Goal: Transaction & Acquisition: Purchase product/service

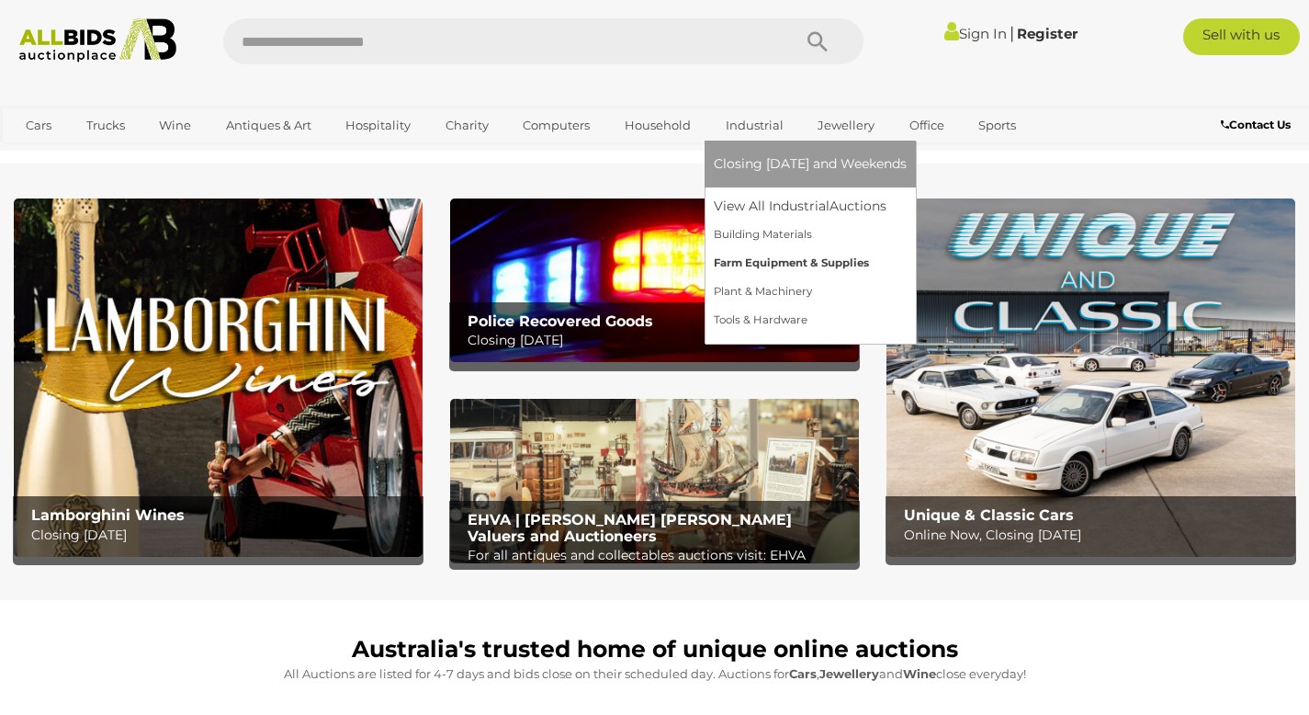
click at [758, 259] on link "Farm Equipment & Supplies" at bounding box center [810, 263] width 193 height 28
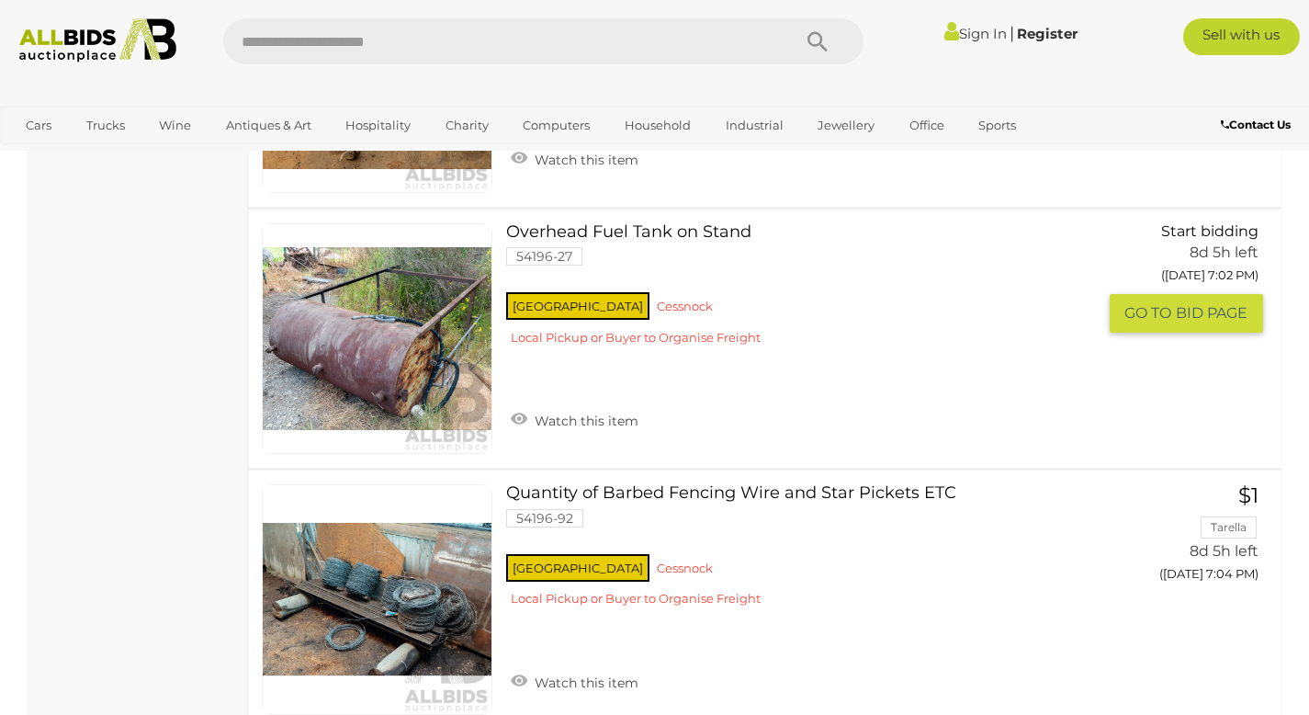
scroll to position [4551, 0]
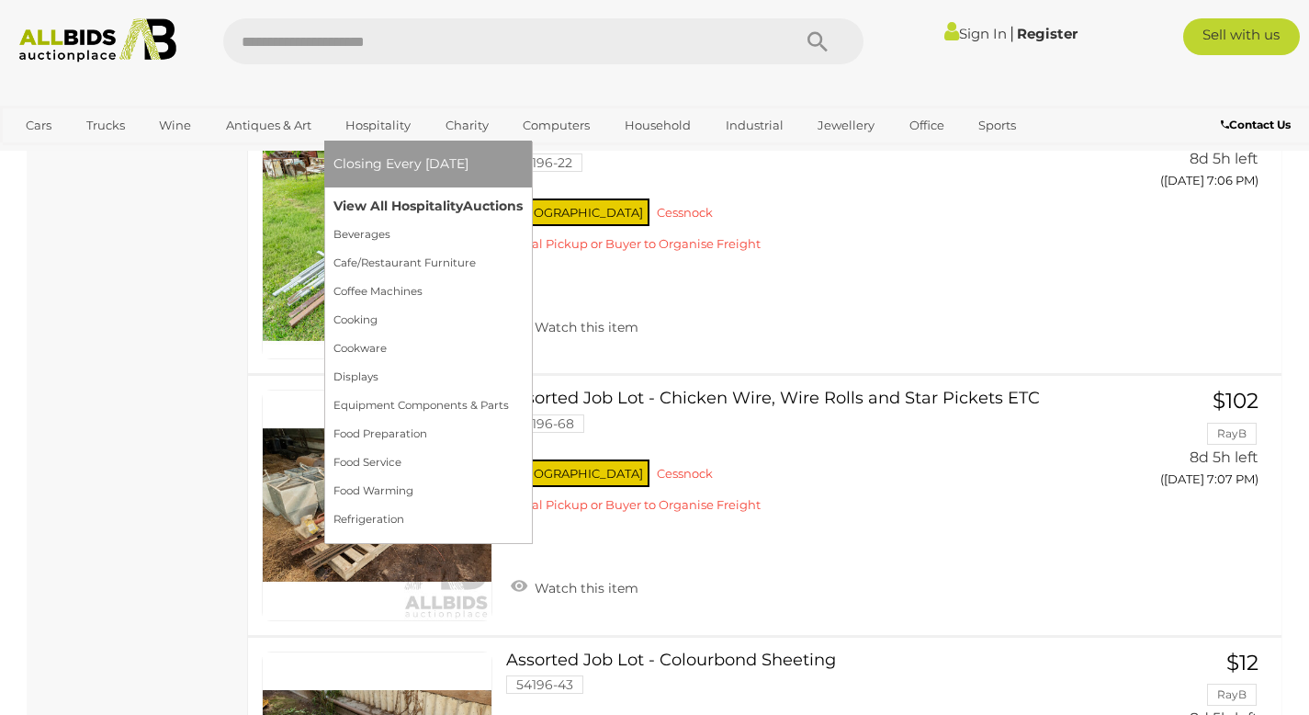
click at [387, 213] on link "View All Hospitality Auctions" at bounding box center [428, 206] width 189 height 28
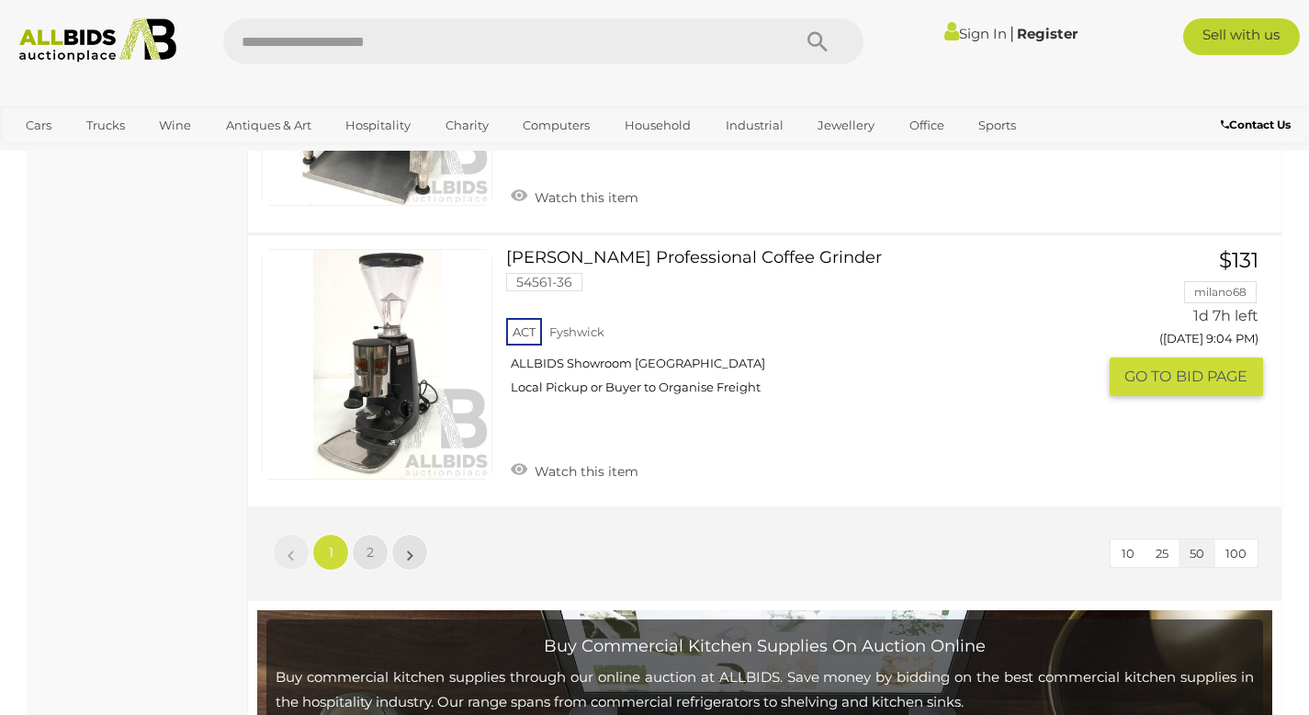
scroll to position [14223, 0]
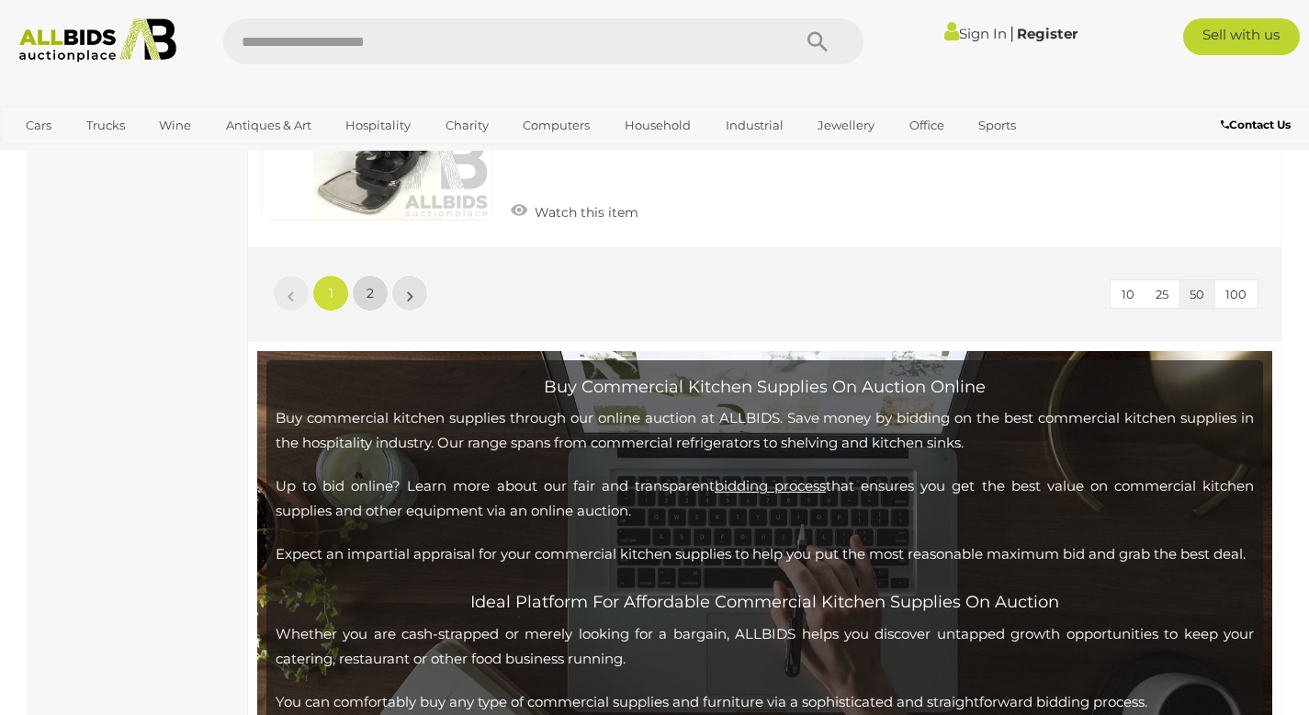
click at [385, 293] on link "2" at bounding box center [370, 293] width 37 height 37
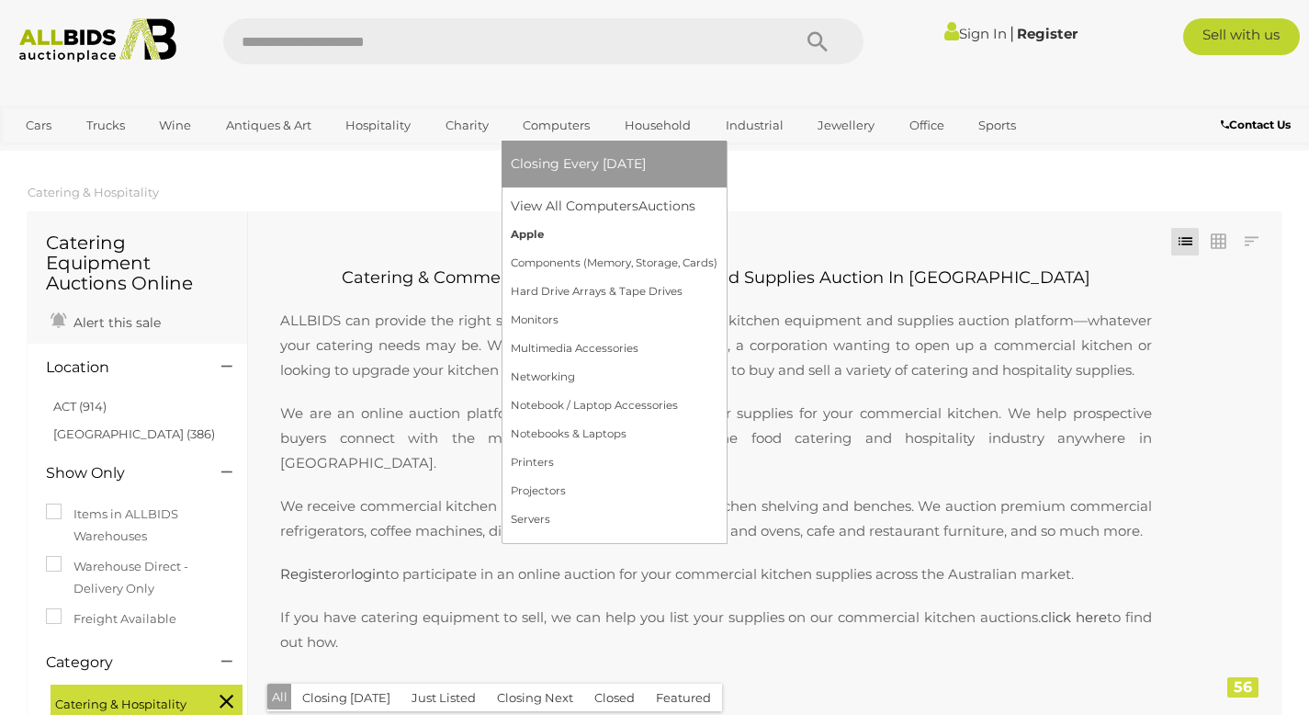
click at [524, 228] on link "Apple" at bounding box center [614, 235] width 207 height 28
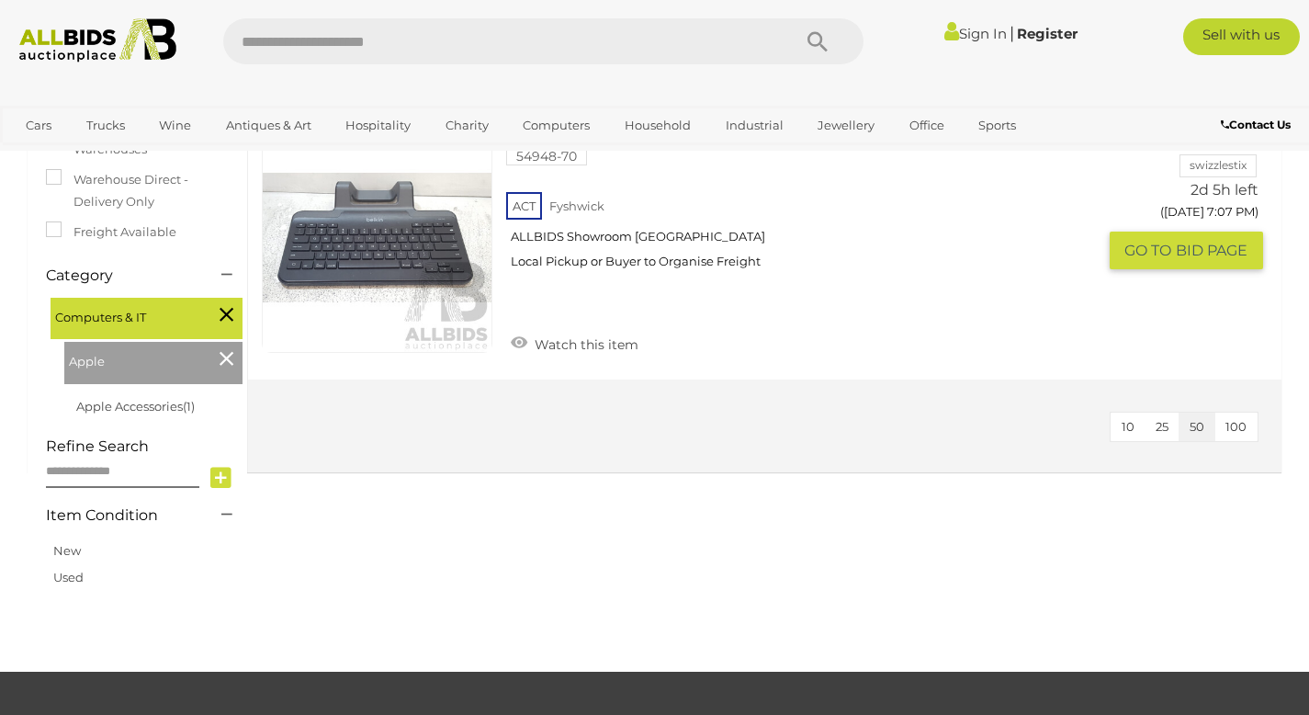
scroll to position [239, 0]
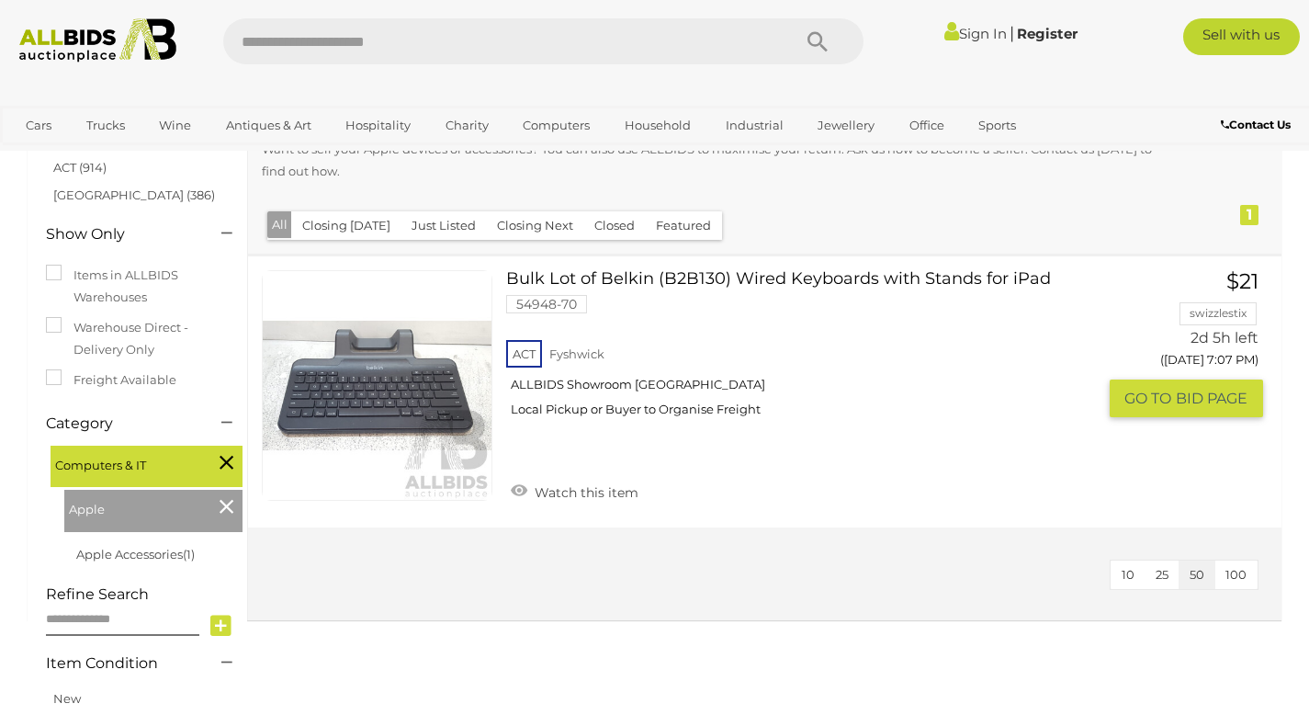
click at [402, 380] on link at bounding box center [377, 385] width 231 height 231
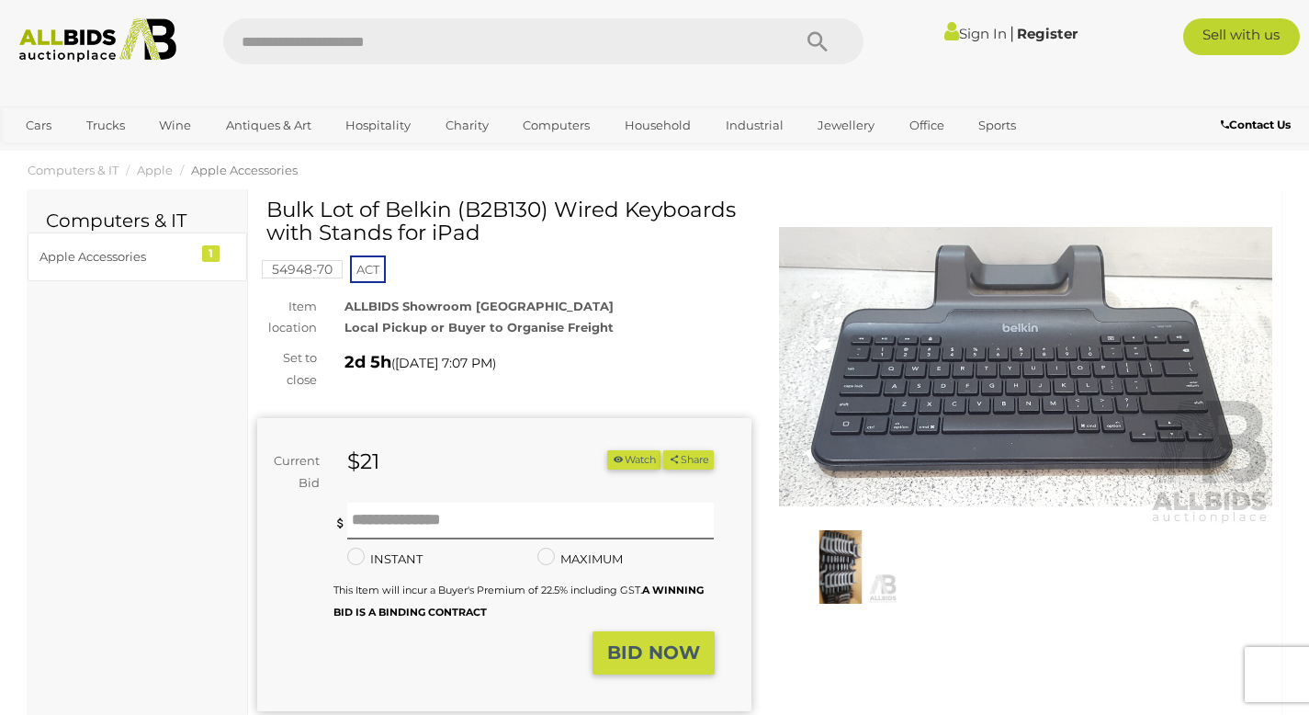
scroll to position [23, 0]
click at [852, 557] on img at bounding box center [841, 566] width 114 height 74
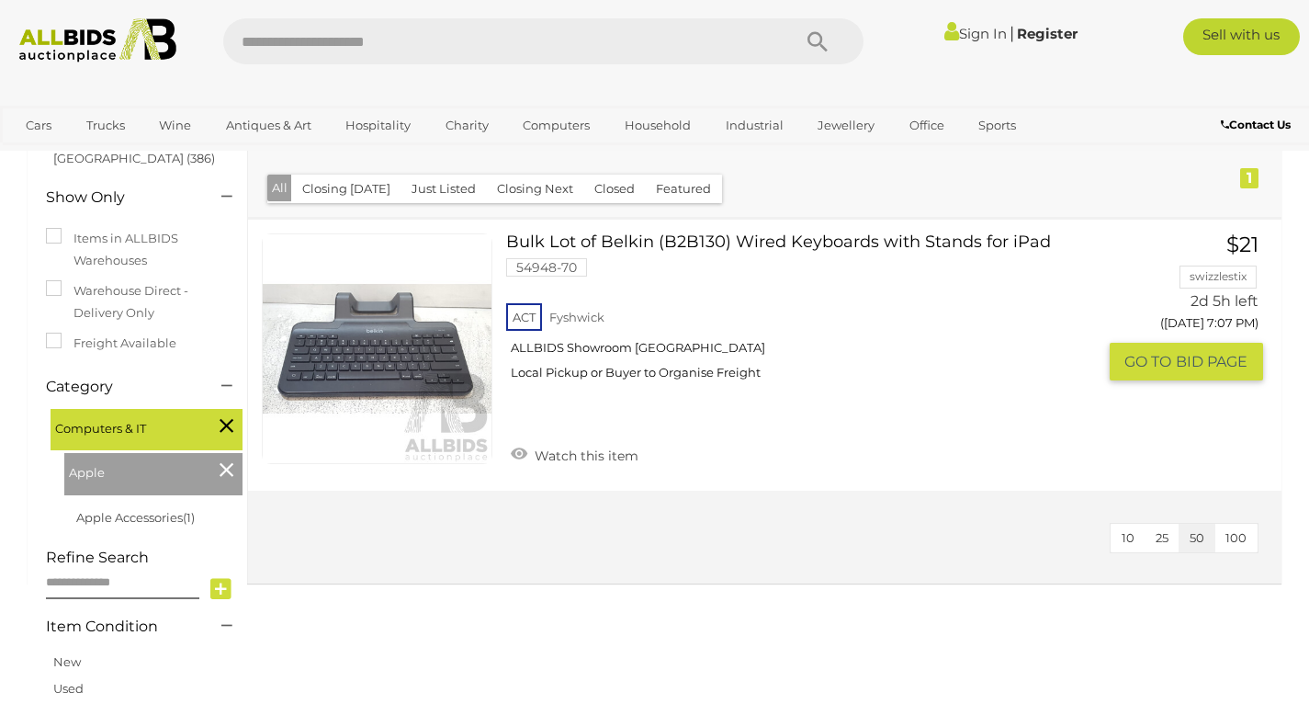
scroll to position [270, 0]
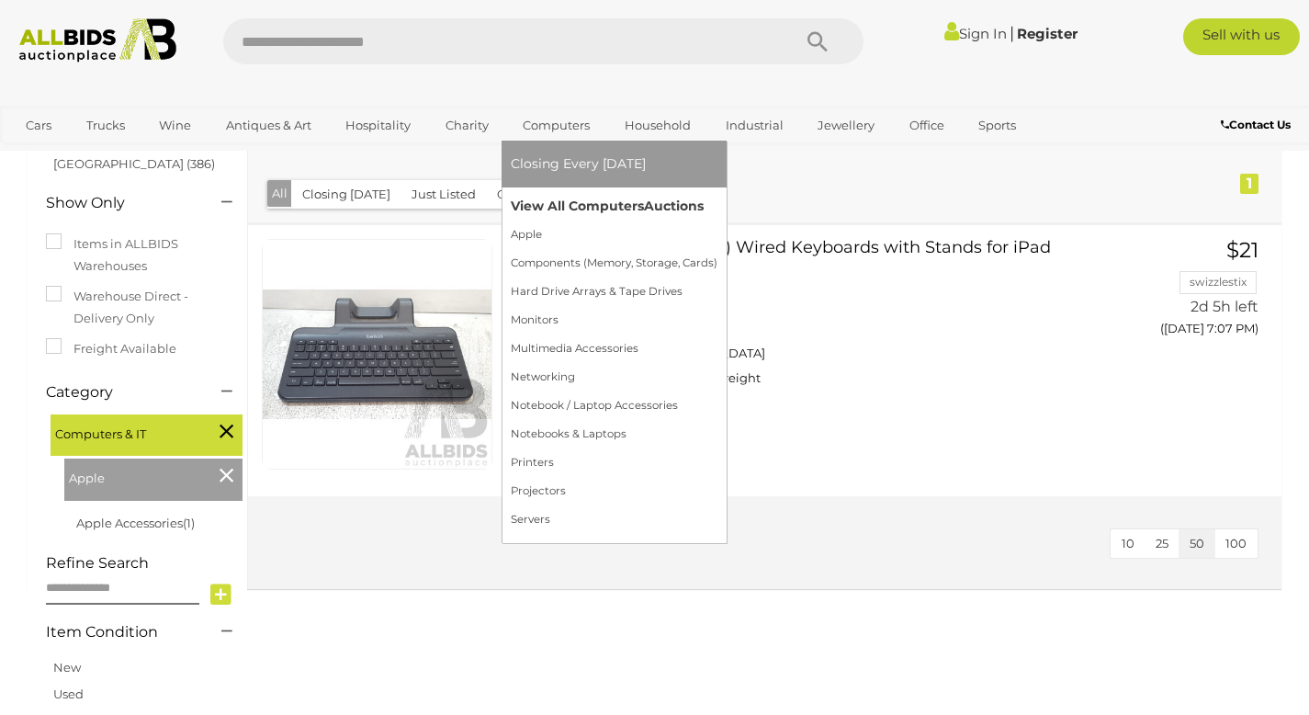
click at [550, 198] on link "View All Computers Auctions" at bounding box center [614, 206] width 207 height 28
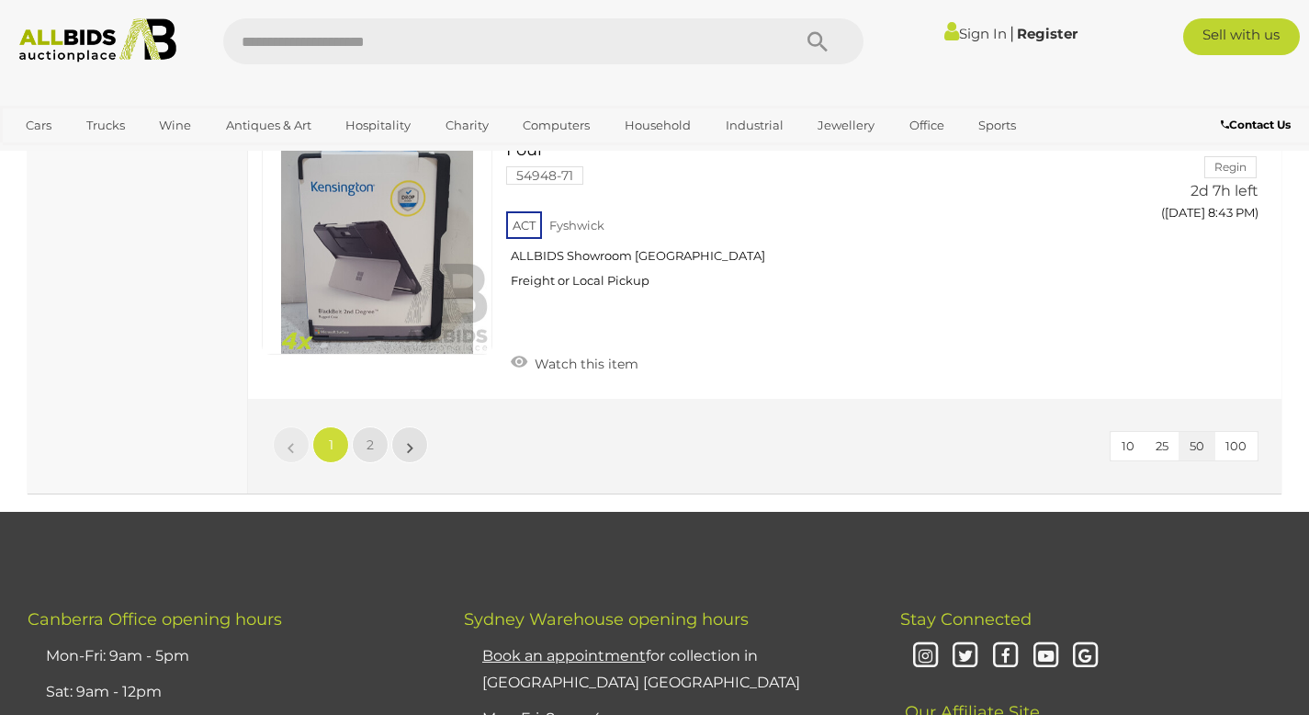
scroll to position [14391, 0]
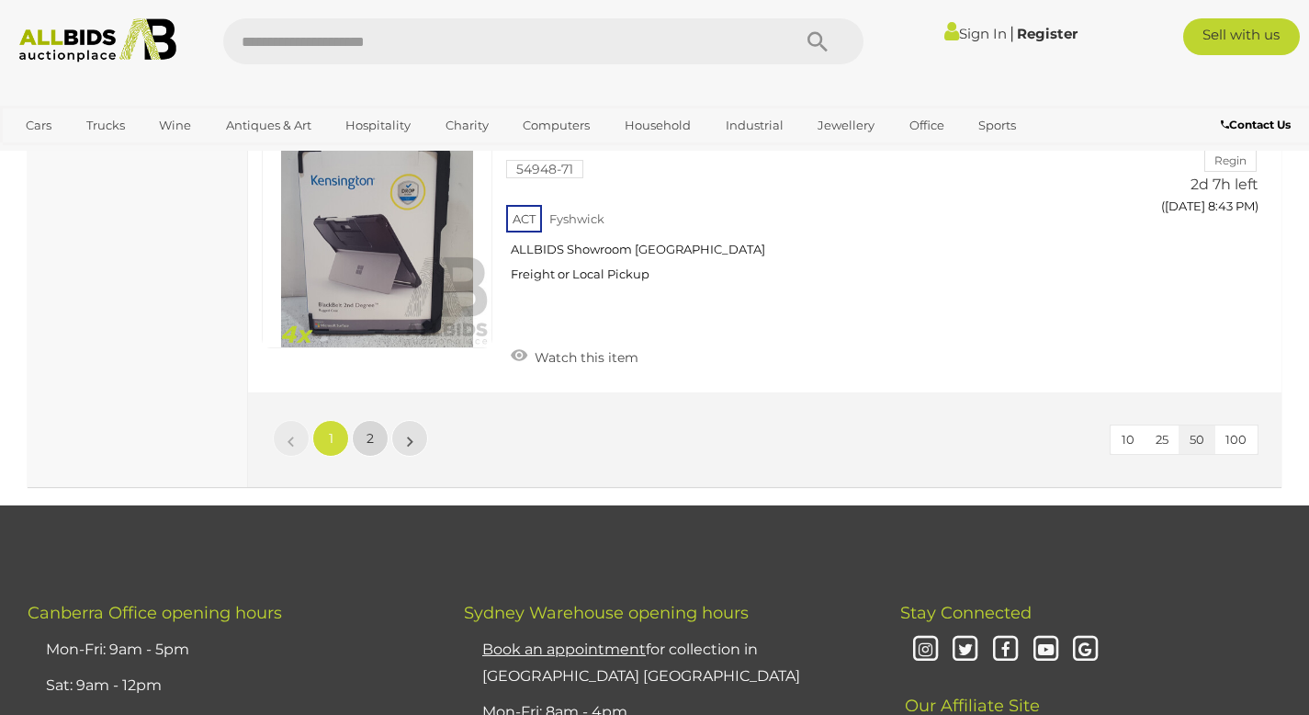
click at [357, 436] on link "2" at bounding box center [370, 438] width 37 height 37
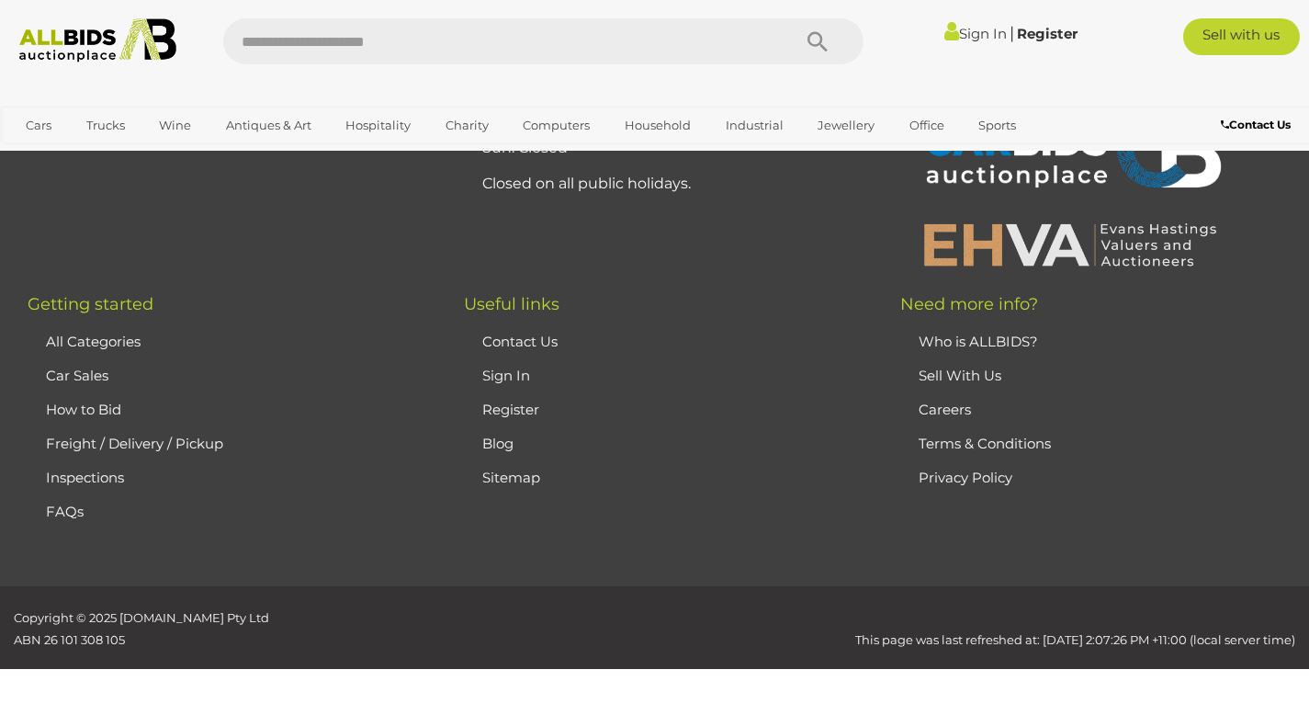
scroll to position [309, 0]
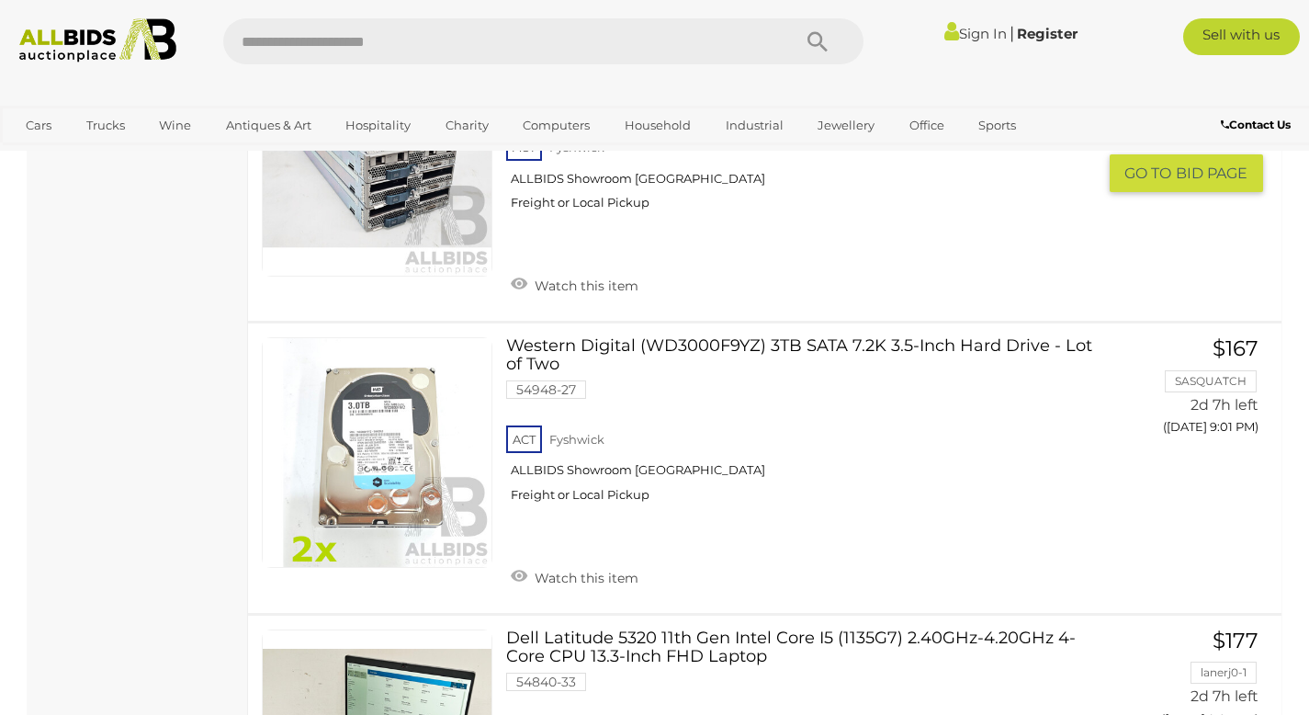
scroll to position [2305, 0]
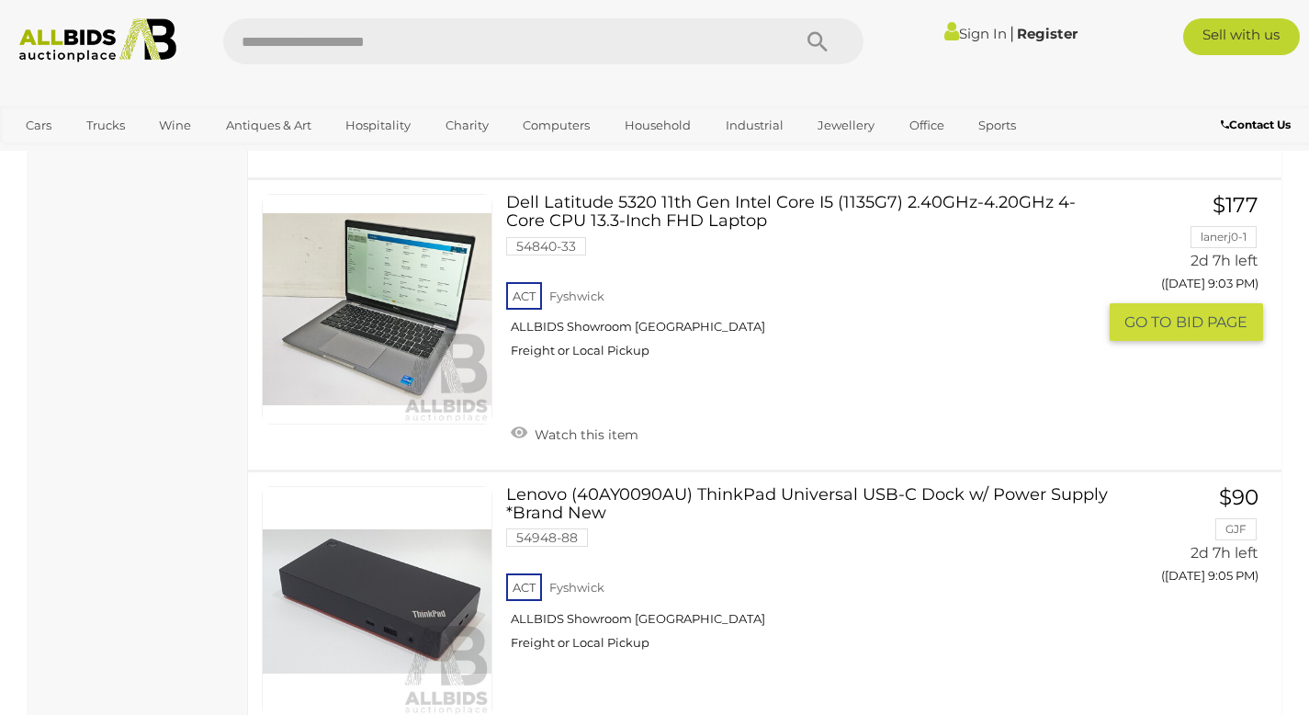
click at [420, 310] on link at bounding box center [377, 309] width 231 height 231
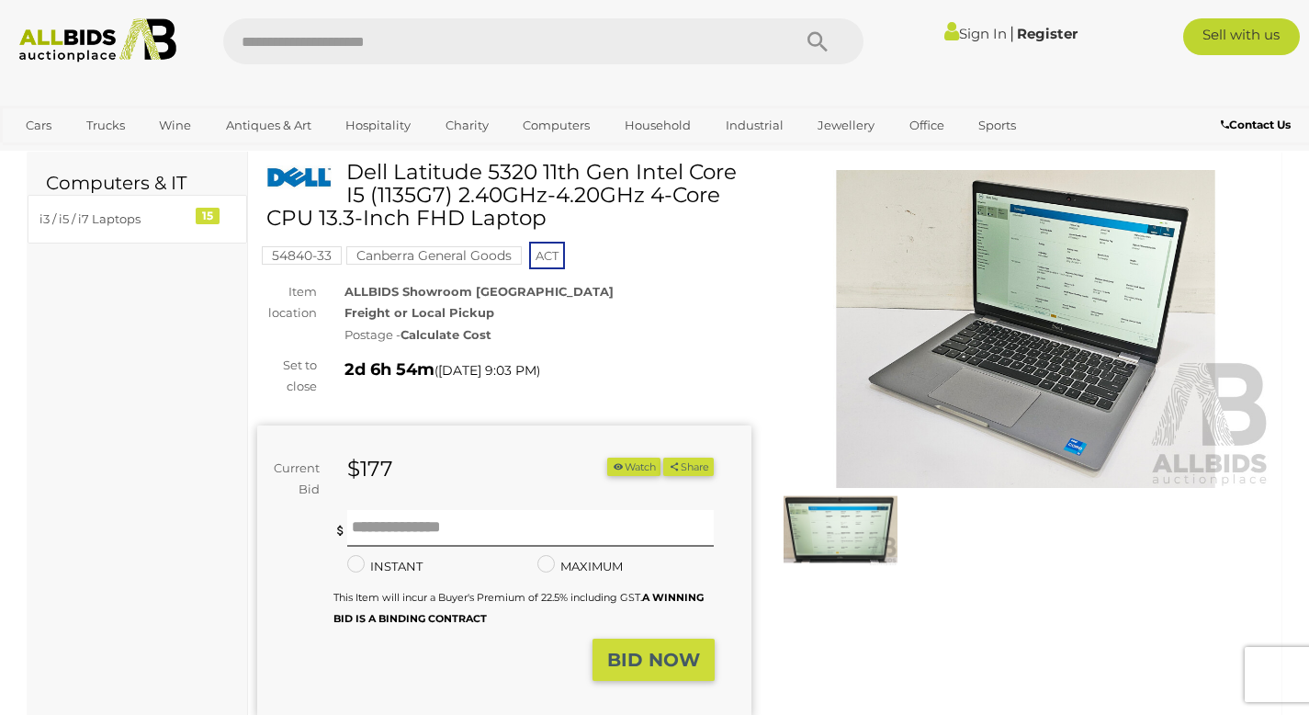
scroll to position [85, 0]
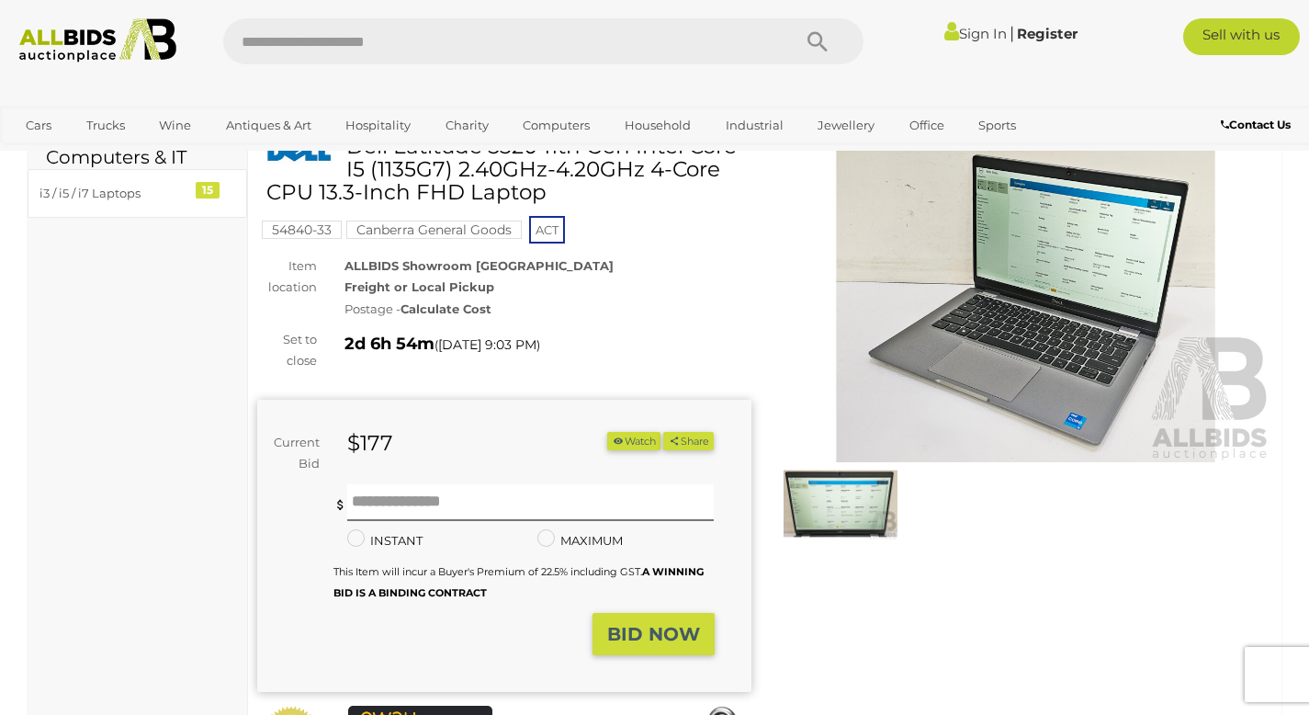
click at [844, 502] on img at bounding box center [841, 504] width 114 height 74
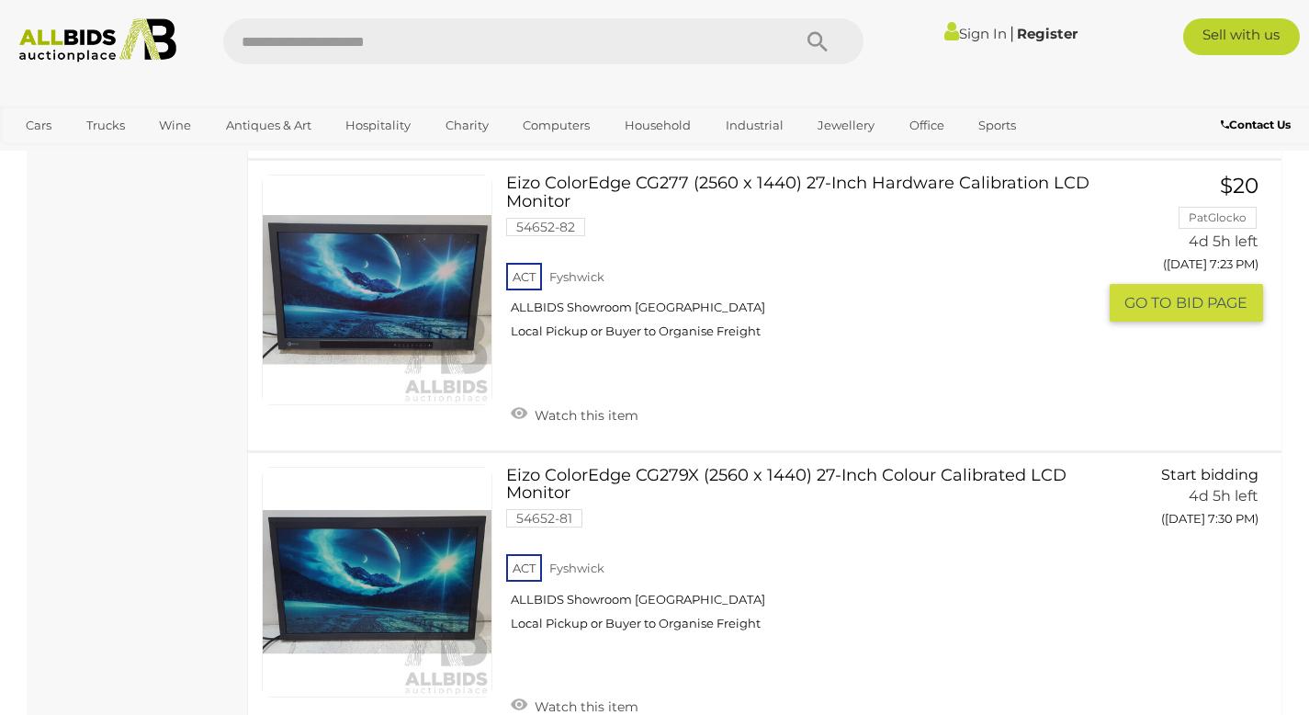
scroll to position [3765, 0]
click at [354, 286] on link at bounding box center [377, 291] width 231 height 231
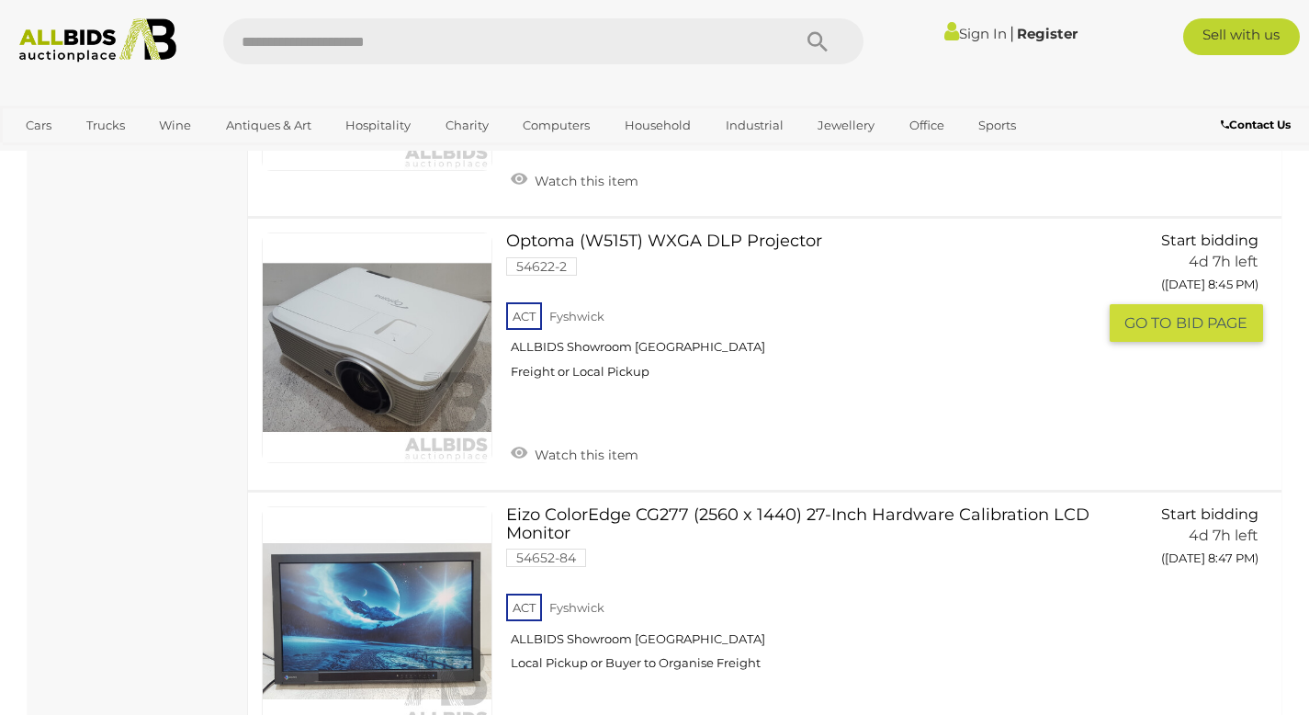
scroll to position [5059, 0]
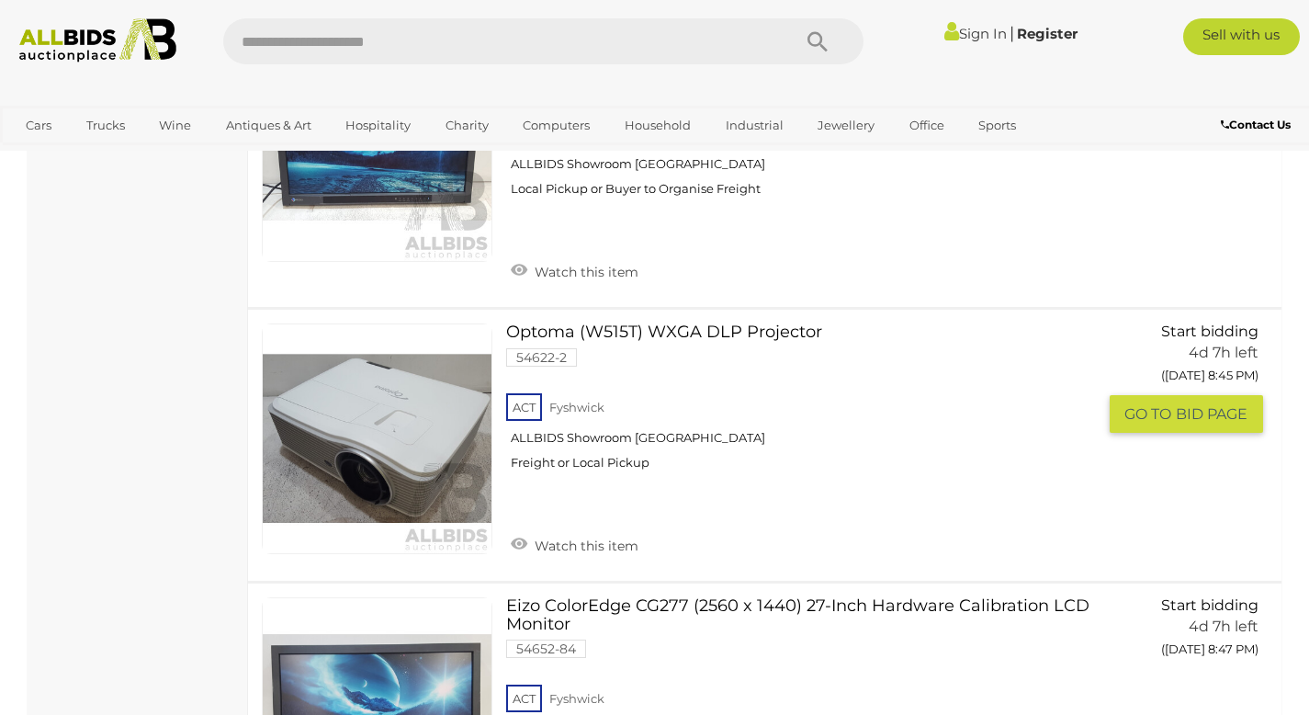
click at [717, 340] on link "Optoma (W515T) WXGA DLP Projector 54622-2 ACT Fyshwick ALLBIDS Showroom Fyshwick" at bounding box center [807, 403] width 575 height 161
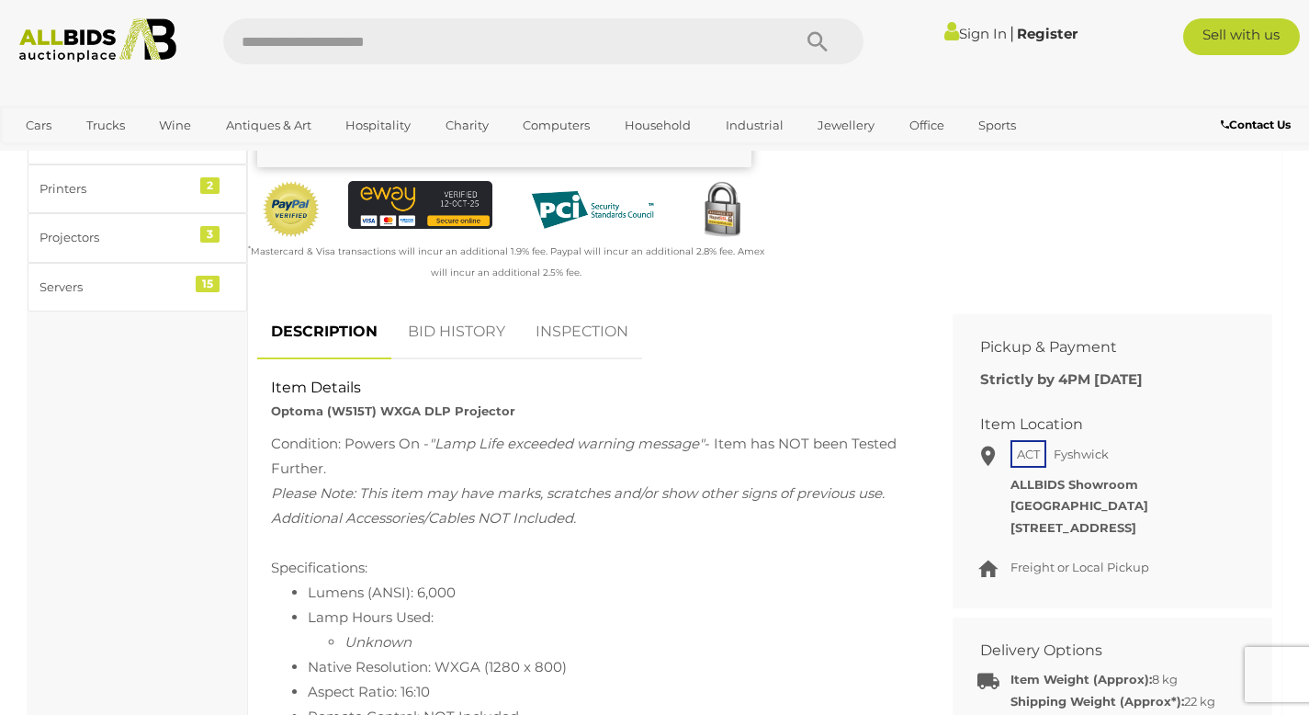
scroll to position [531, 0]
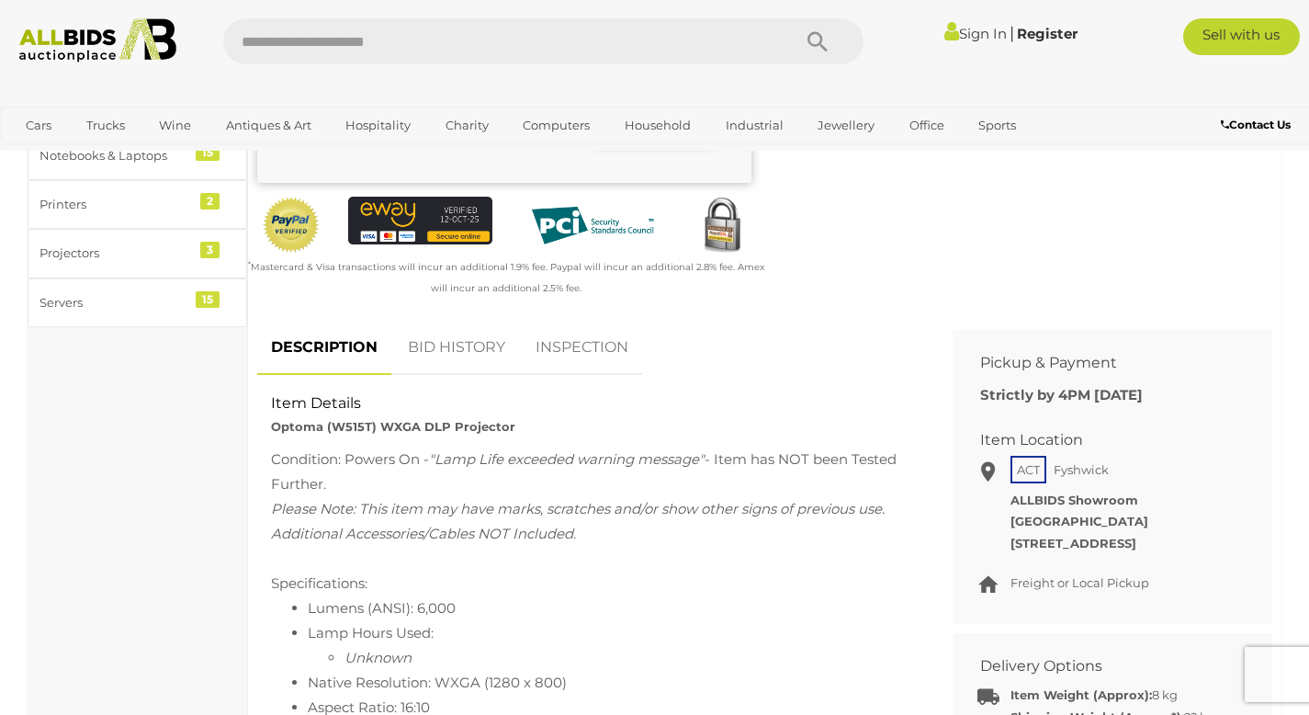
click at [599, 360] on link "INSPECTION" at bounding box center [582, 348] width 120 height 54
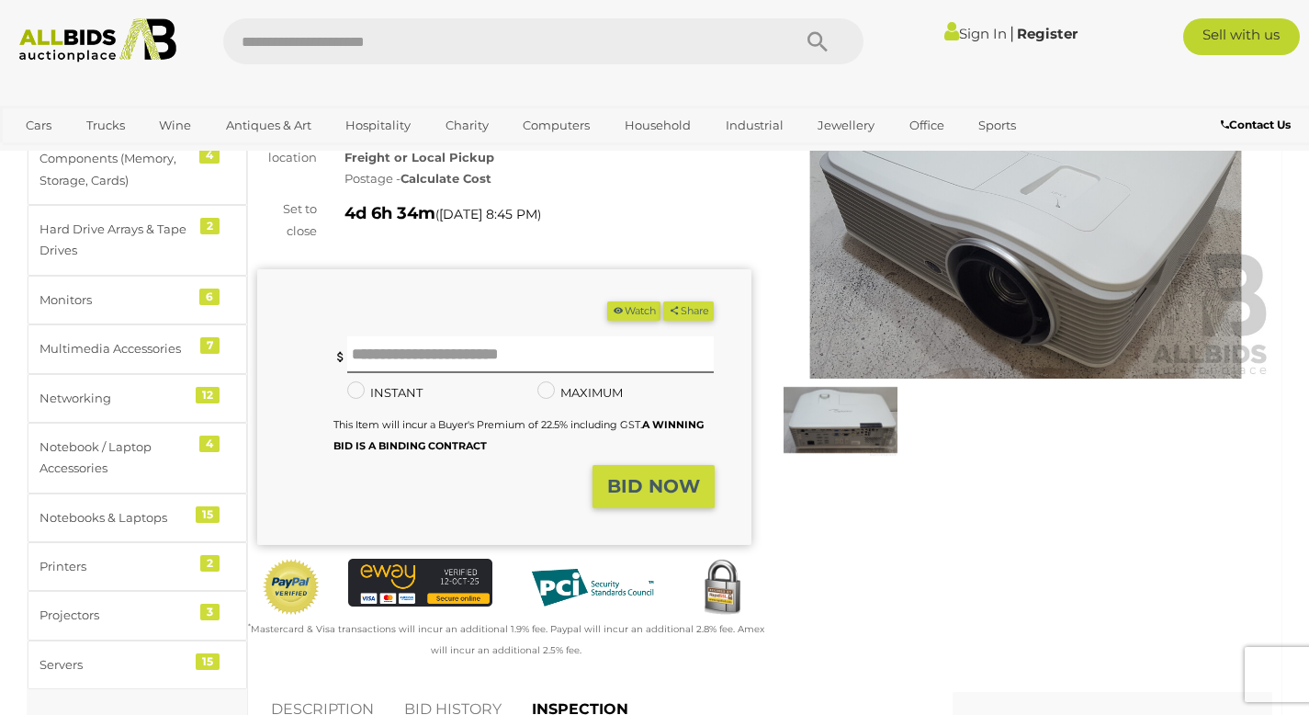
scroll to position [0, 0]
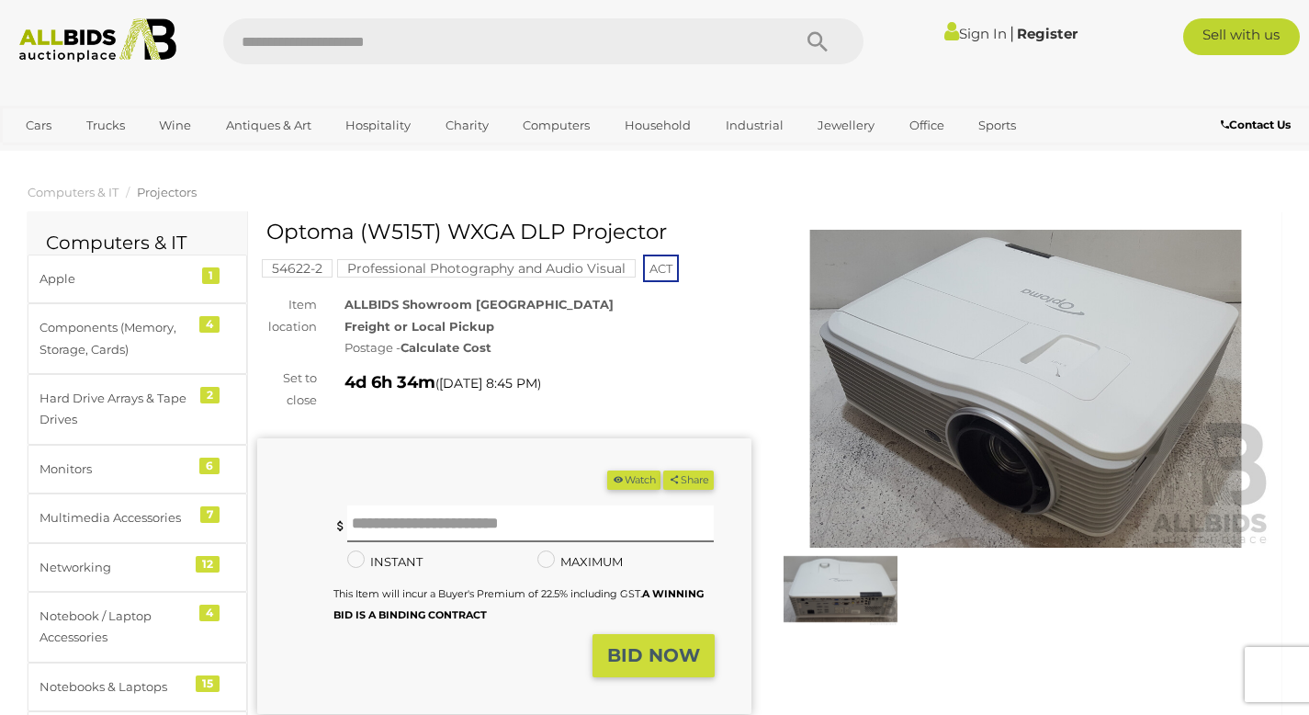
click at [1042, 30] on link "Register" at bounding box center [1047, 33] width 61 height 17
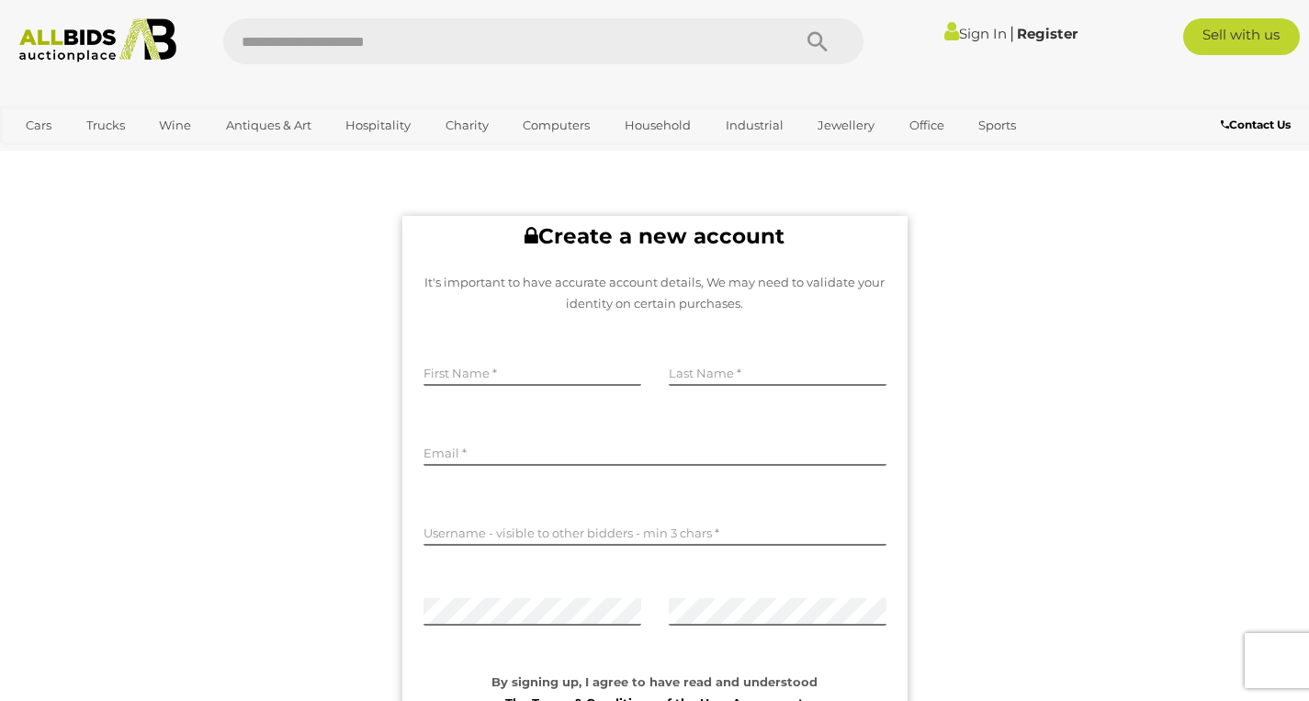
click at [572, 354] on div "First Name" at bounding box center [532, 374] width 245 height 80
click at [509, 370] on input "text" at bounding box center [533, 372] width 218 height 28
type input "****"
type input "*********"
type input "**********"
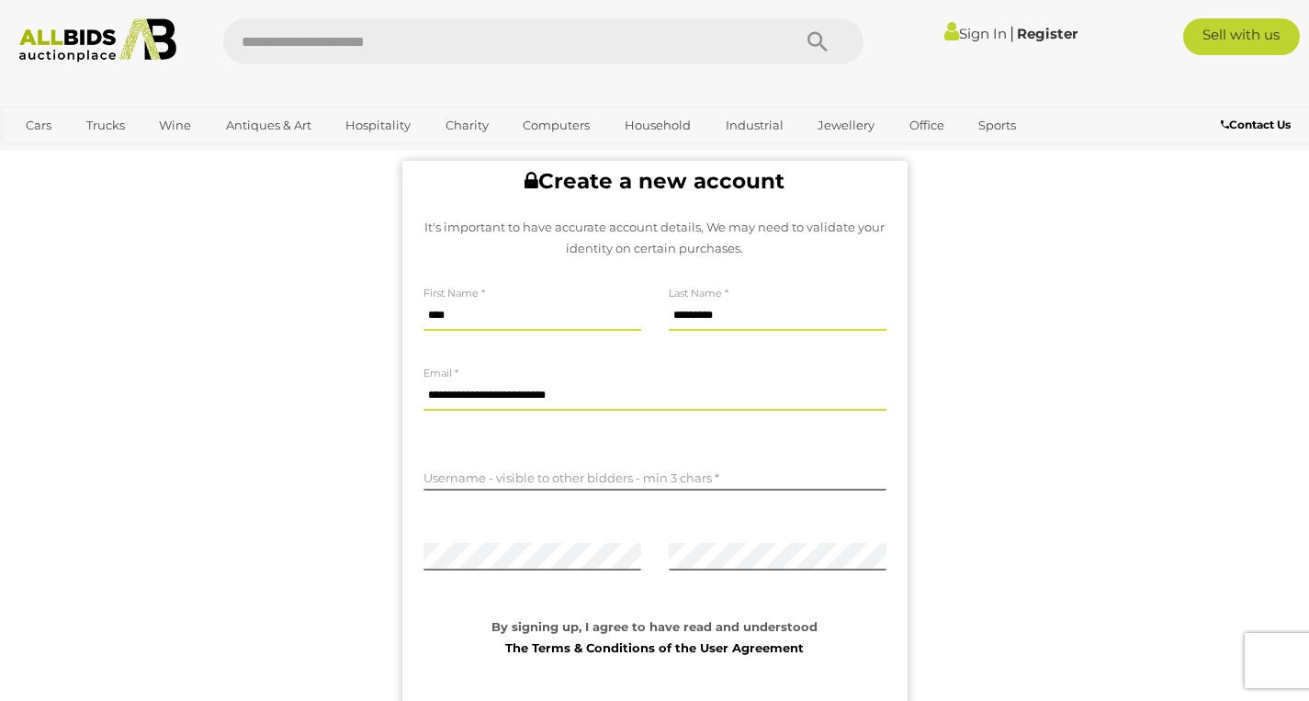
scroll to position [119, 0]
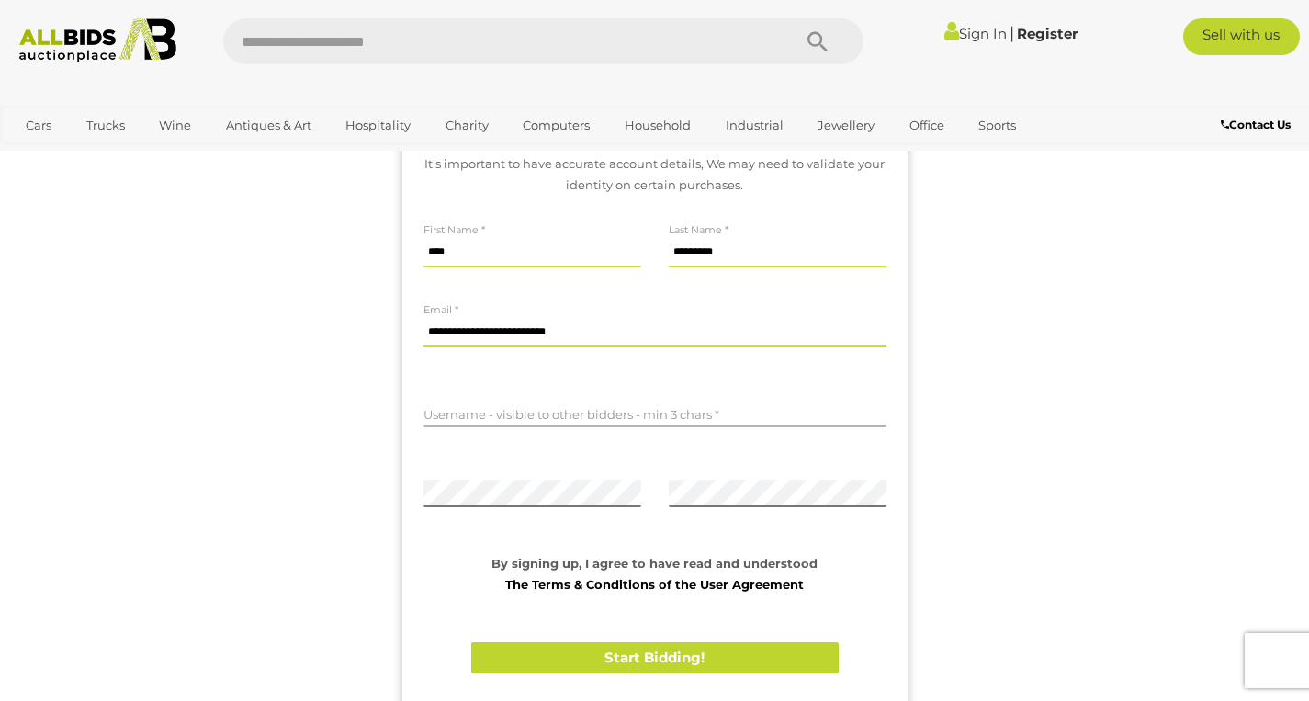
click at [525, 412] on input "text" at bounding box center [655, 414] width 463 height 28
type input "*******"
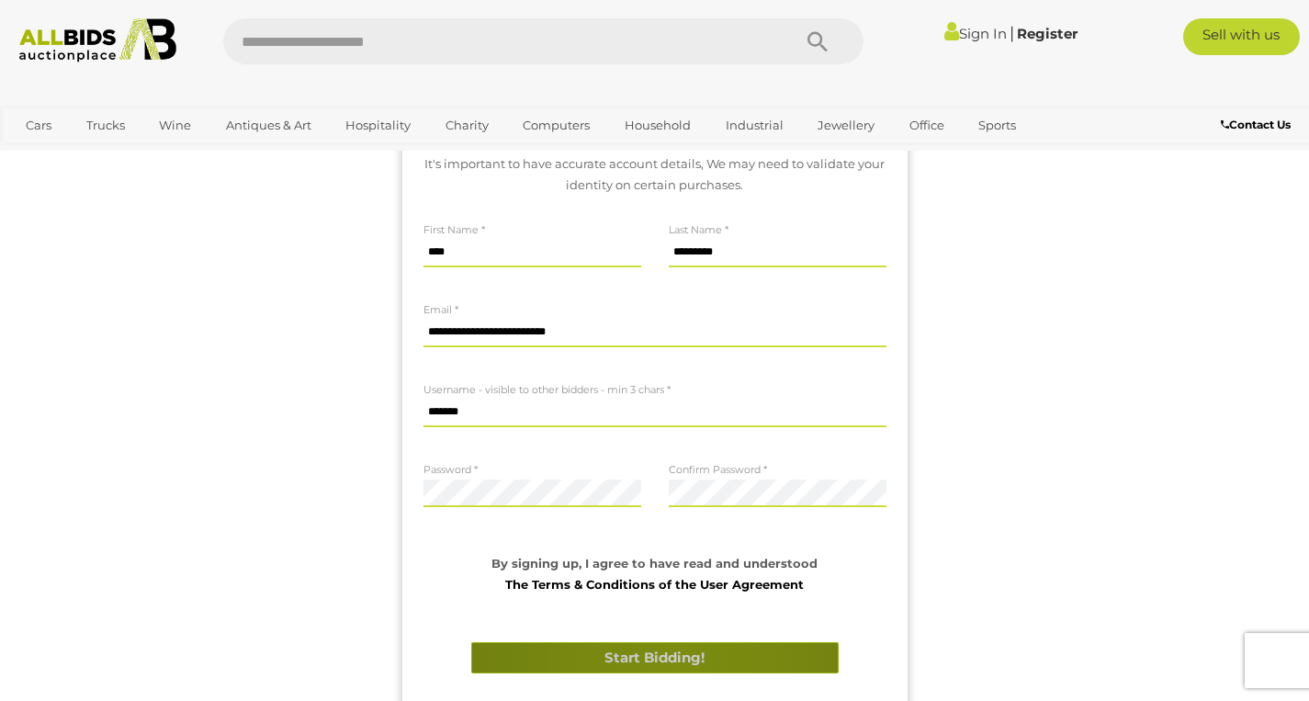
click at [674, 662] on button "Start Bidding!" at bounding box center [655, 658] width 368 height 32
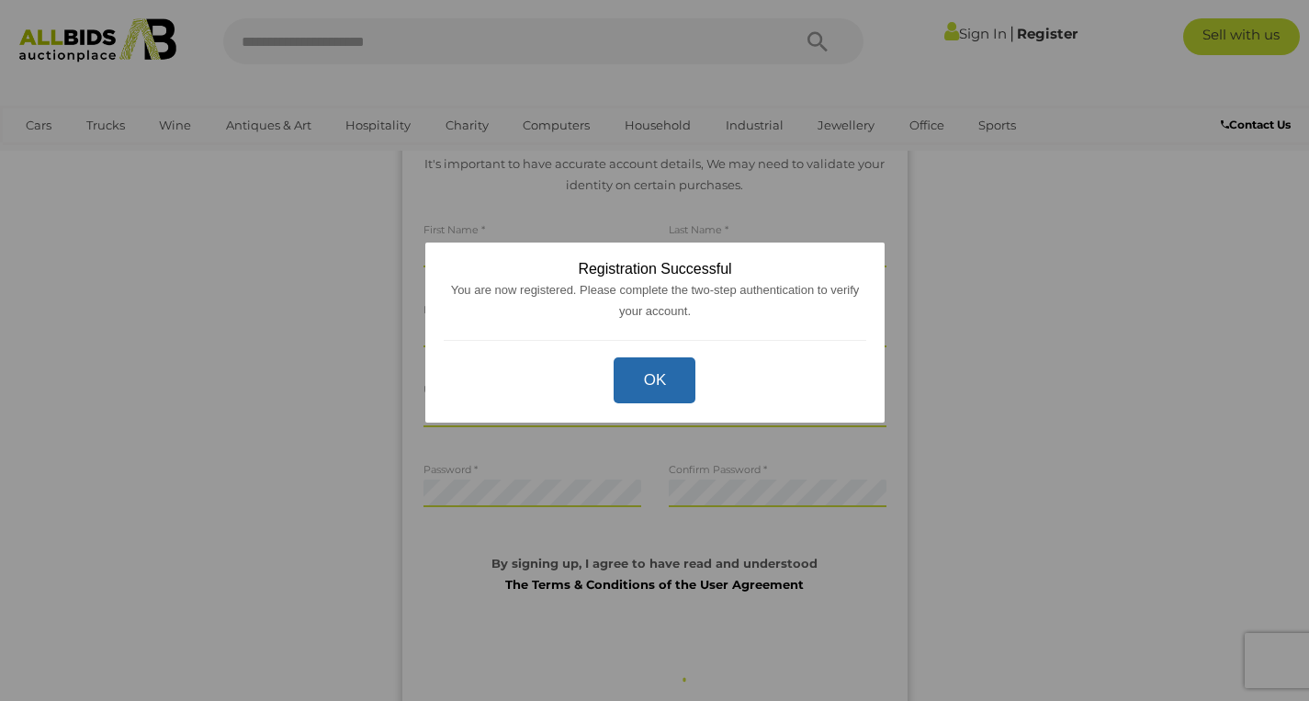
click at [655, 380] on button "OK" at bounding box center [655, 380] width 82 height 47
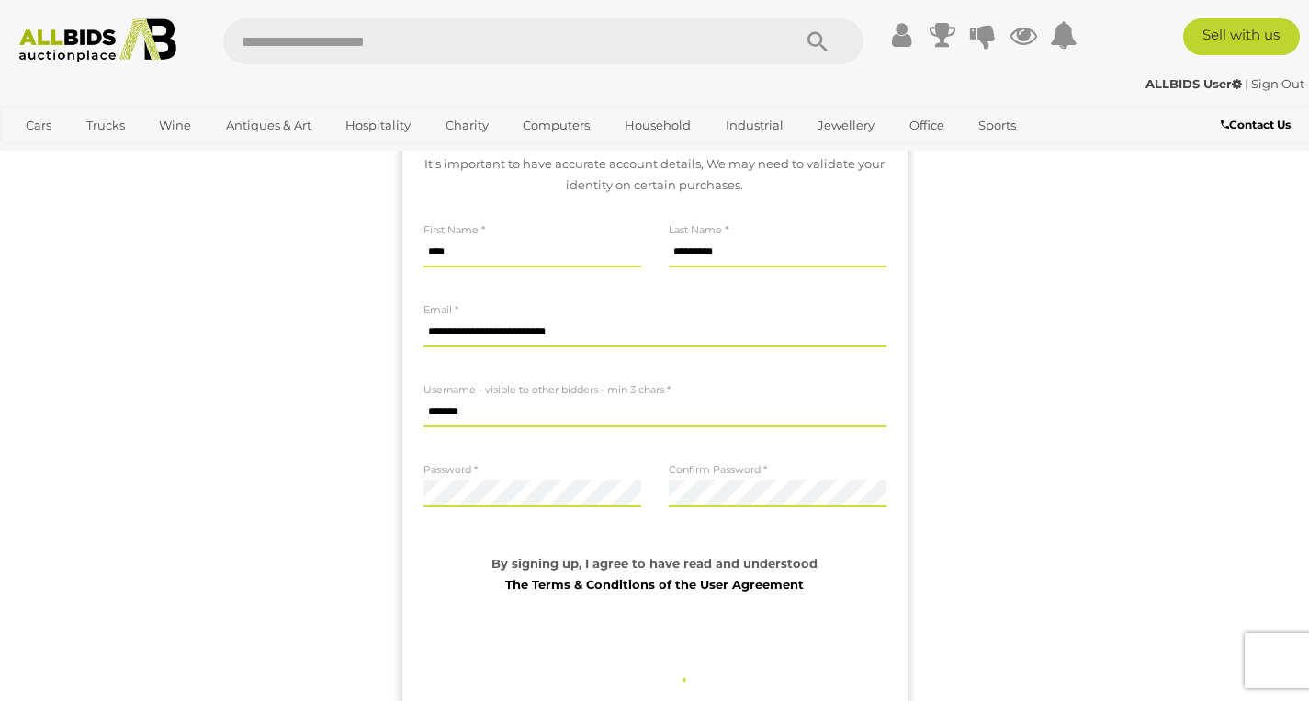
scroll to position [0, 0]
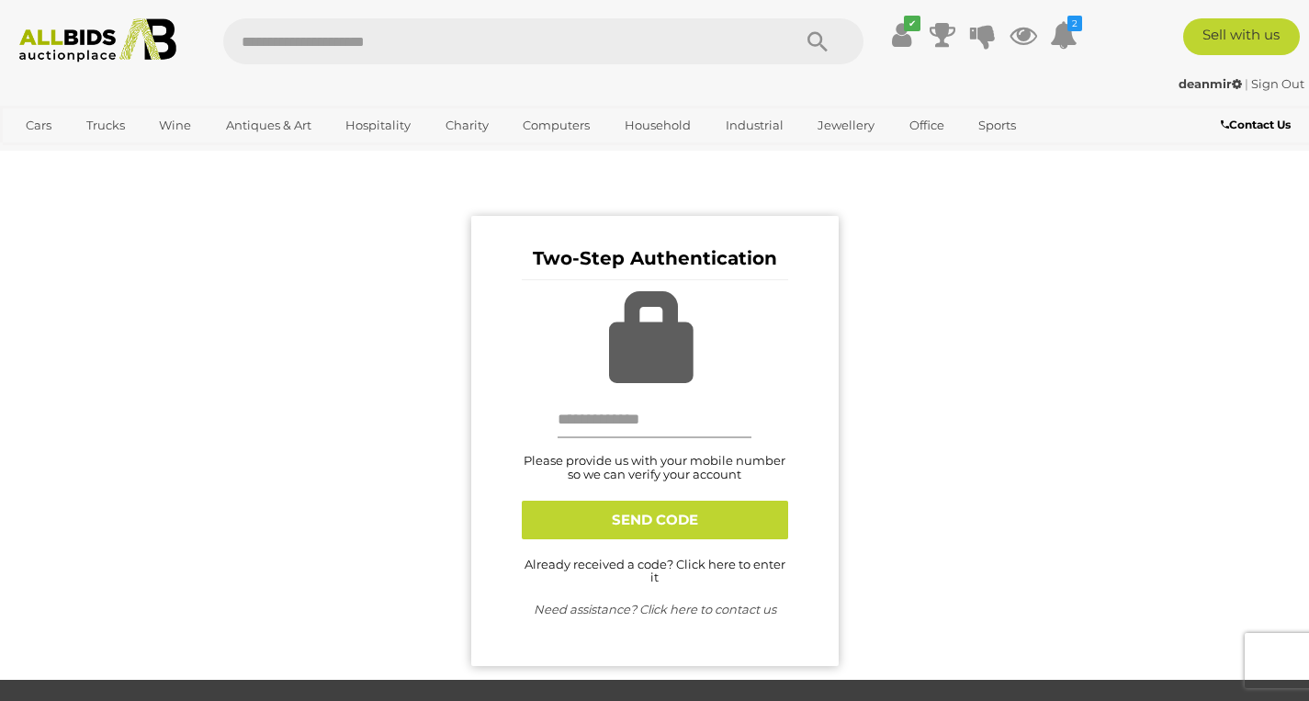
click at [694, 433] on input "text" at bounding box center [655, 420] width 195 height 37
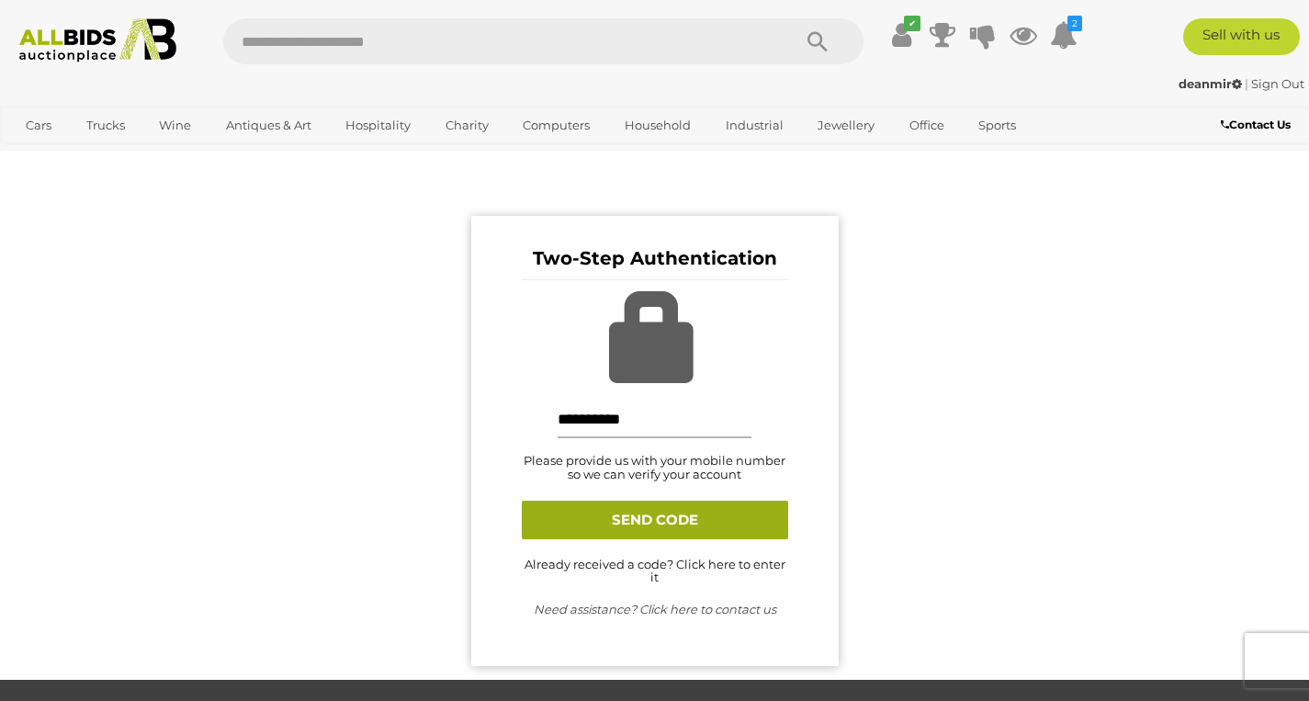
type input "**********"
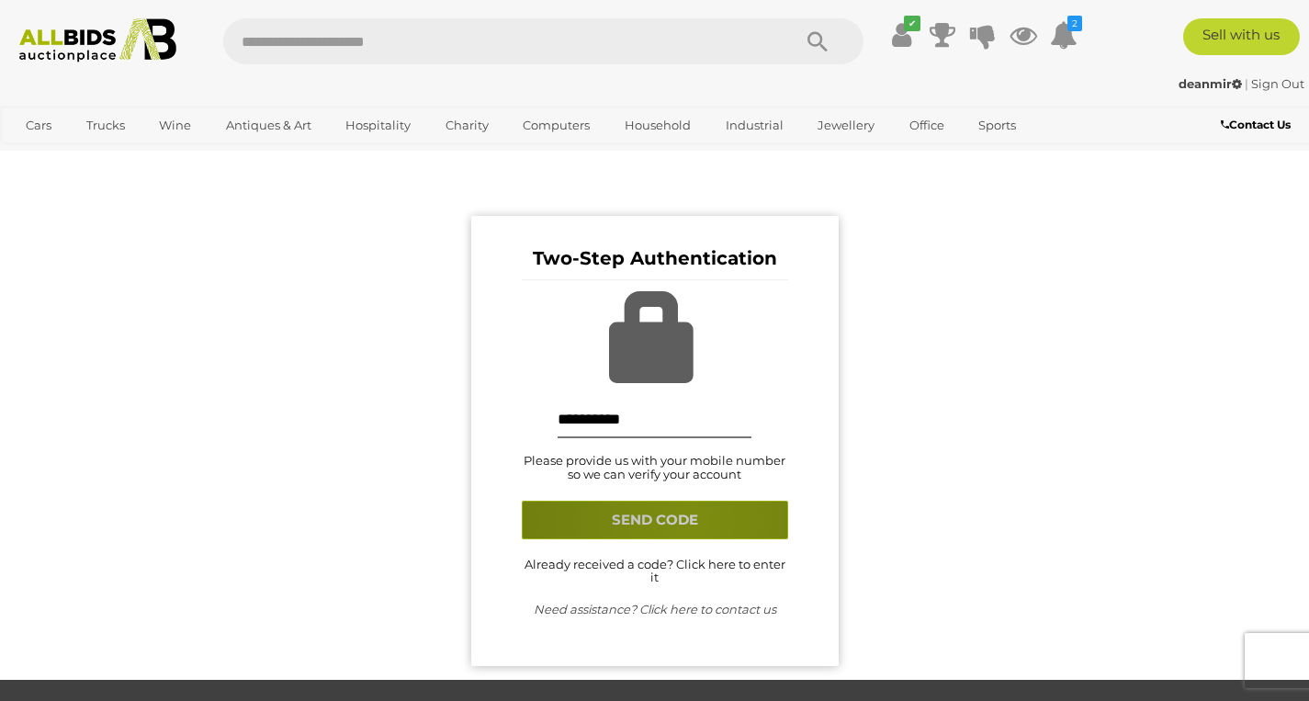
click at [691, 520] on button "SEND CODE" at bounding box center [655, 520] width 266 height 39
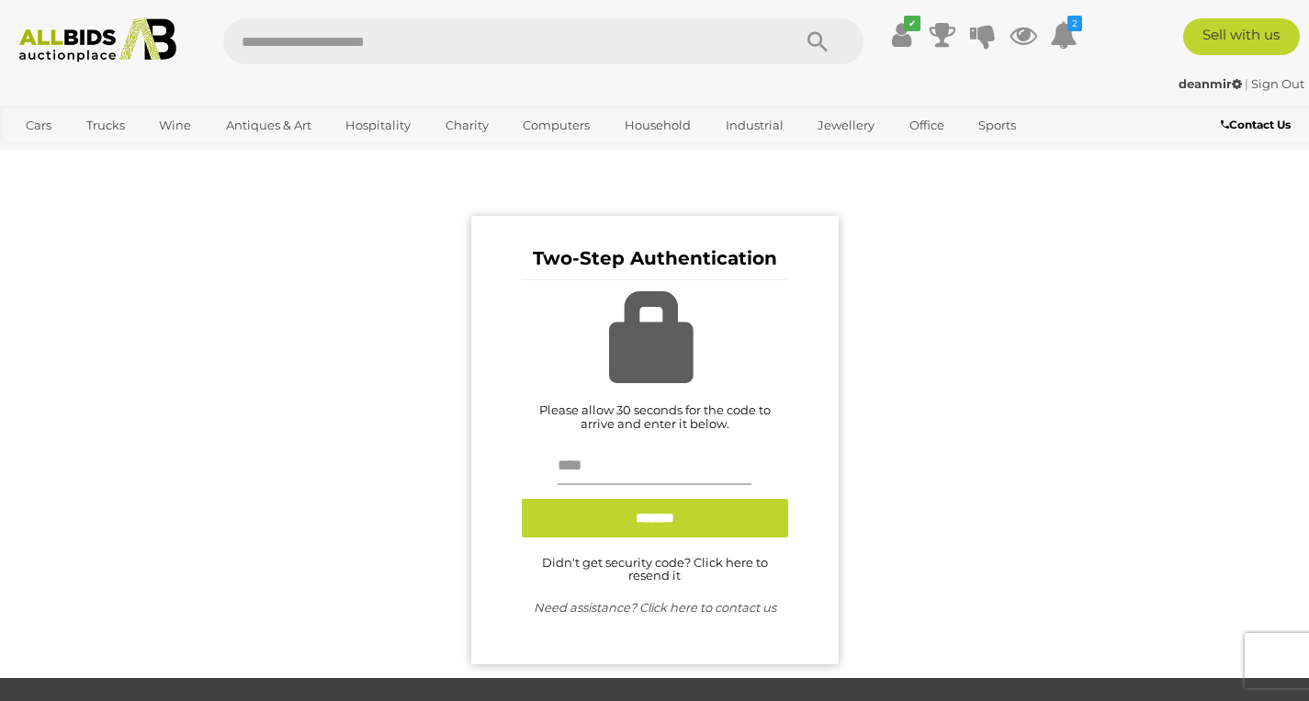
click at [646, 474] on input "text" at bounding box center [655, 466] width 195 height 37
type input "******"
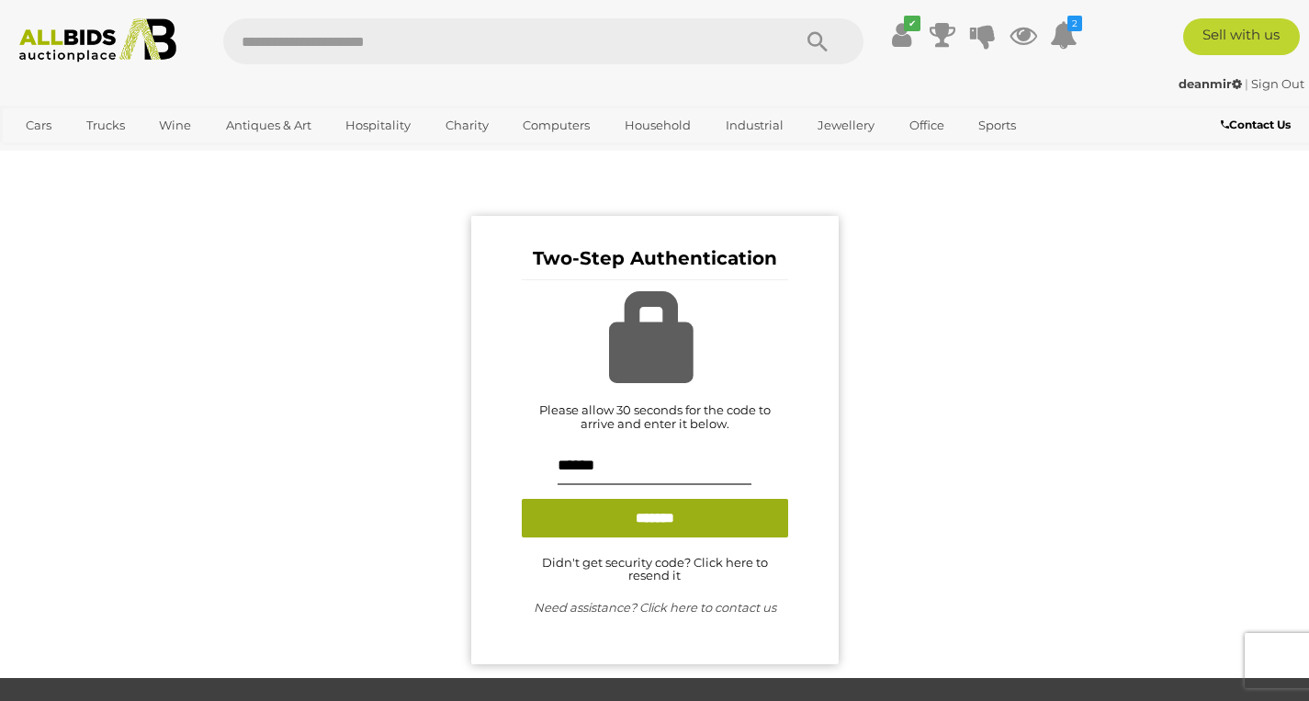
click at [639, 524] on input "*******" at bounding box center [655, 518] width 266 height 39
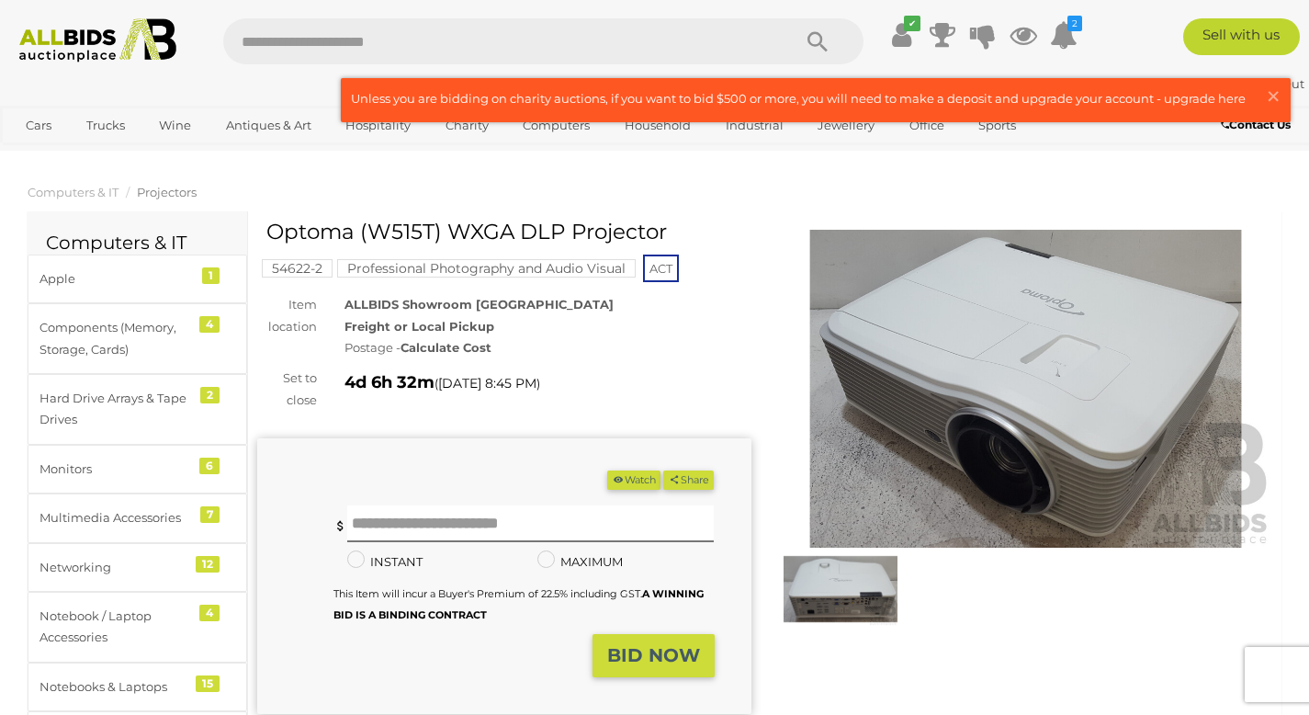
click at [368, 119] on link at bounding box center [816, 100] width 948 height 42
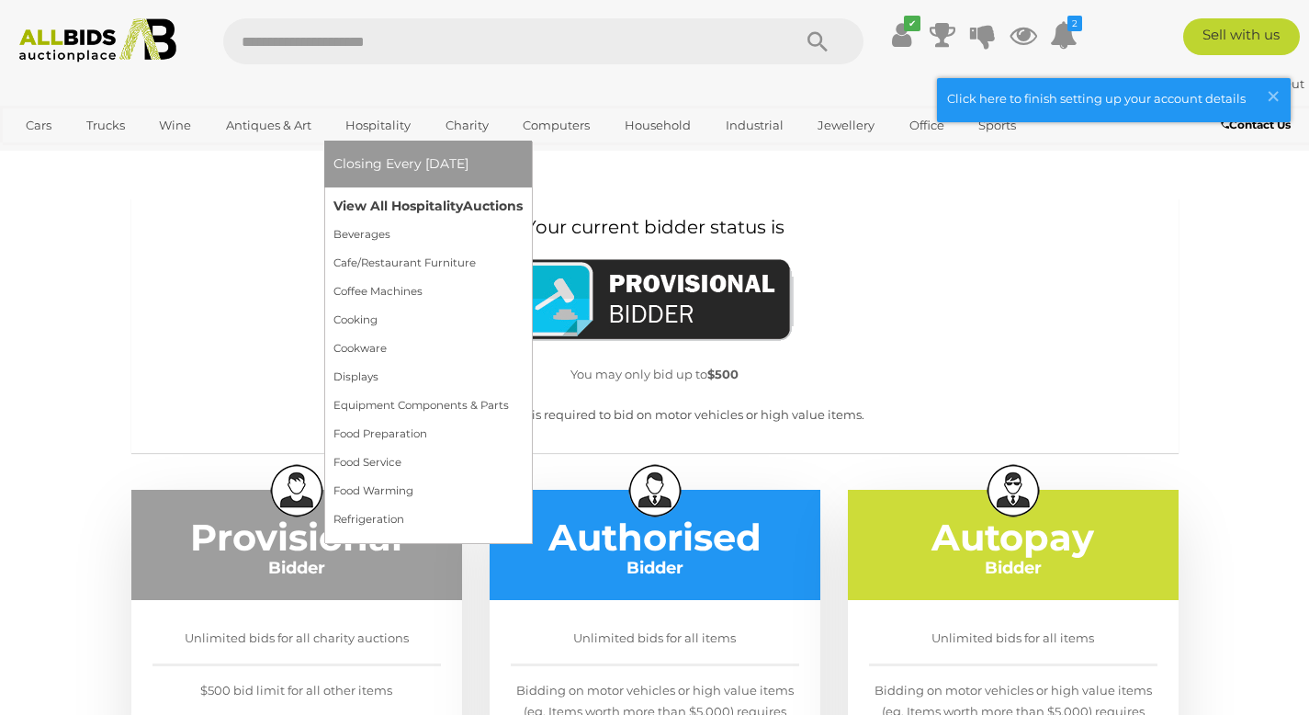
click at [409, 208] on link "View All Hospitality Auctions" at bounding box center [428, 206] width 189 height 28
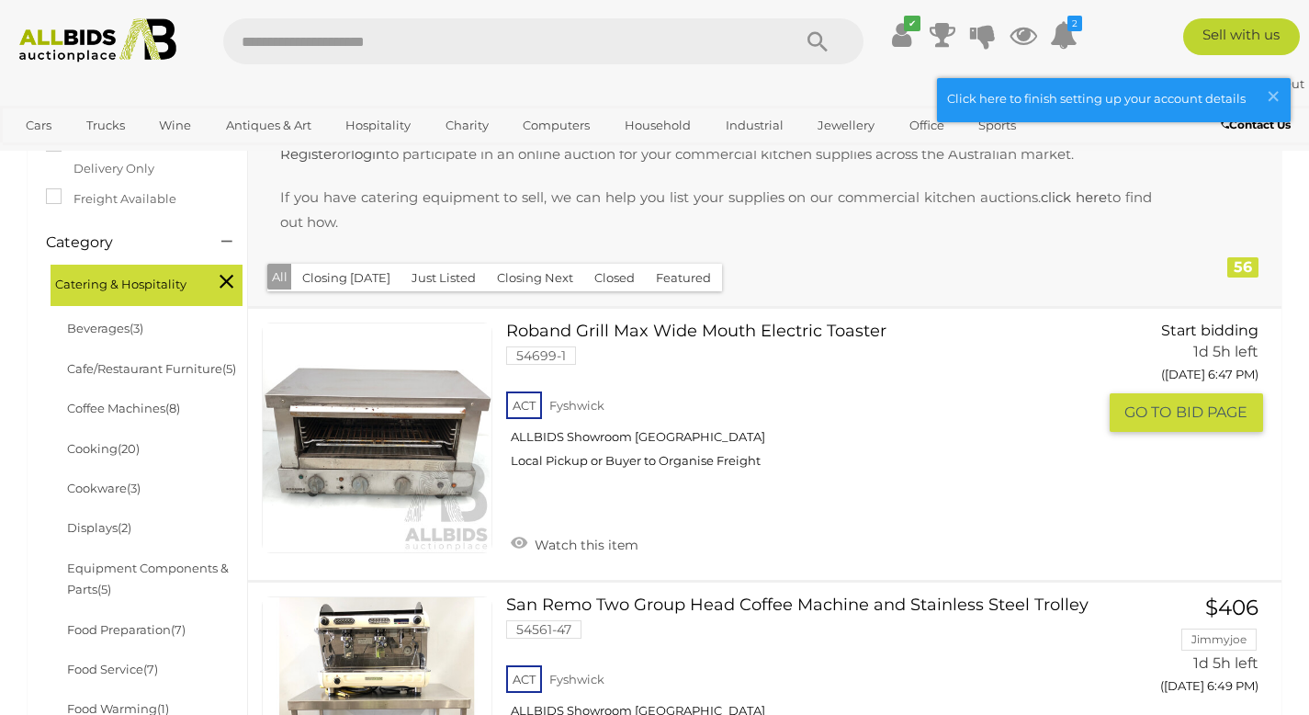
scroll to position [424, 0]
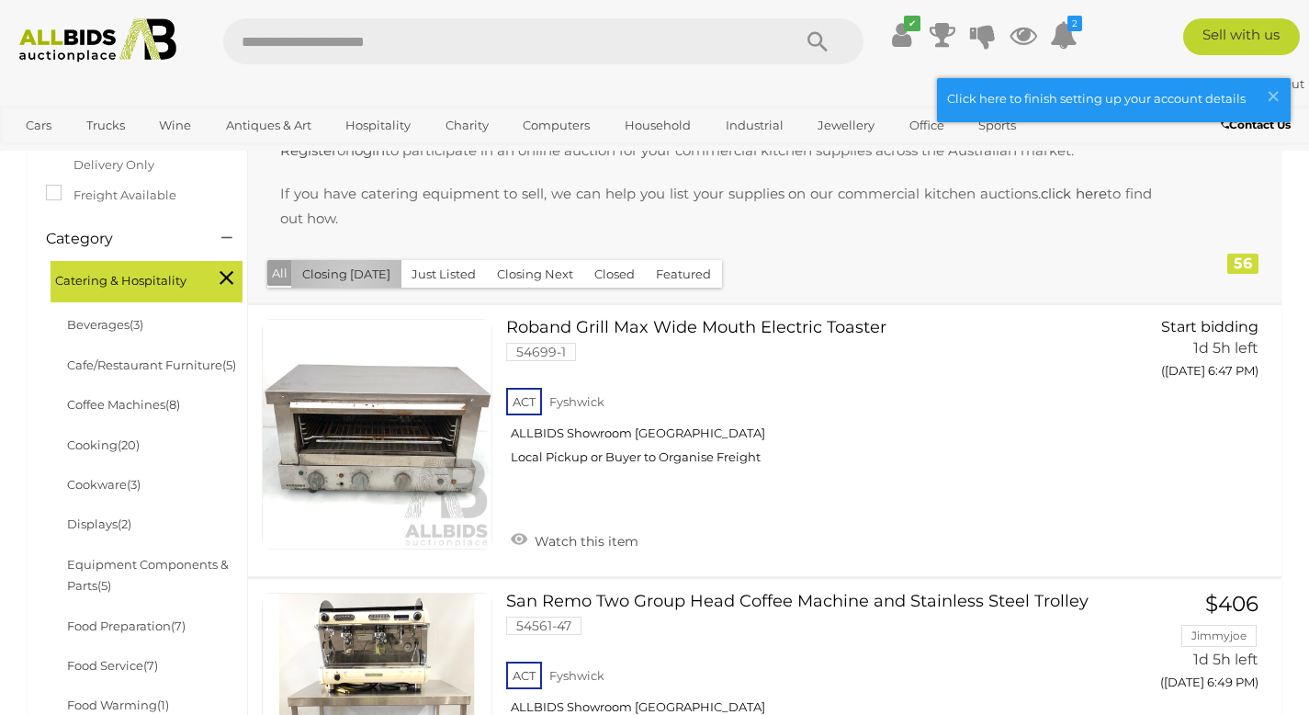
click at [349, 279] on button "Closing Today" at bounding box center [346, 274] width 110 height 28
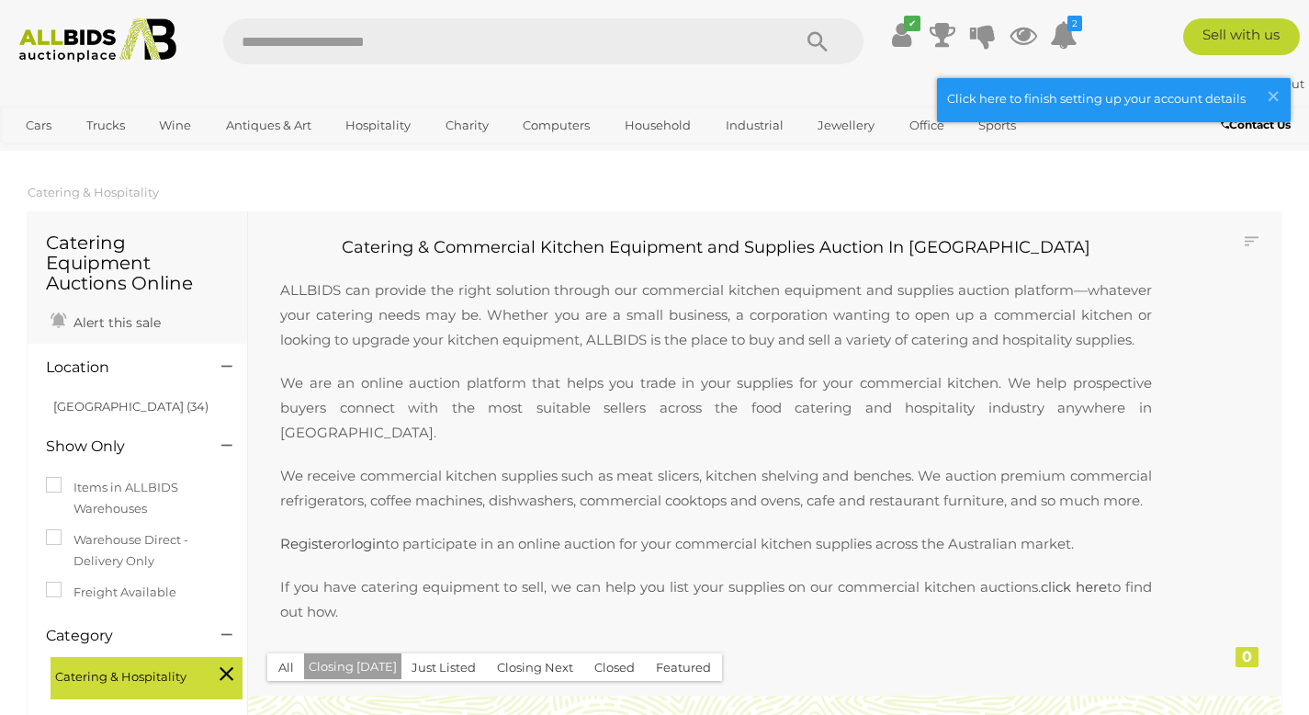
scroll to position [339, 0]
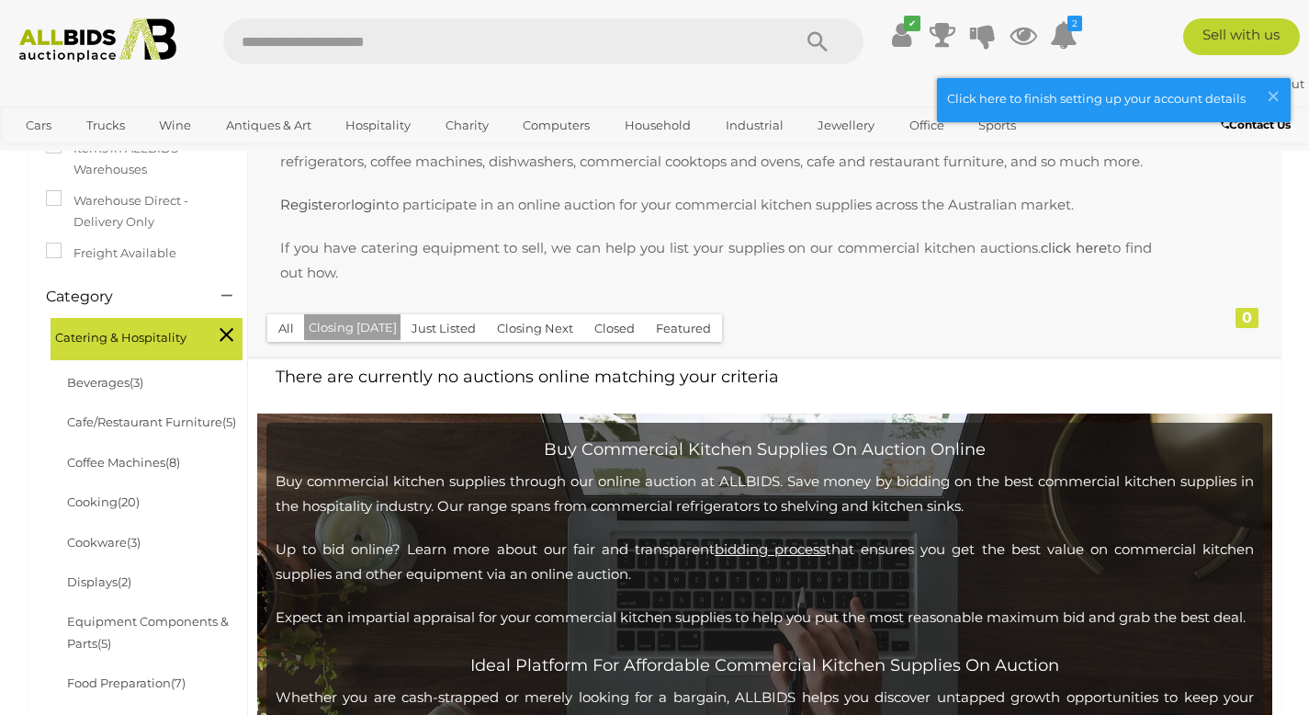
drag, startPoint x: 421, startPoint y: 330, endPoint x: 532, endPoint y: 265, distance: 128.9
click at [501, 268] on div "Closing First Closing Last Lowest Bid Highest Bid Item Name A-Z Item Name Z-A A…" at bounding box center [765, 114] width 1034 height 484
click at [524, 324] on button "Closing Next" at bounding box center [535, 328] width 98 height 28
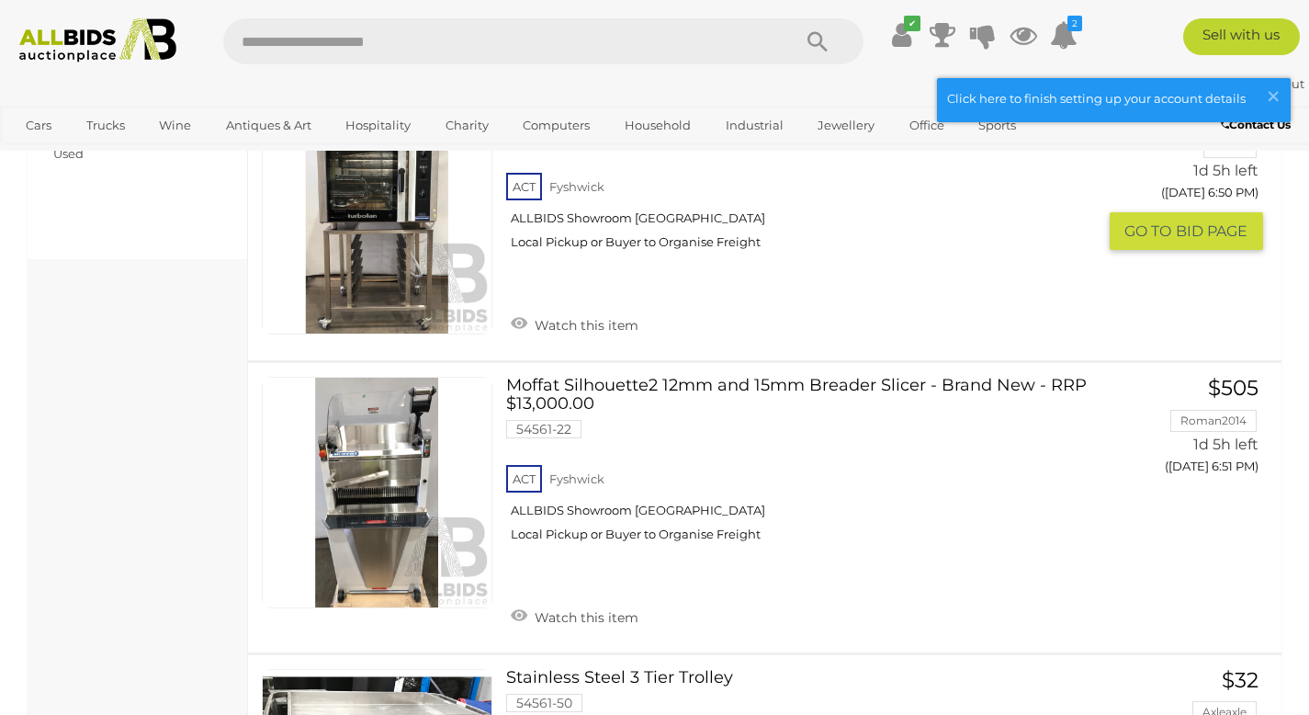
scroll to position [1202, 0]
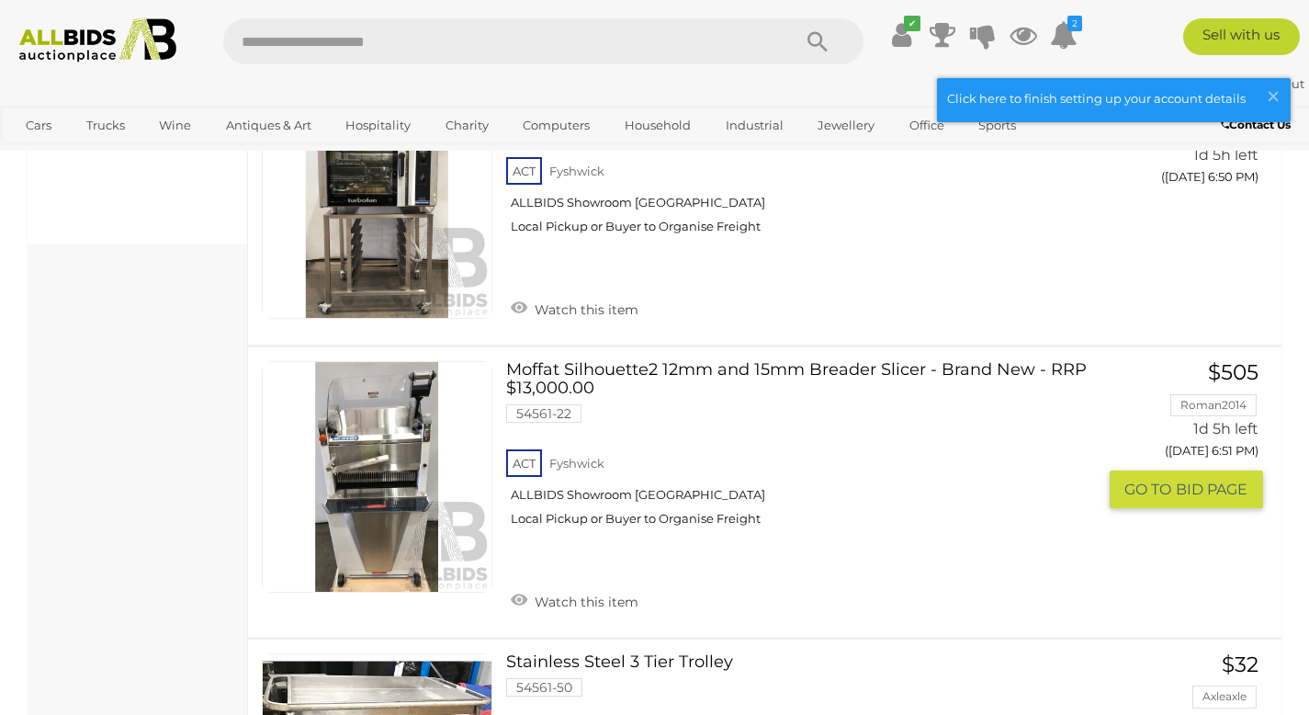
click at [606, 376] on link "Moffat Silhouette2 12mm and 15mm Breader Slicer - Brand New - RRP $13,000.00 54…" at bounding box center [807, 450] width 575 height 179
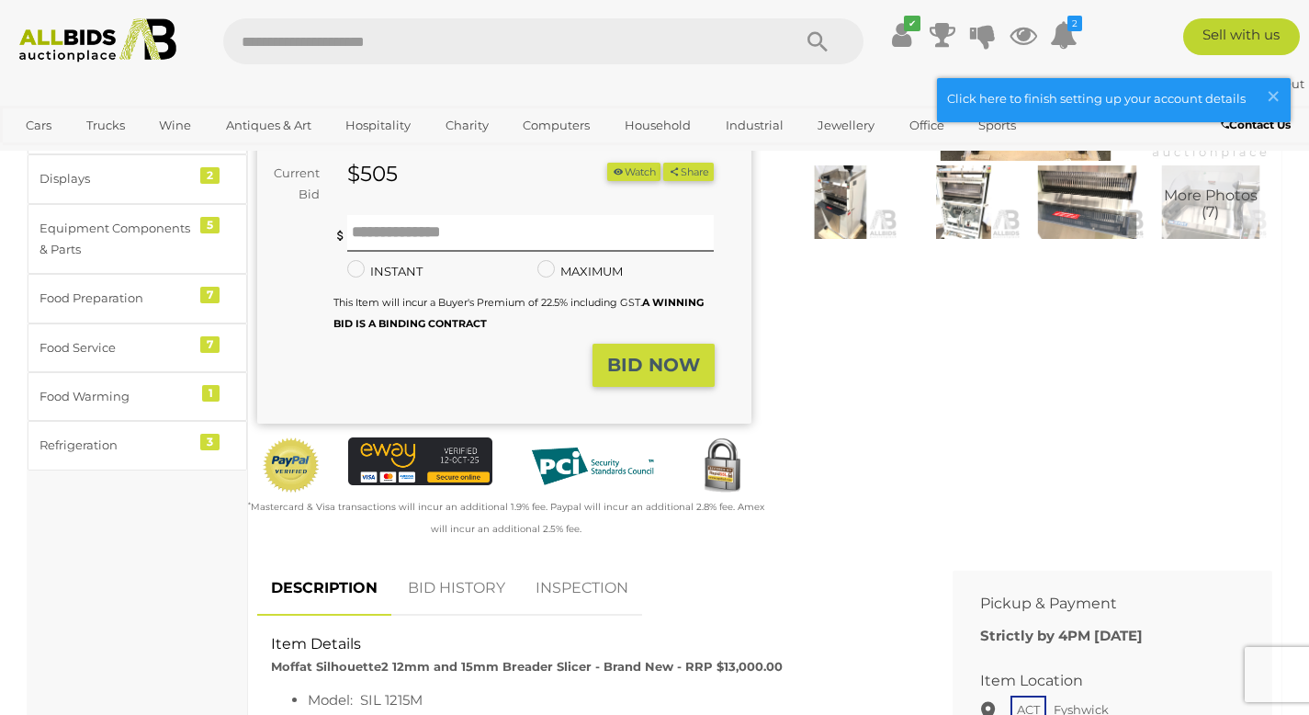
scroll to position [50, 0]
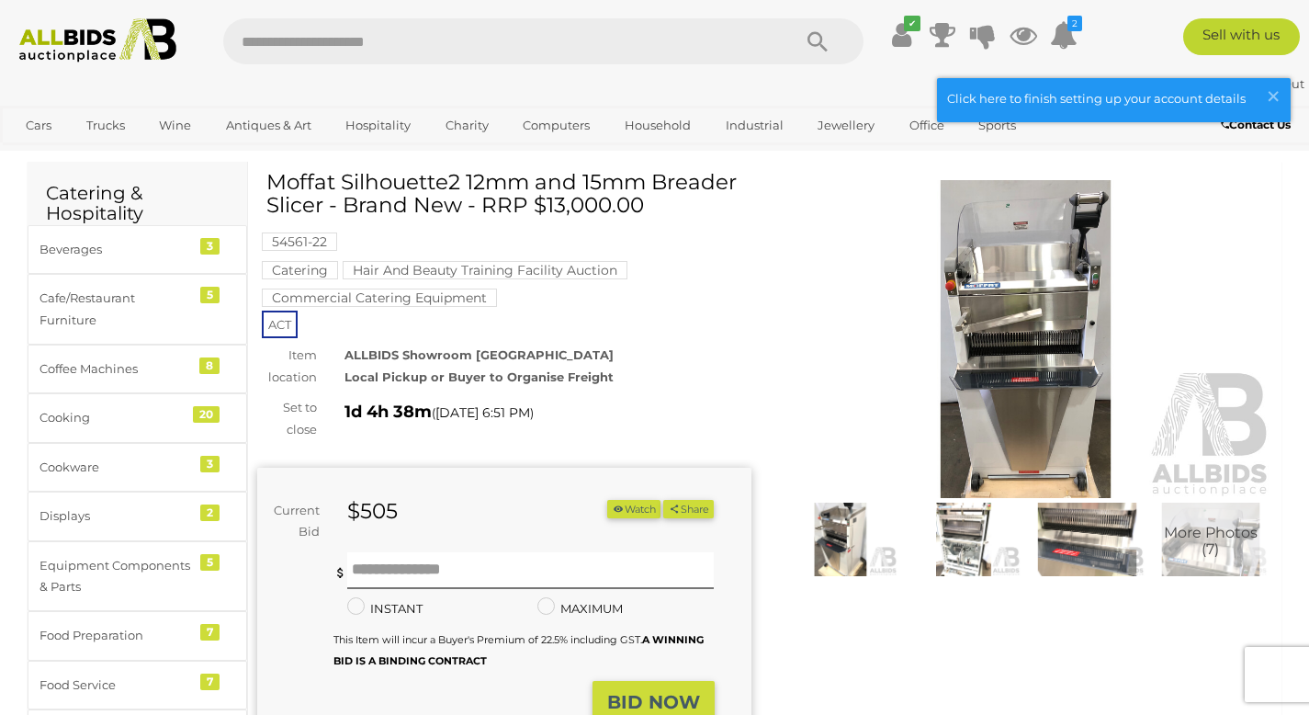
click at [971, 292] on img at bounding box center [1026, 339] width 494 height 318
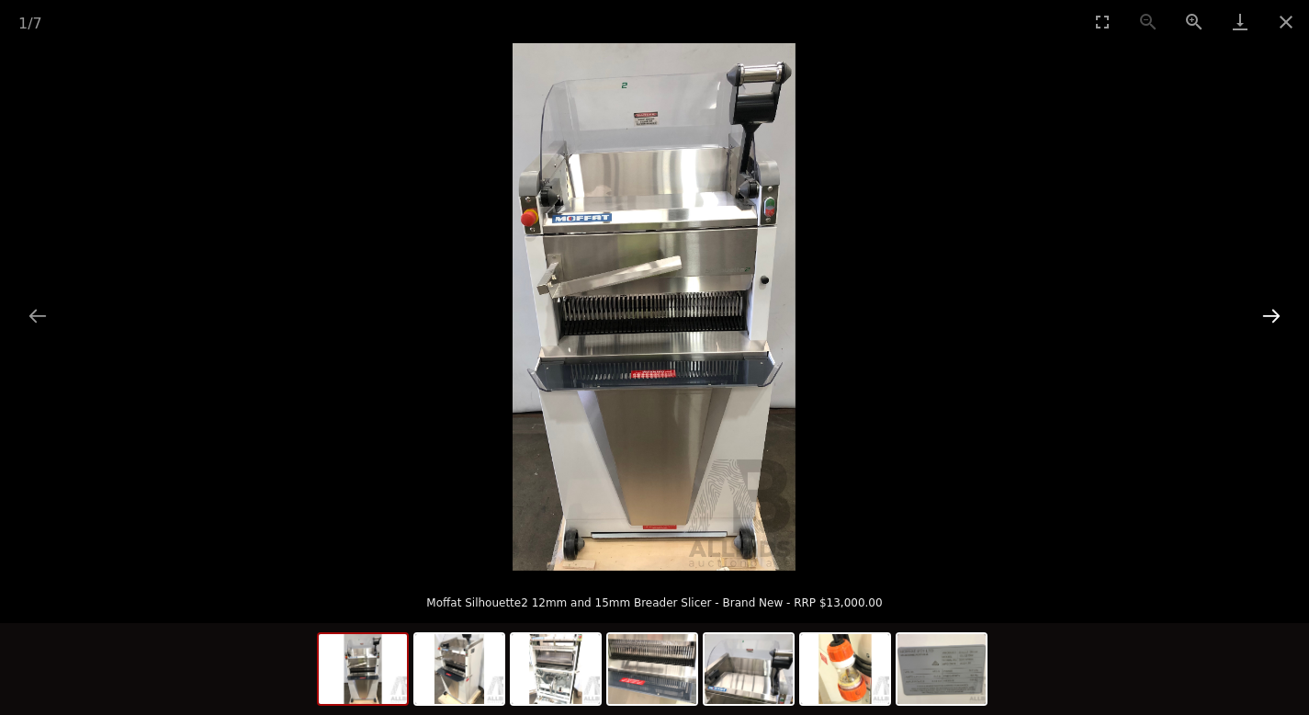
click at [1273, 308] on button "Next slide" at bounding box center [1272, 316] width 39 height 36
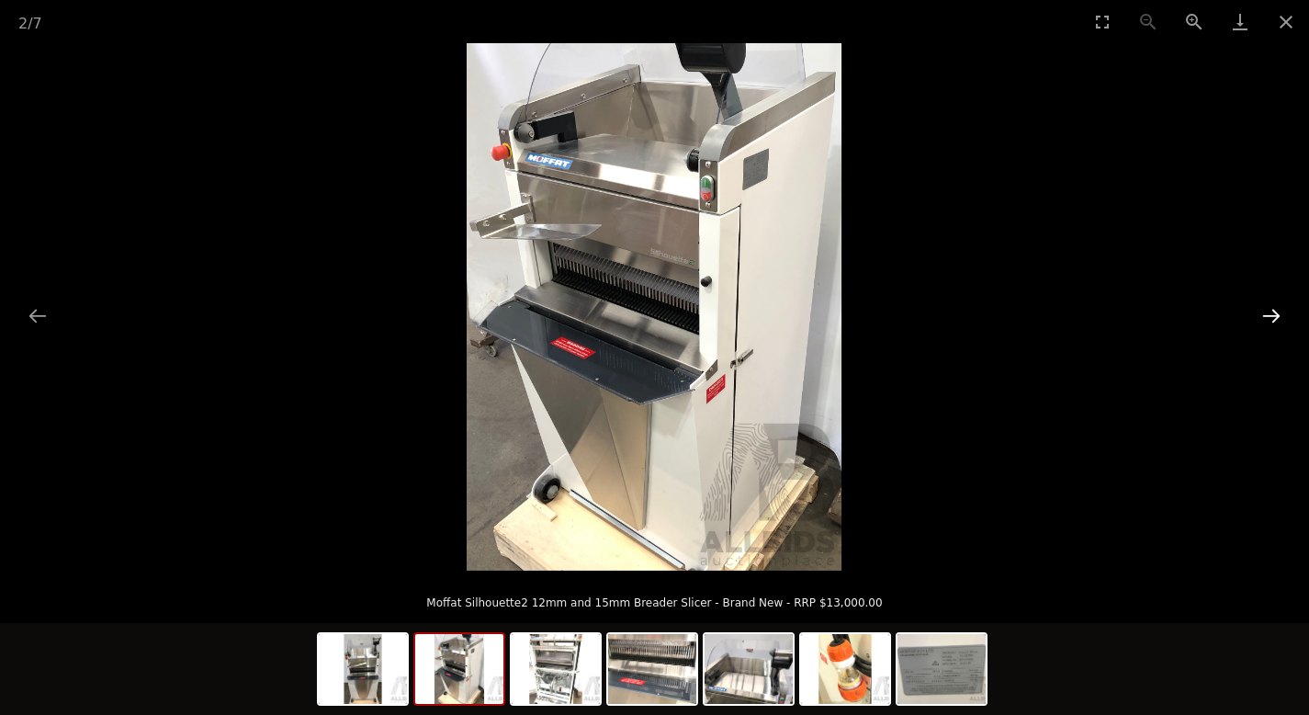
click at [1273, 308] on button "Next slide" at bounding box center [1272, 316] width 39 height 36
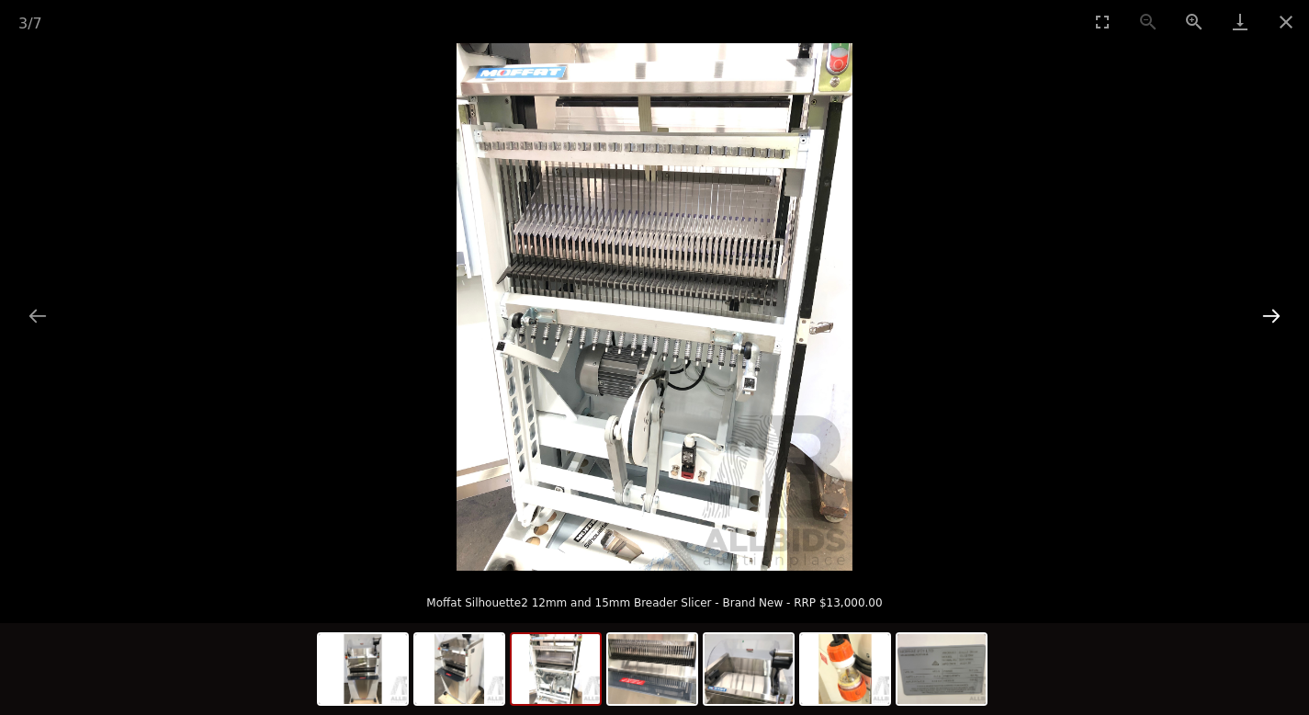
click at [1273, 308] on button "Next slide" at bounding box center [1272, 316] width 39 height 36
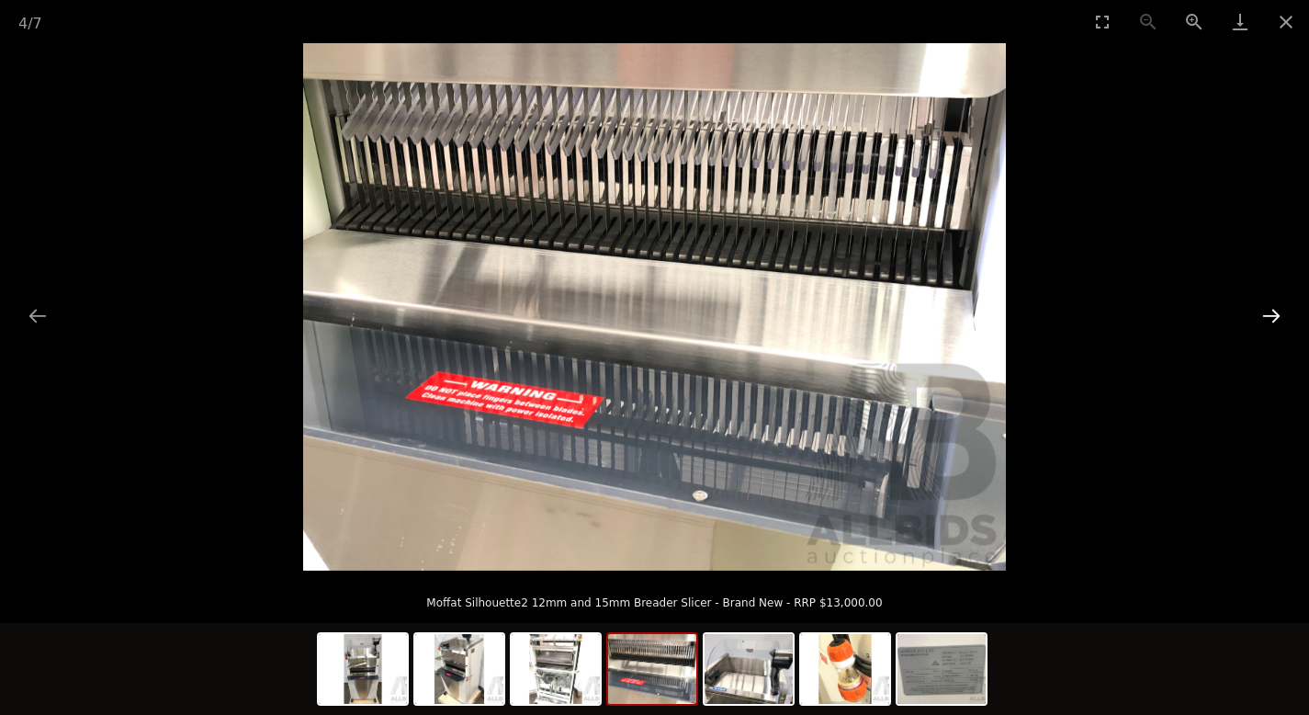
click at [1273, 308] on button "Next slide" at bounding box center [1272, 316] width 39 height 36
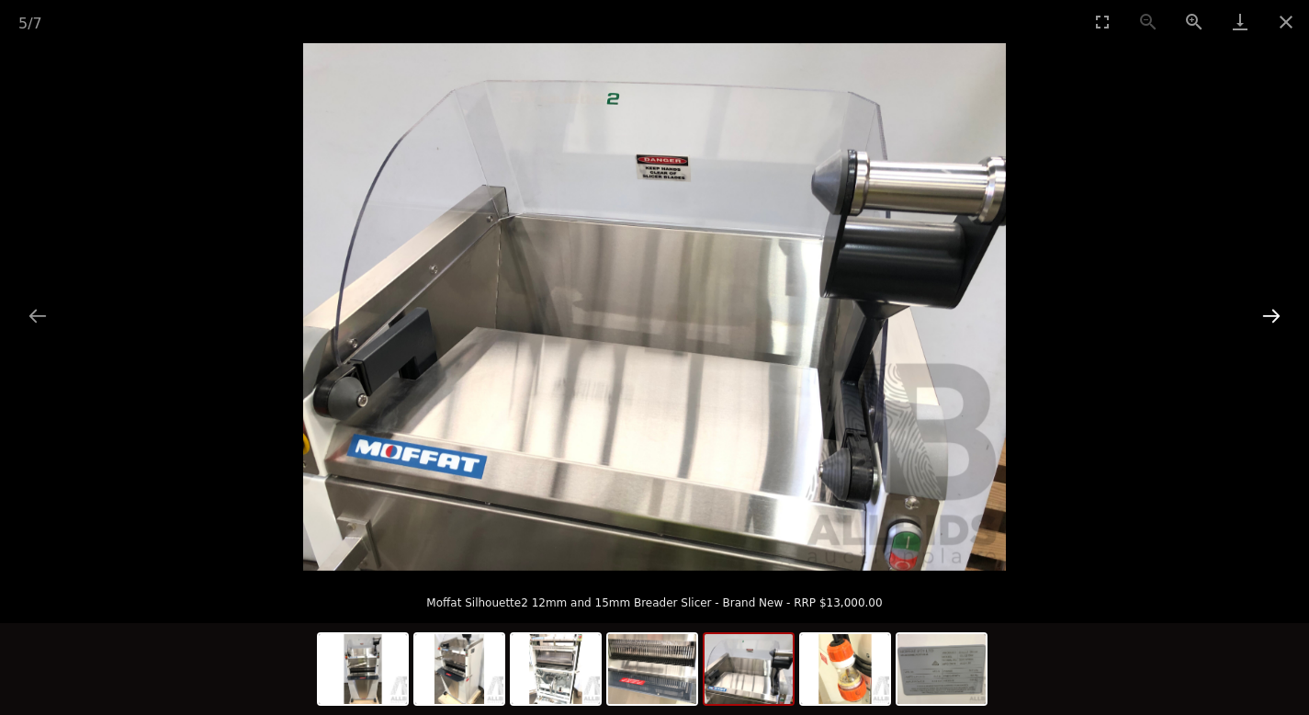
click at [1273, 308] on button "Next slide" at bounding box center [1272, 316] width 39 height 36
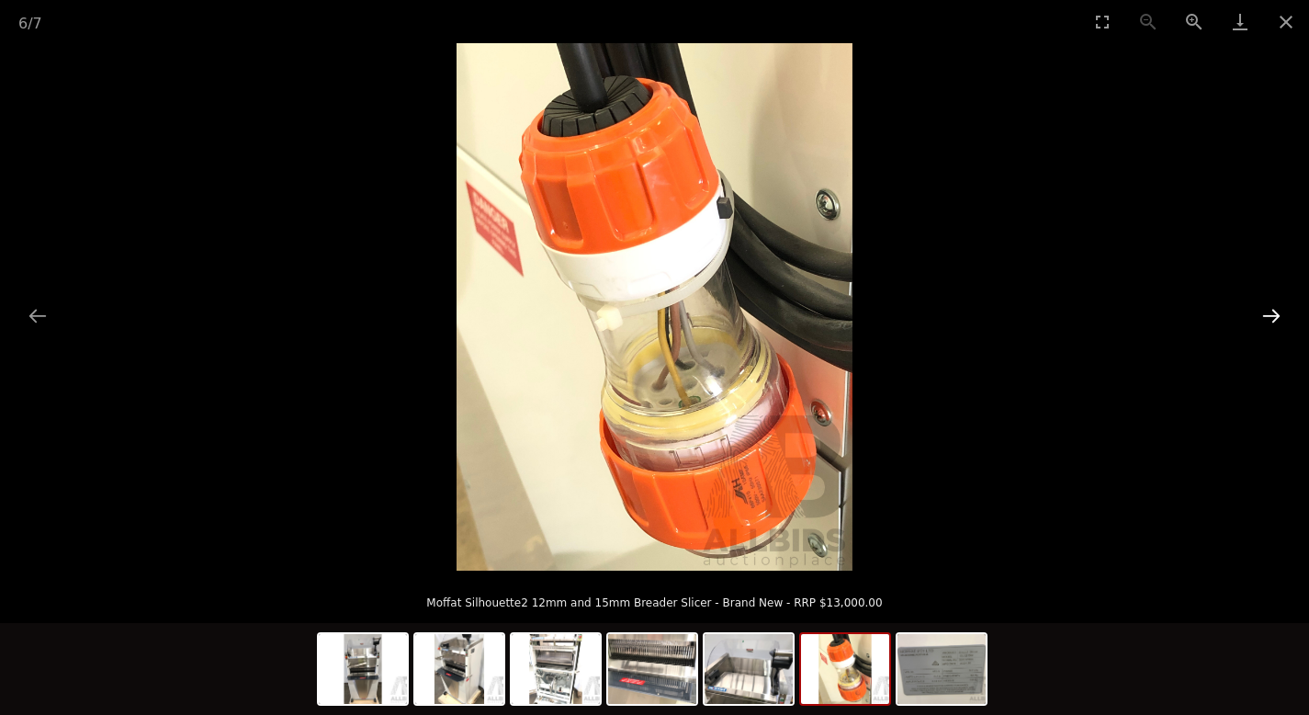
click at [1273, 308] on button "Next slide" at bounding box center [1272, 316] width 39 height 36
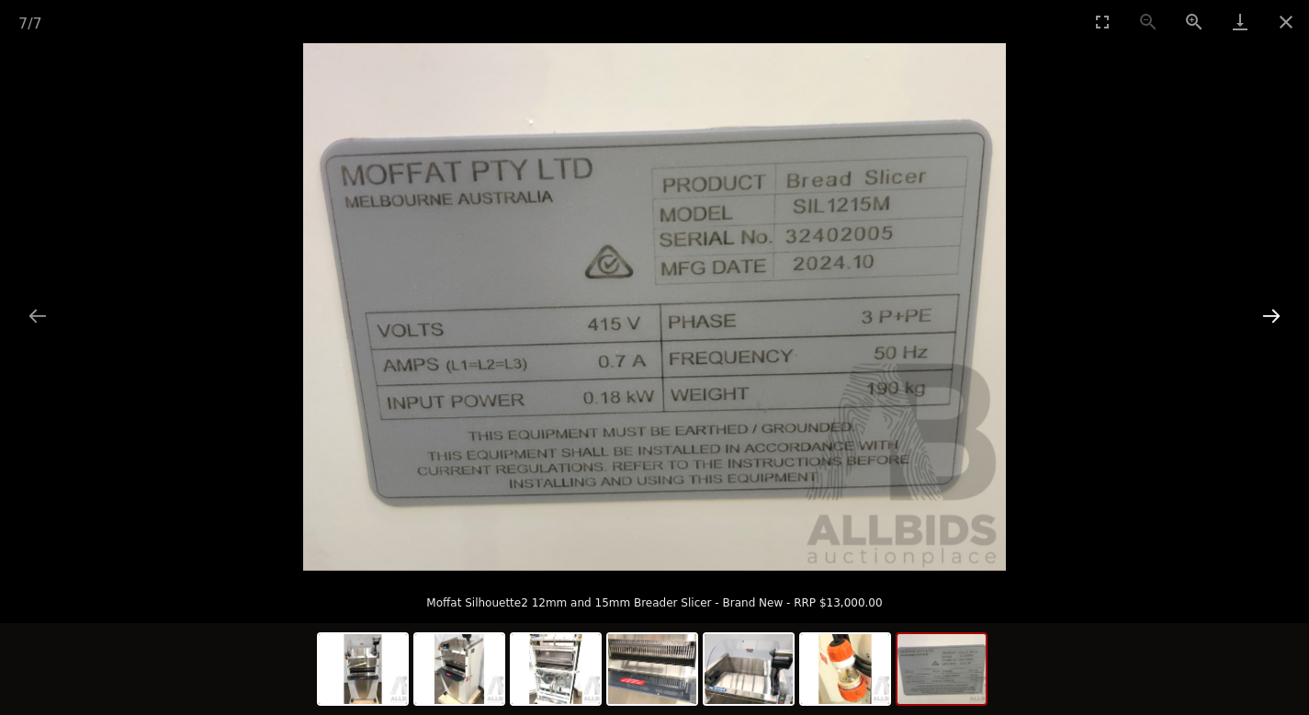
click at [1273, 308] on button "Next slide" at bounding box center [1272, 316] width 39 height 36
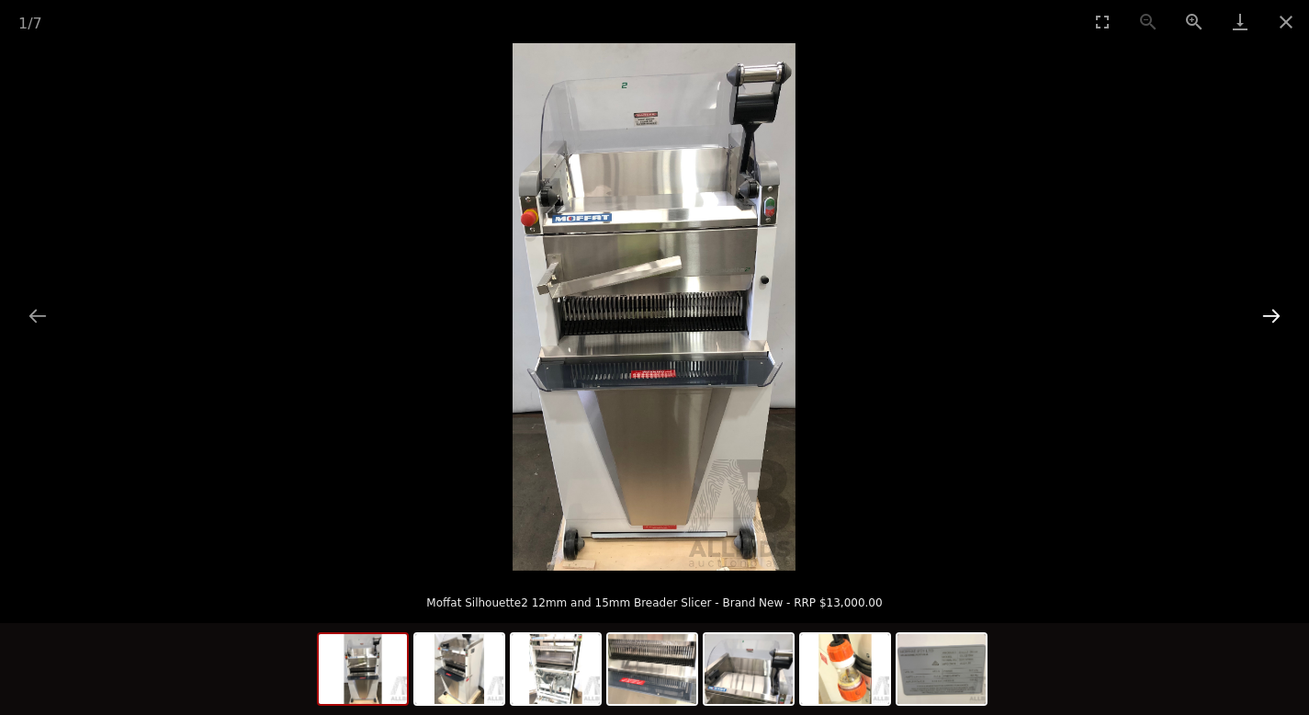
click at [1273, 308] on button "Next slide" at bounding box center [1272, 316] width 39 height 36
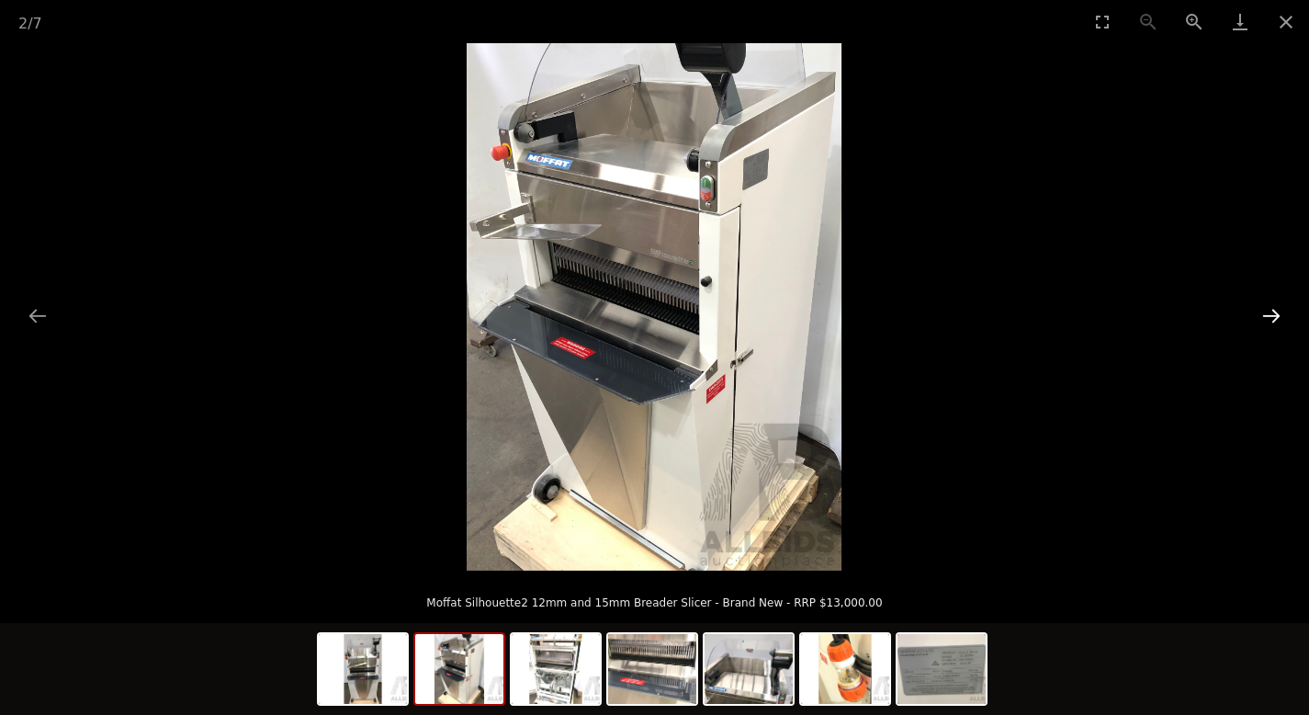
click at [1273, 308] on button "Next slide" at bounding box center [1272, 316] width 39 height 36
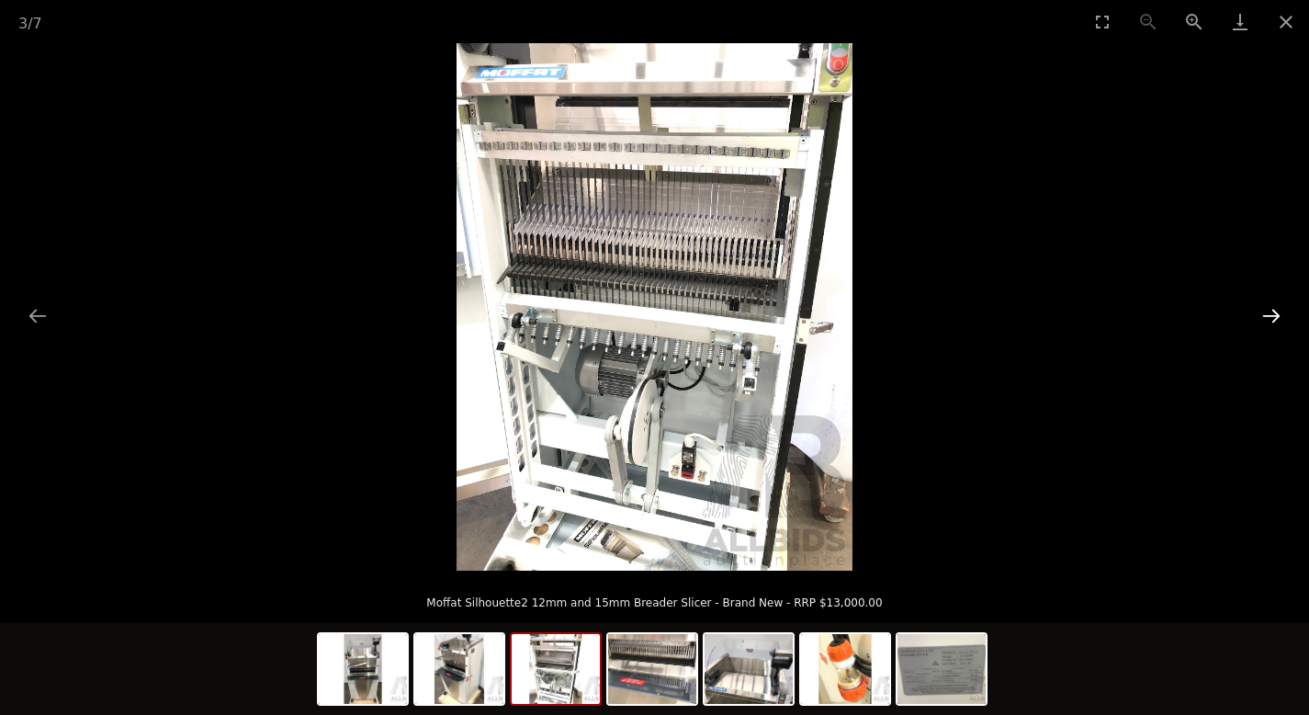
click at [1273, 308] on button "Next slide" at bounding box center [1272, 316] width 39 height 36
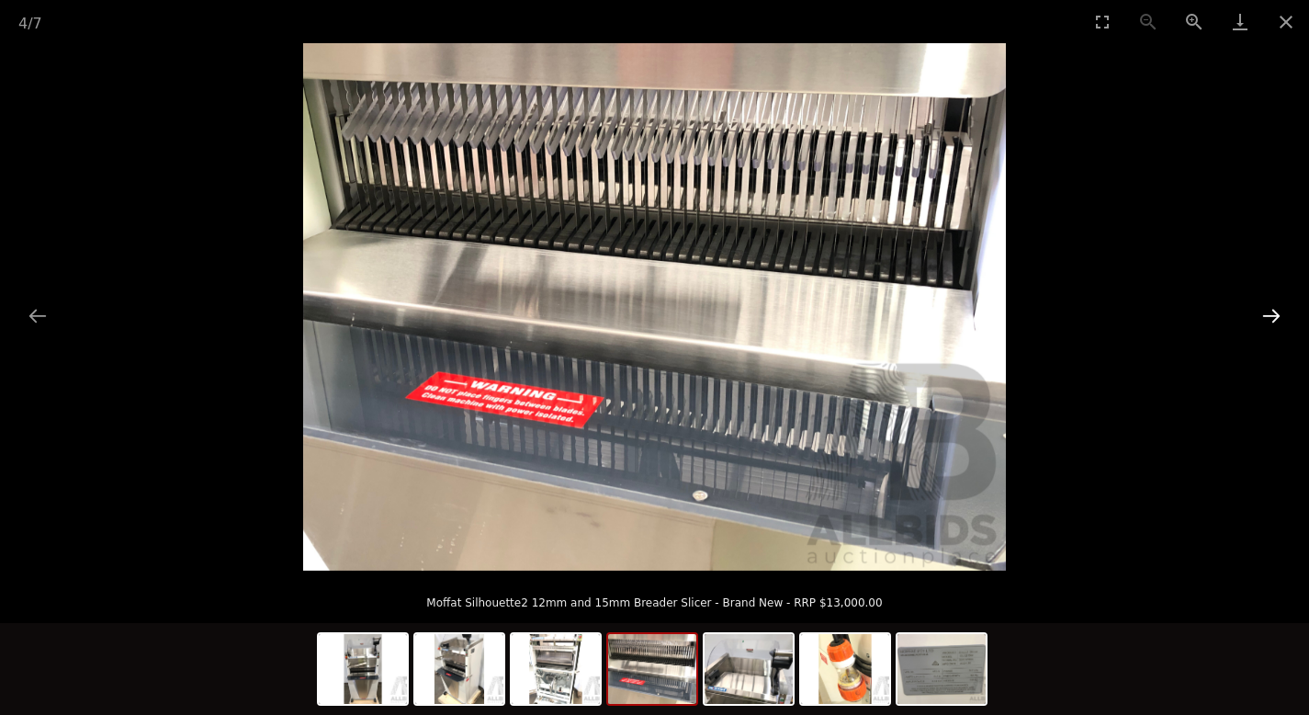
click at [1273, 308] on button "Next slide" at bounding box center [1272, 316] width 39 height 36
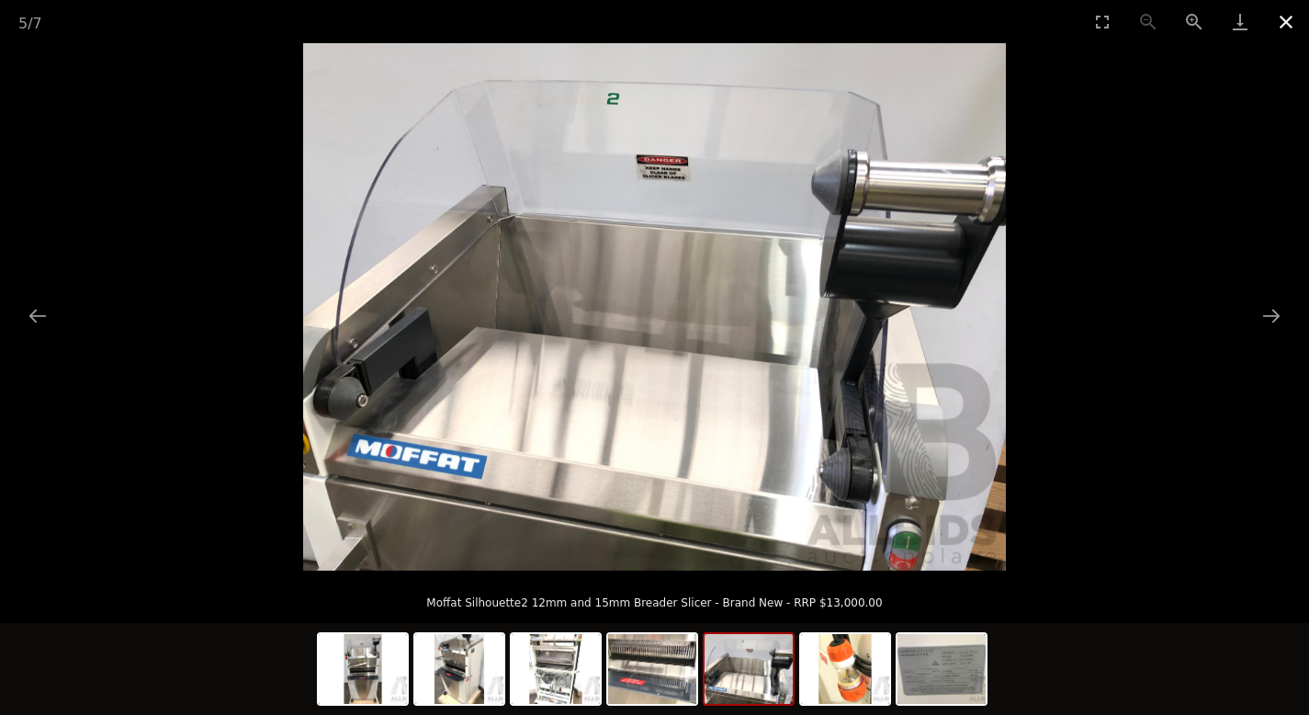
click at [1286, 23] on button "Close gallery" at bounding box center [1287, 21] width 46 height 43
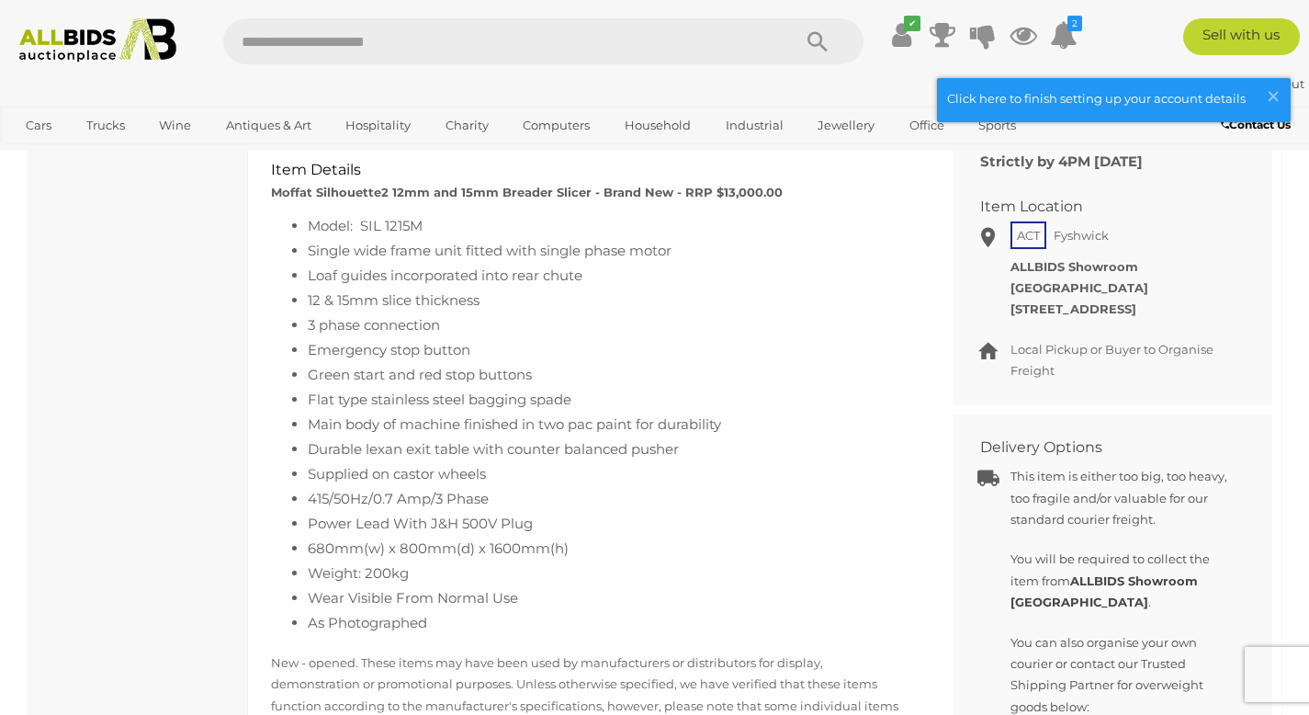
scroll to position [862, 0]
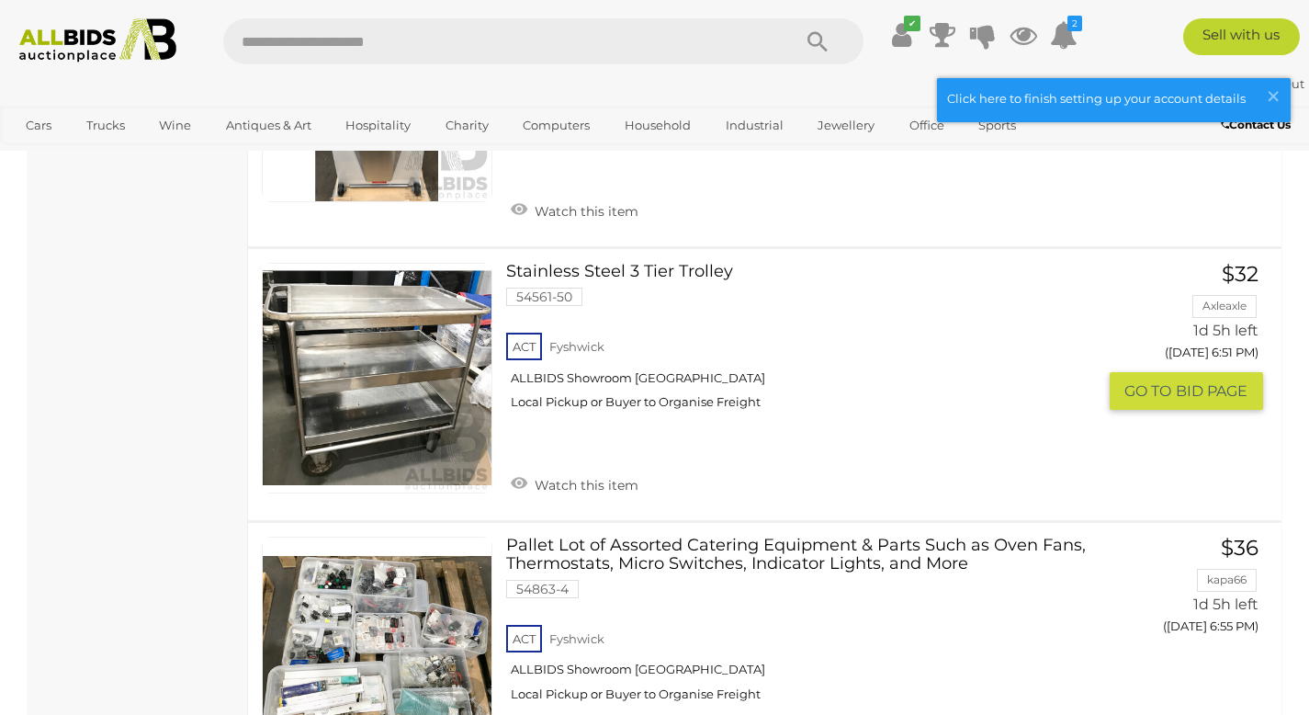
scroll to position [1593, 0]
click at [323, 335] on link at bounding box center [377, 378] width 231 height 231
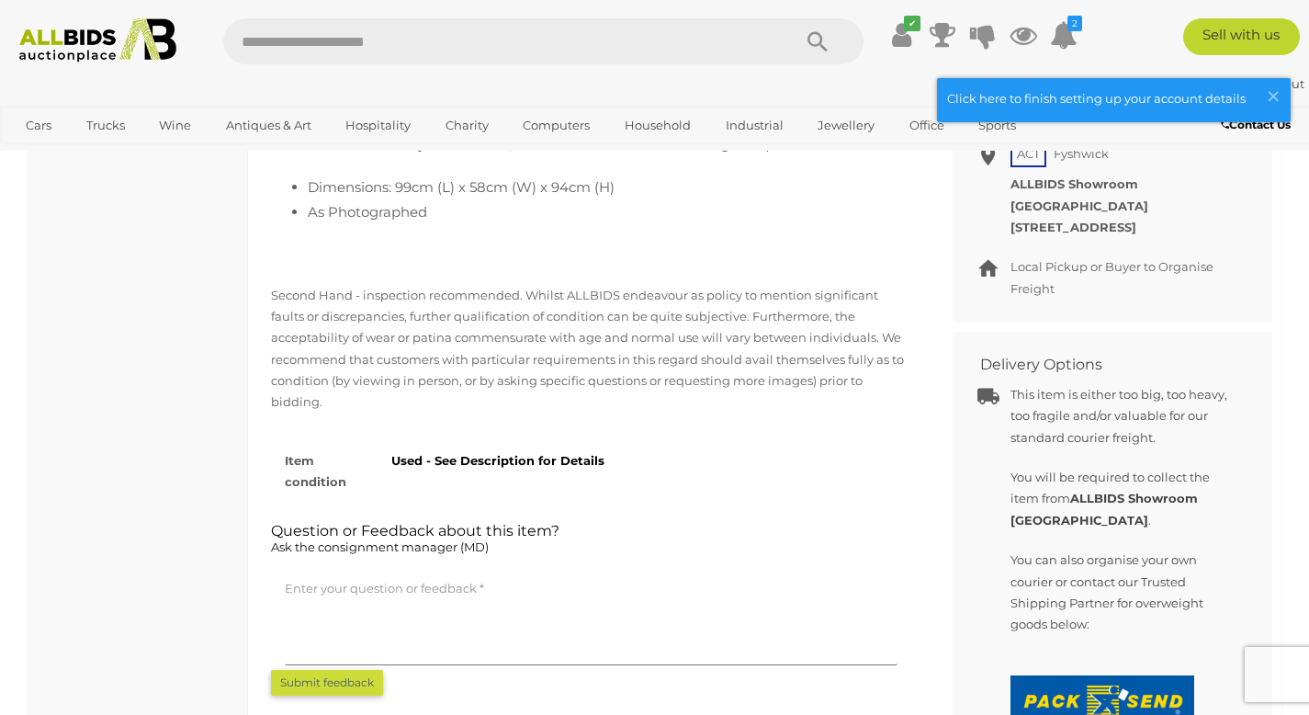
scroll to position [921, 0]
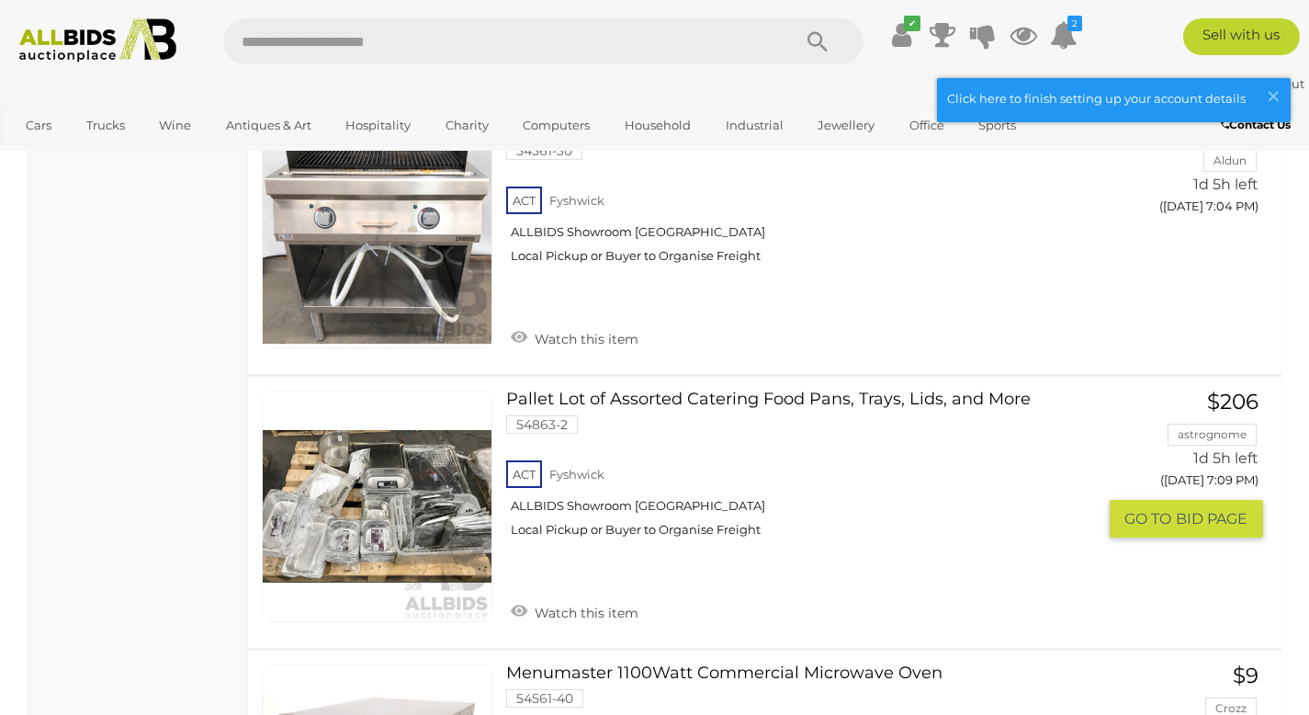
scroll to position [4916, 0]
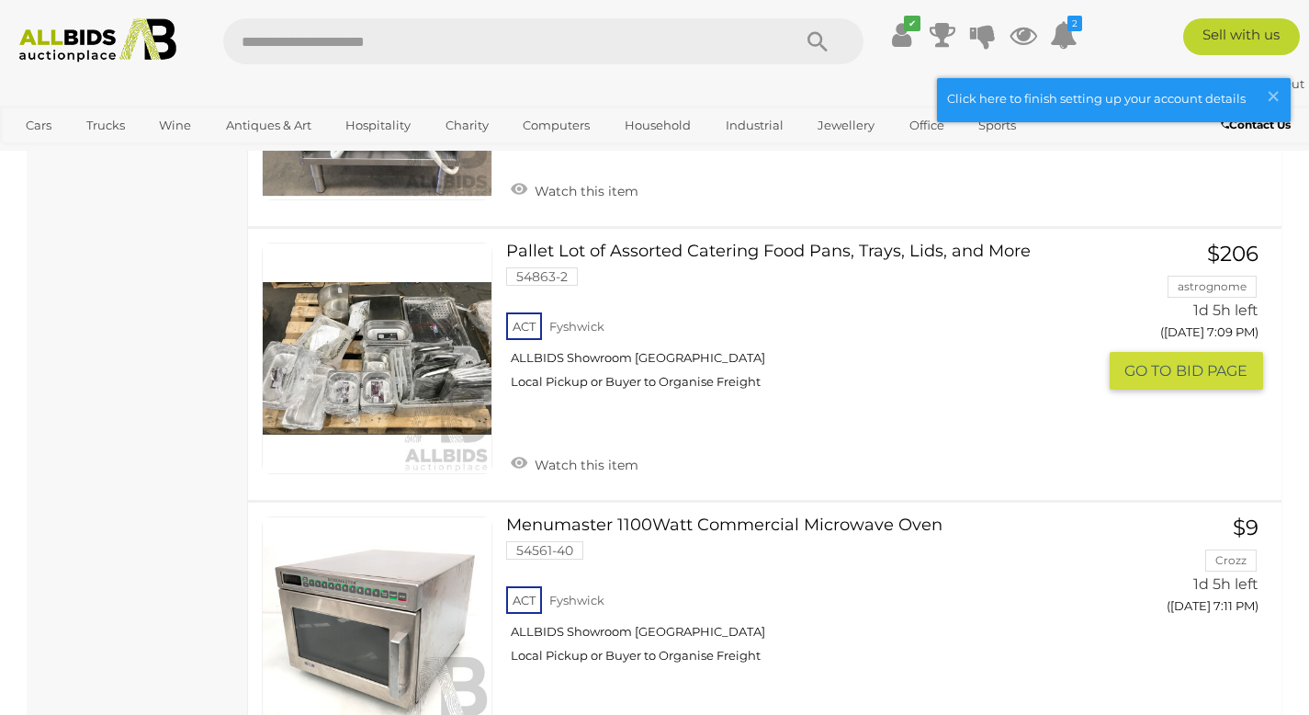
click at [352, 335] on link at bounding box center [377, 358] width 231 height 231
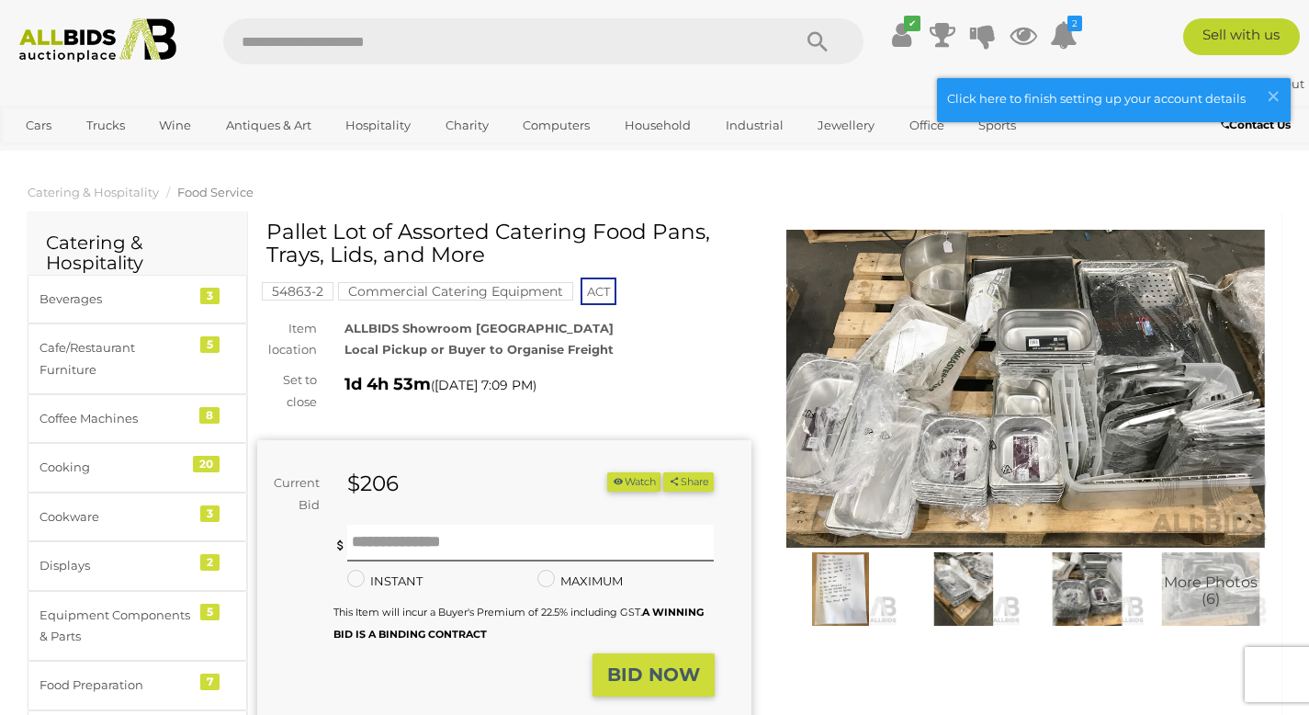
click at [953, 575] on img at bounding box center [964, 589] width 114 height 74
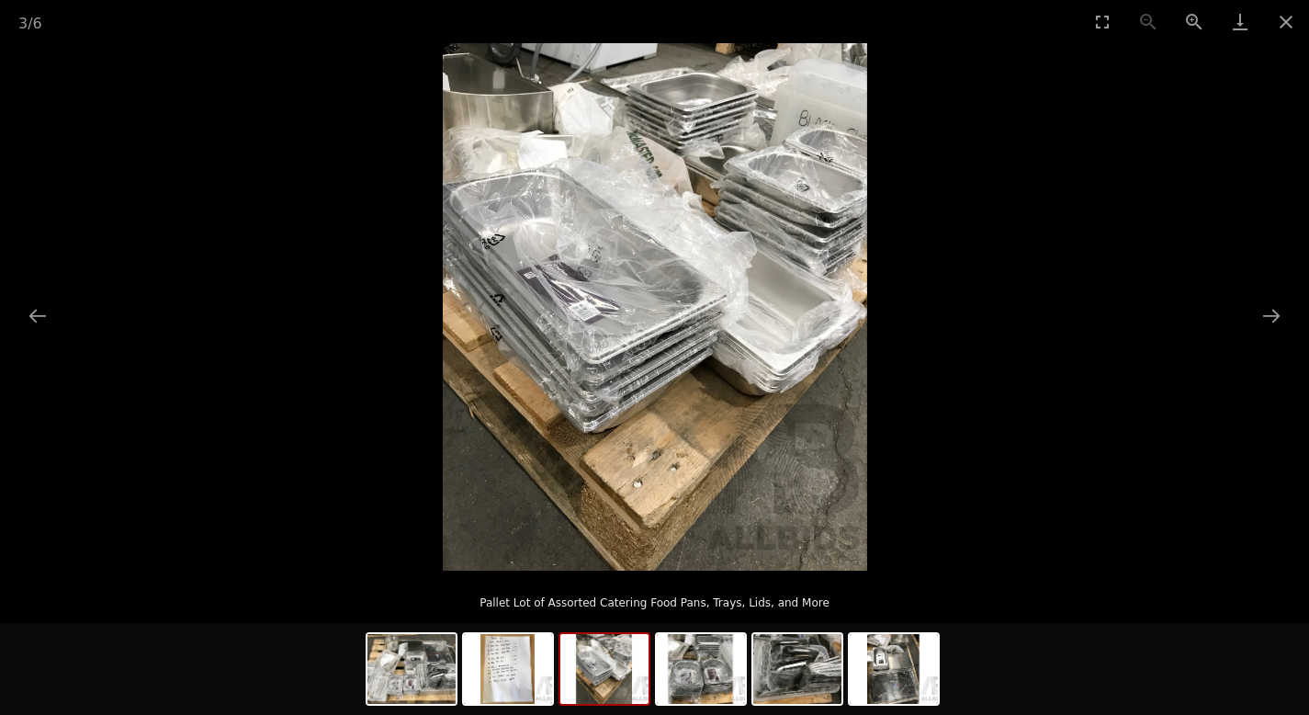
click at [615, 692] on img at bounding box center [605, 669] width 88 height 70
click at [675, 681] on img at bounding box center [701, 669] width 88 height 70
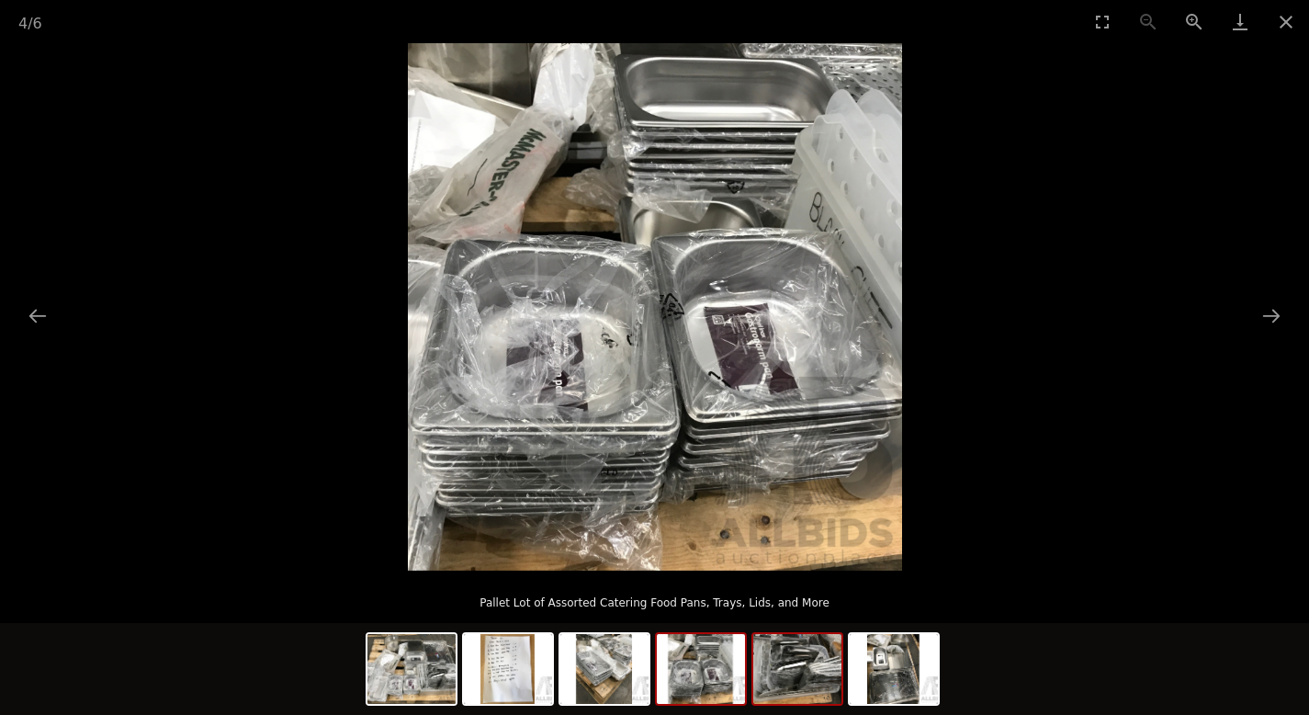
click at [776, 664] on img at bounding box center [798, 669] width 88 height 70
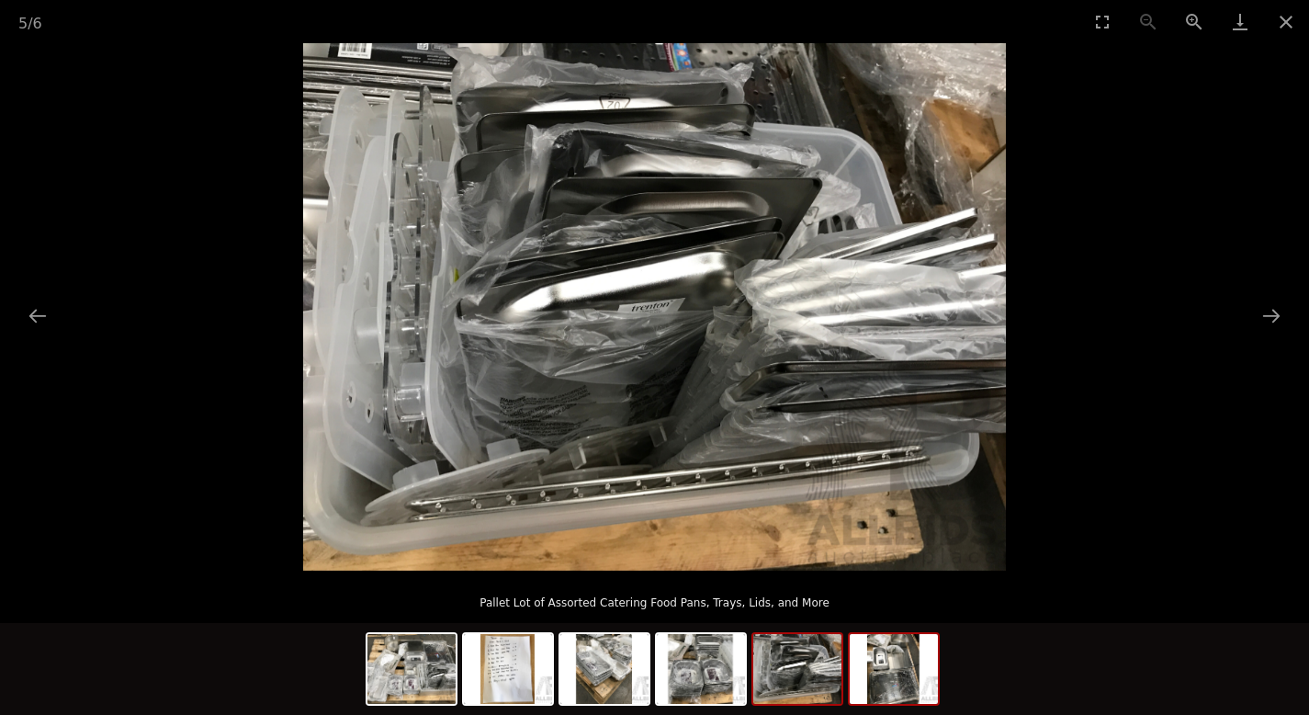
click at [873, 666] on img at bounding box center [894, 669] width 88 height 70
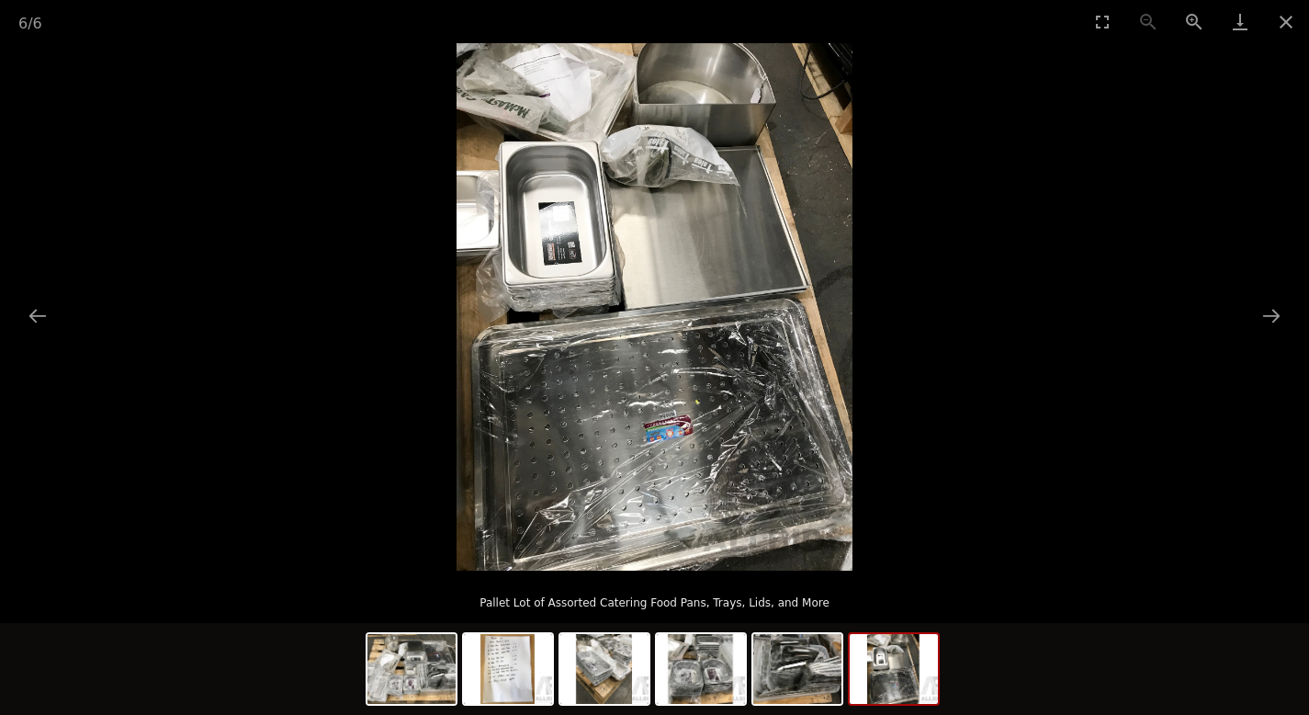
scroll to position [152, 0]
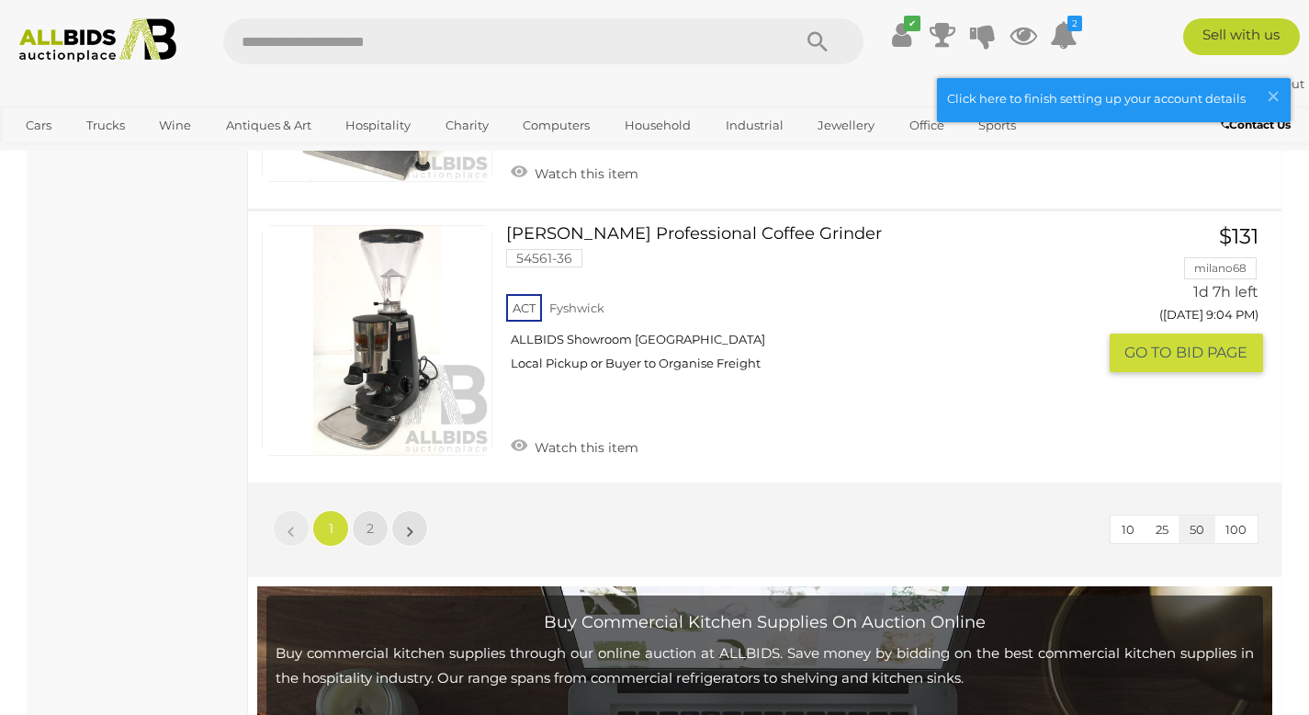
scroll to position [14018, 0]
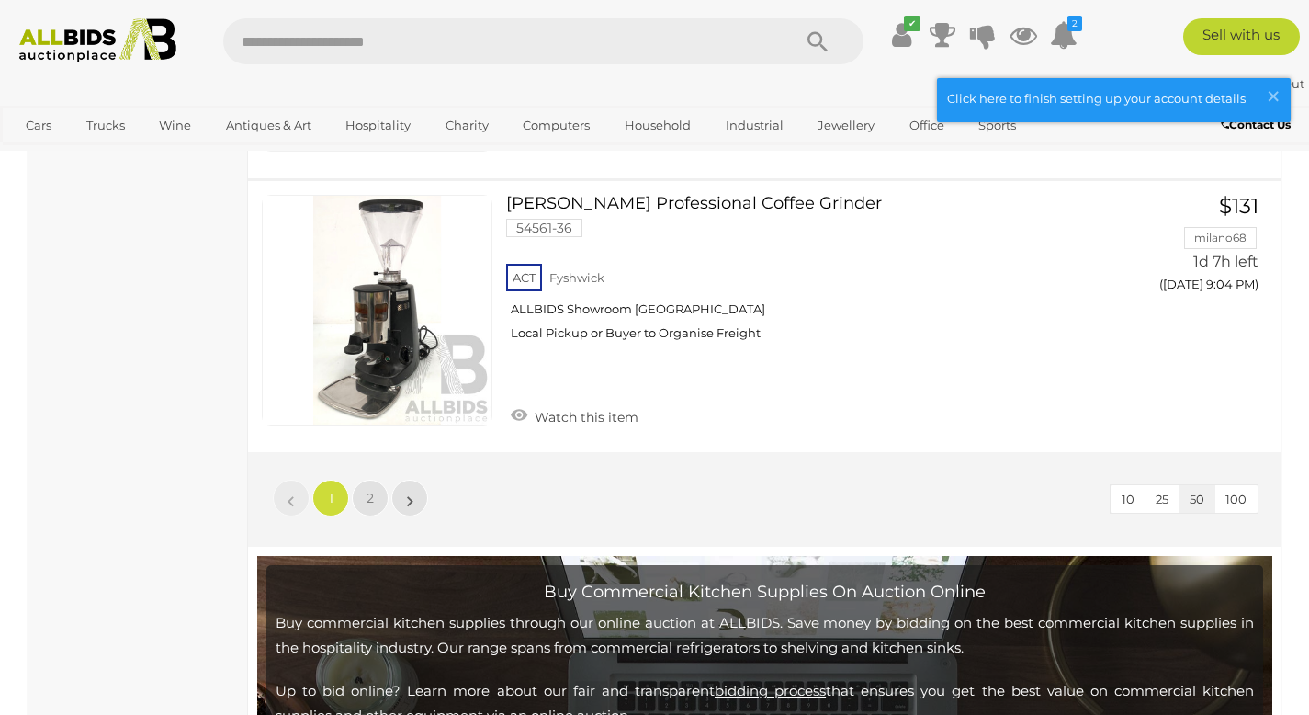
click at [407, 504] on li "»" at bounding box center [410, 498] width 36 height 37
click at [356, 501] on link "2" at bounding box center [370, 498] width 37 height 37
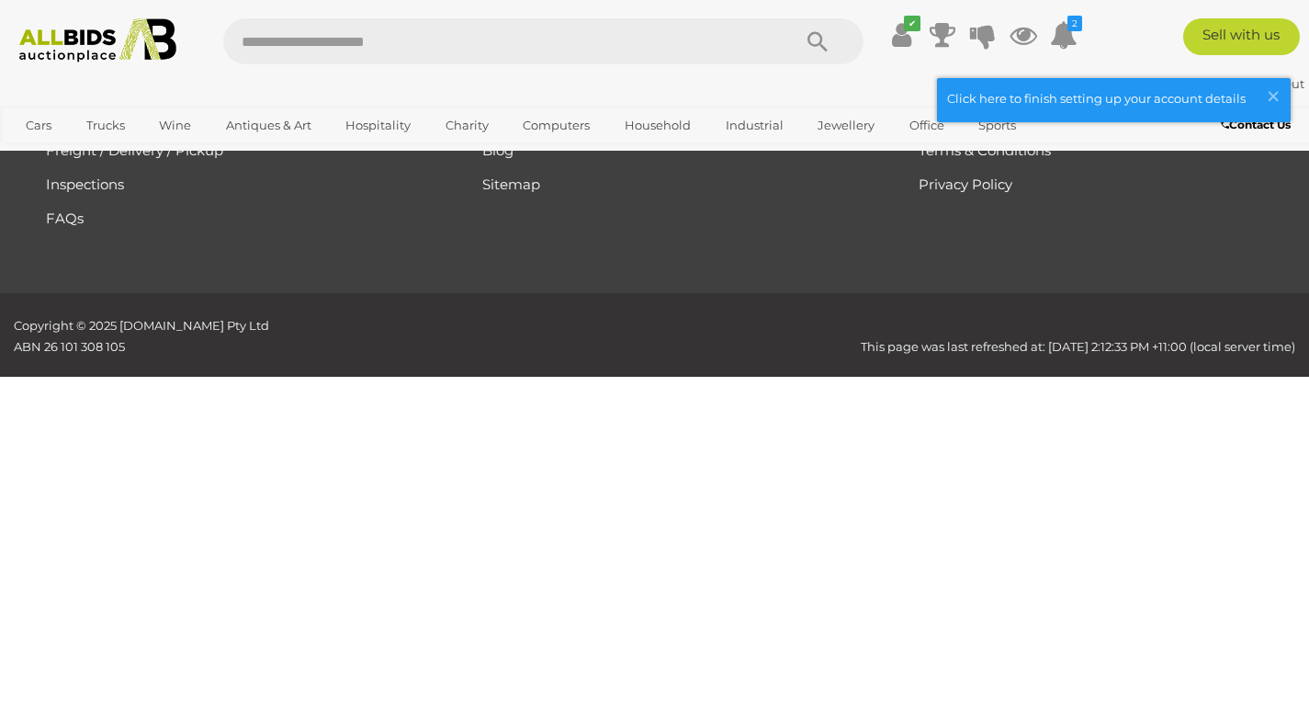
scroll to position [541, 0]
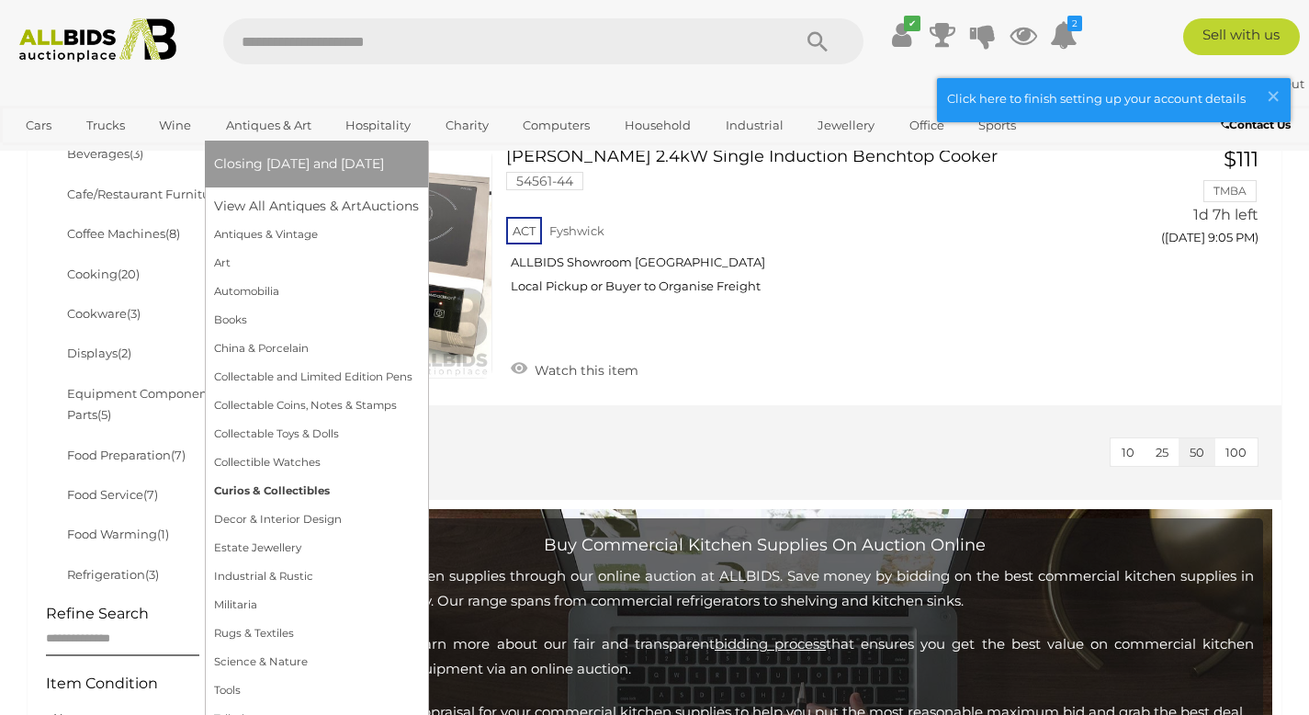
scroll to position [595, 0]
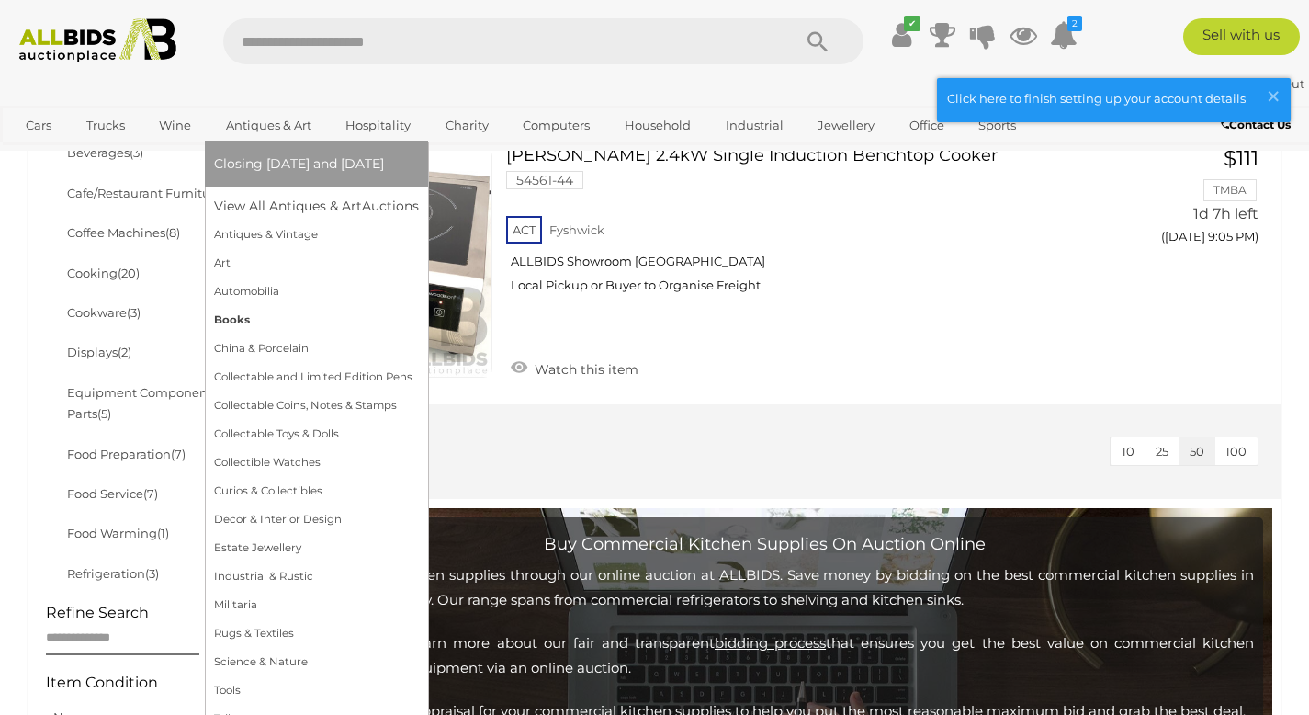
click at [222, 315] on link "Books" at bounding box center [316, 320] width 205 height 28
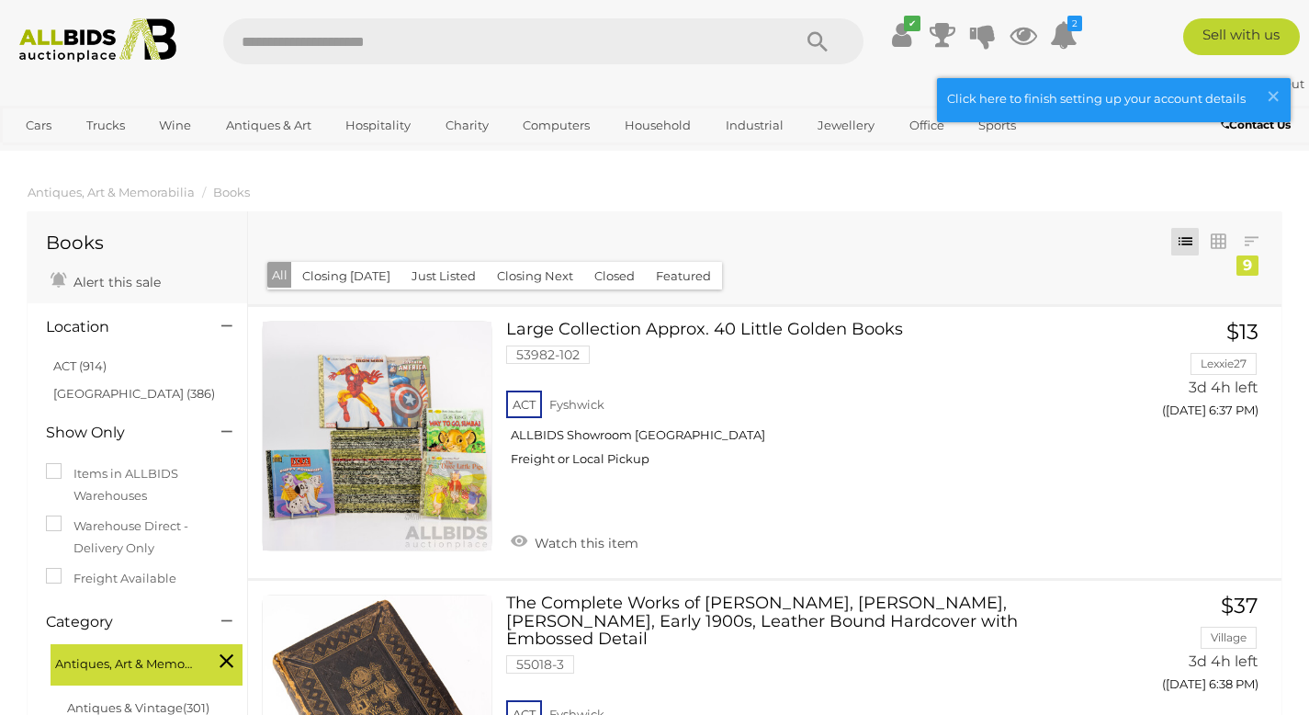
click at [410, 52] on input "text" at bounding box center [498, 41] width 550 height 46
type input "******"
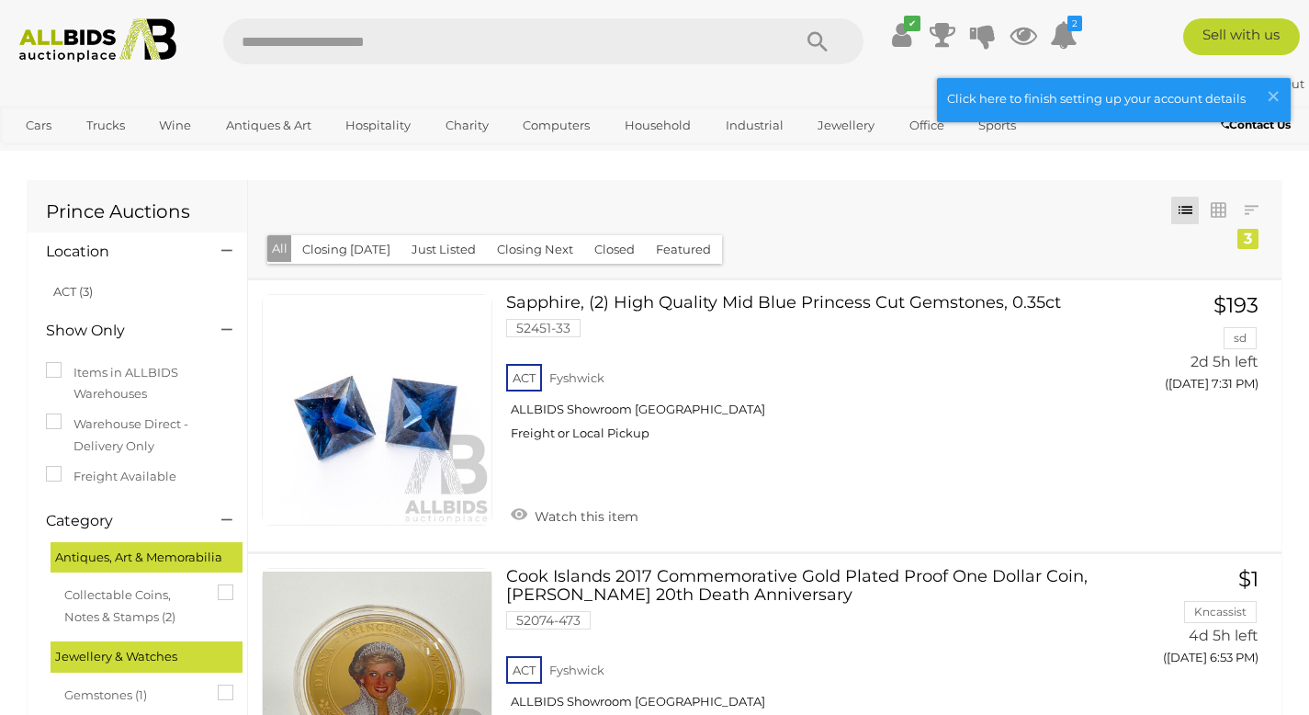
click at [349, 44] on input "text" at bounding box center [498, 41] width 550 height 46
type input "*******"
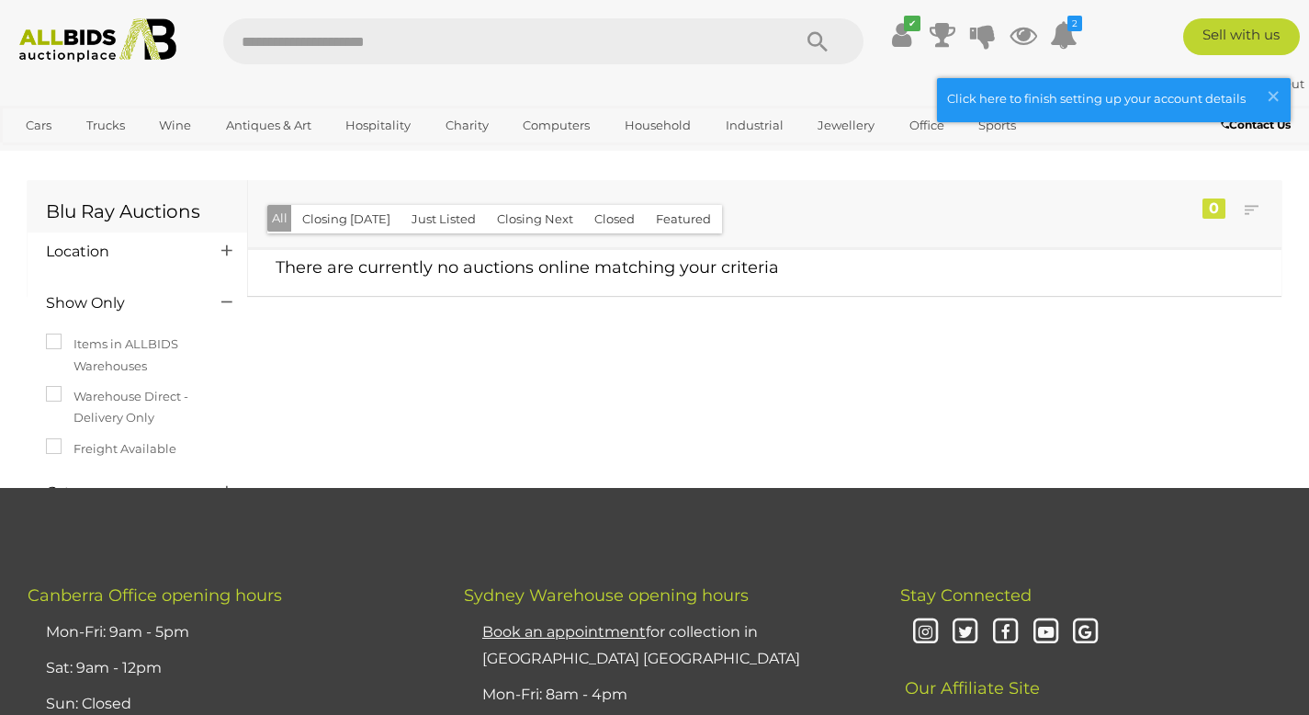
click at [318, 35] on input "text" at bounding box center [498, 41] width 550 height 46
type input "***"
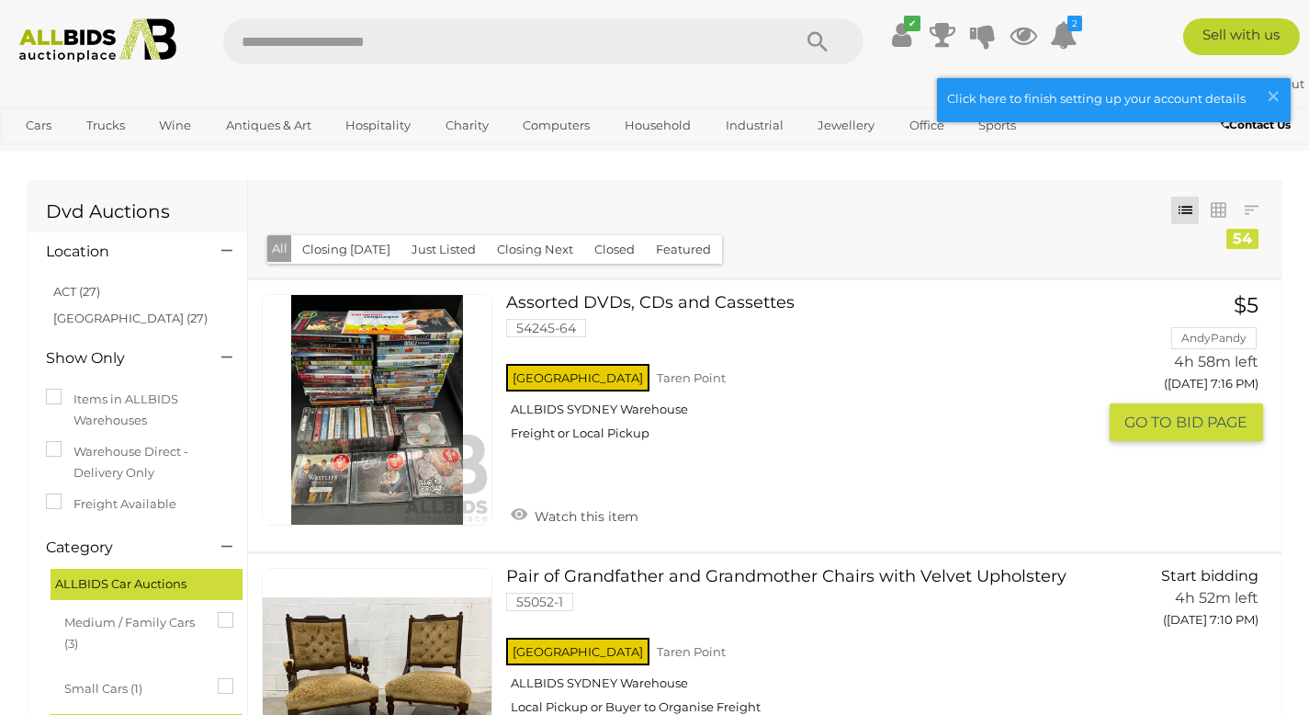
scroll to position [4, 0]
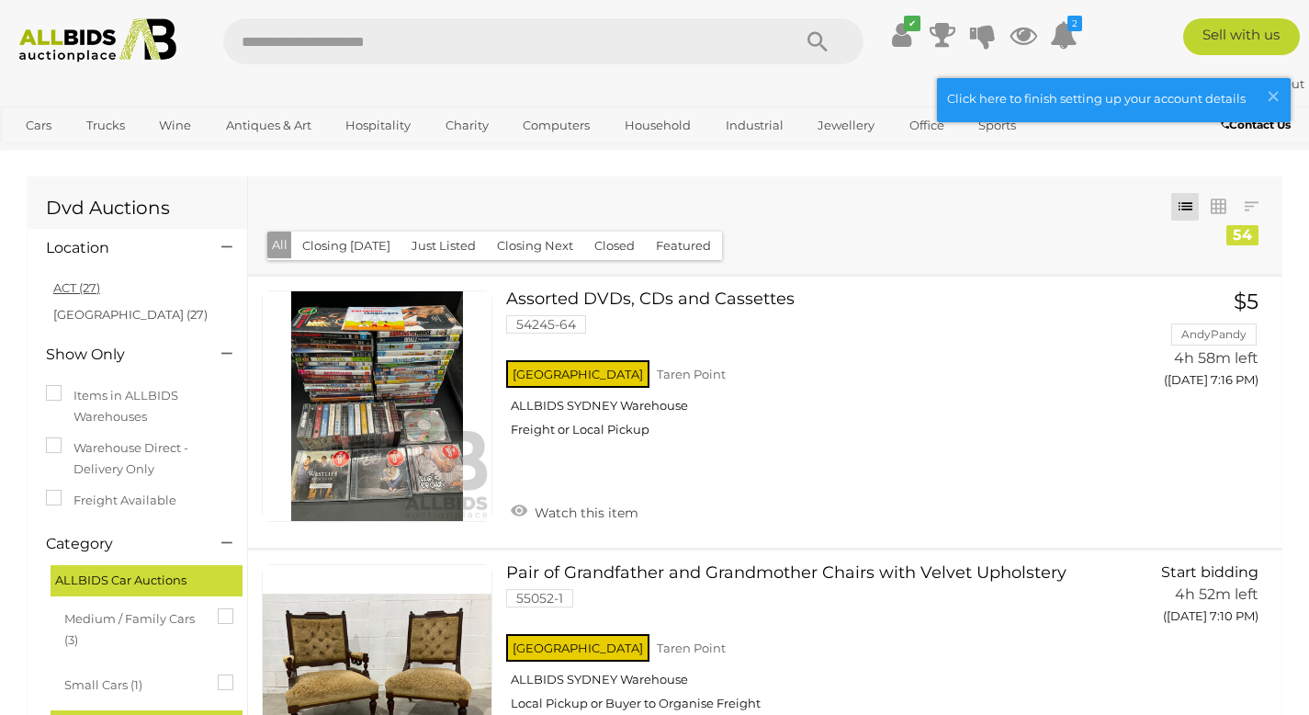
click at [72, 292] on link "ACT (27)" at bounding box center [76, 287] width 47 height 15
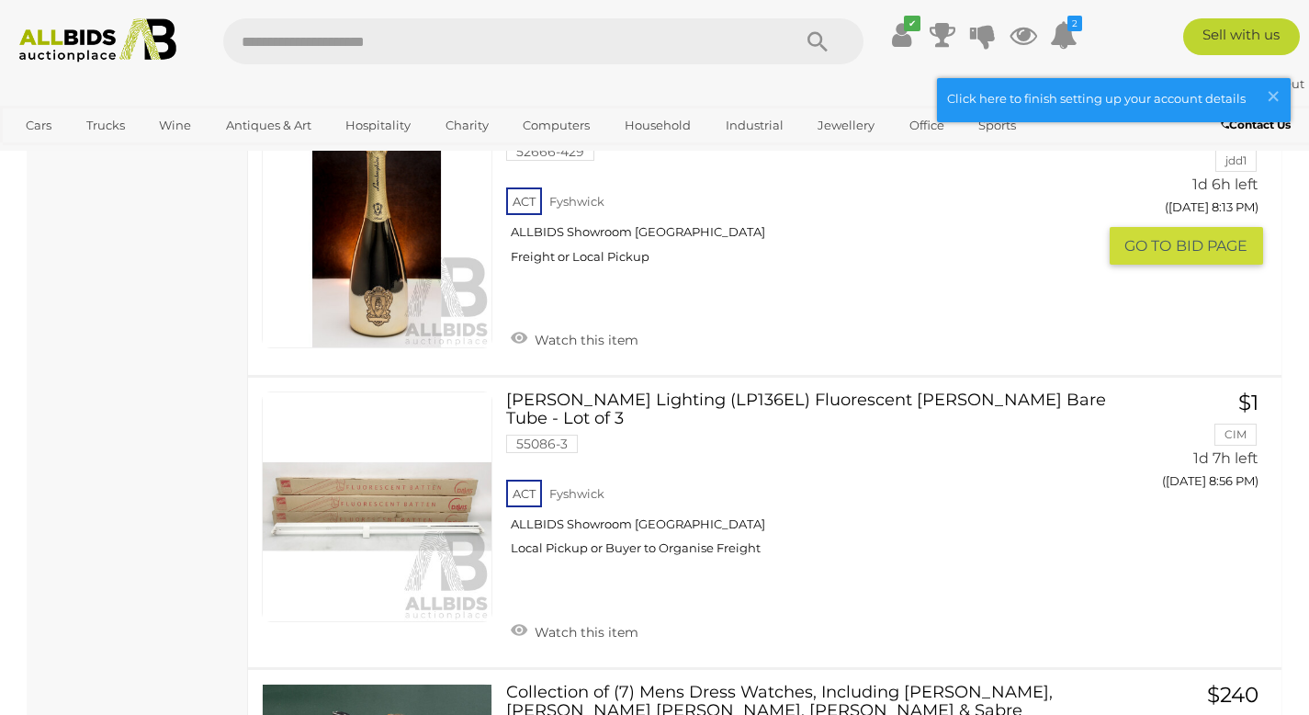
scroll to position [2458, 0]
click at [365, 28] on input "text" at bounding box center [498, 41] width 550 height 46
type input "***"
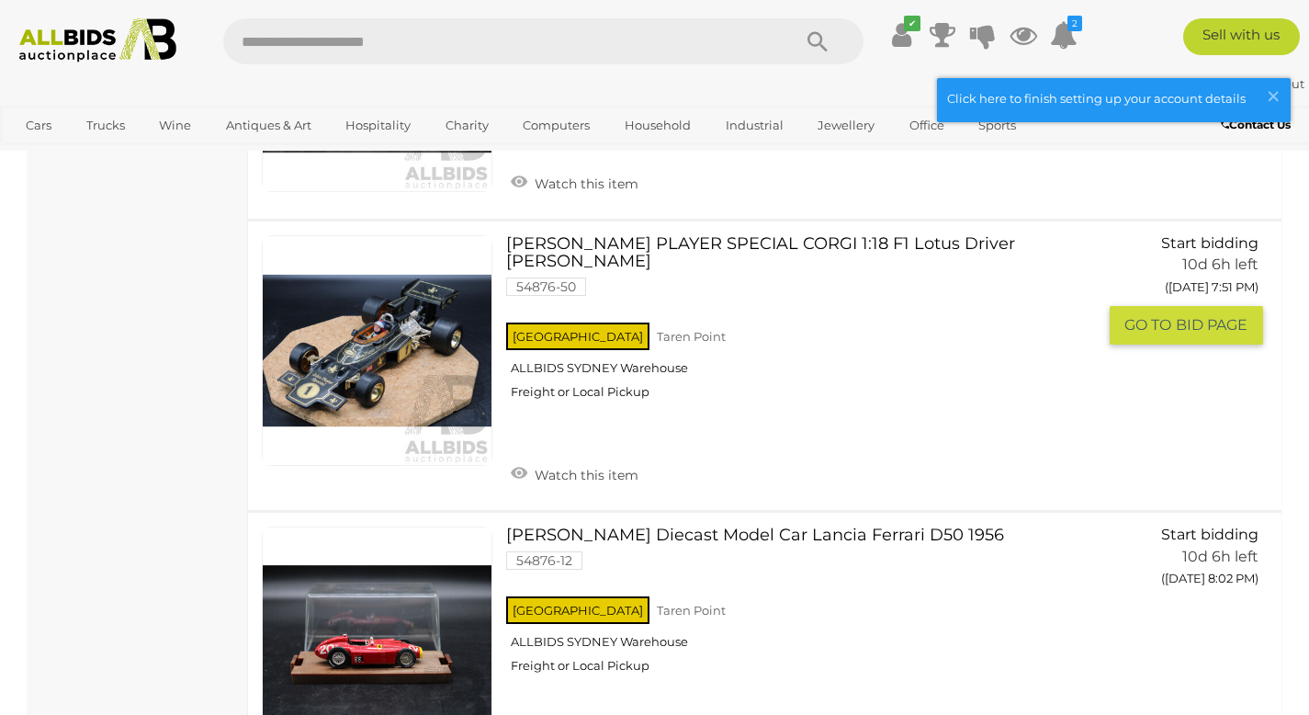
scroll to position [13902, 0]
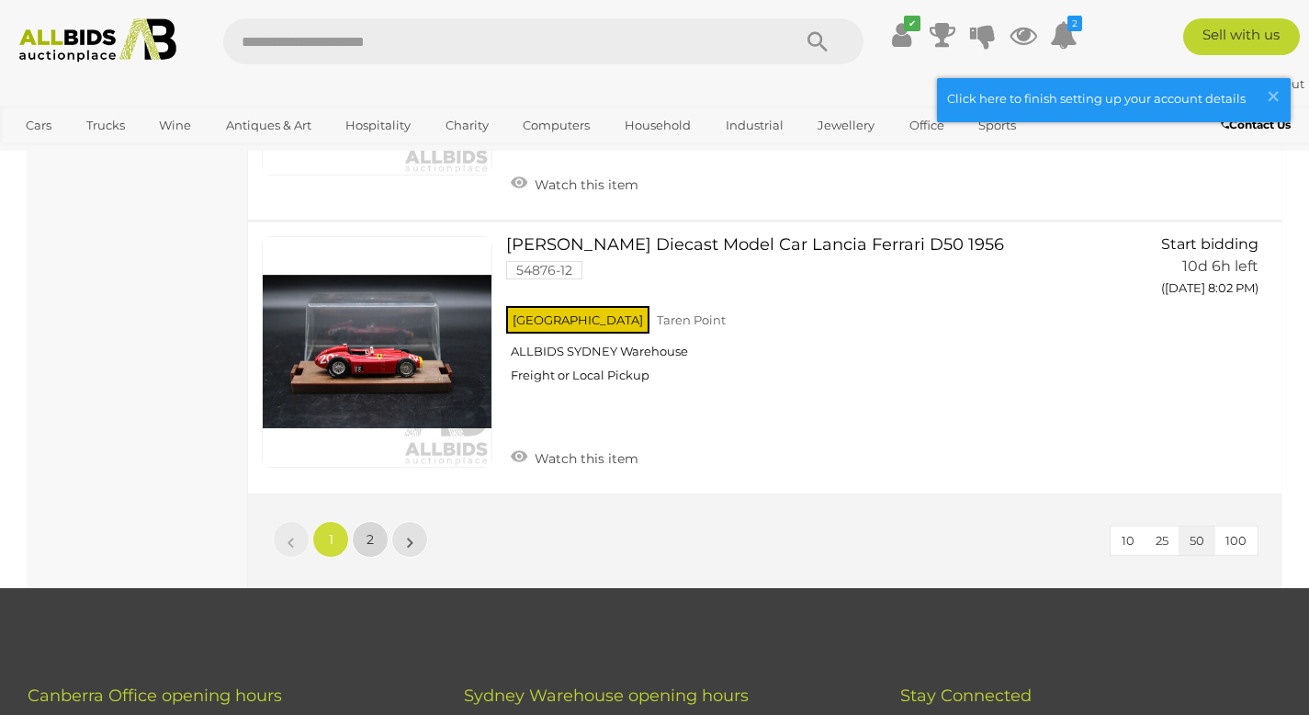
click at [376, 521] on link "2" at bounding box center [370, 539] width 37 height 37
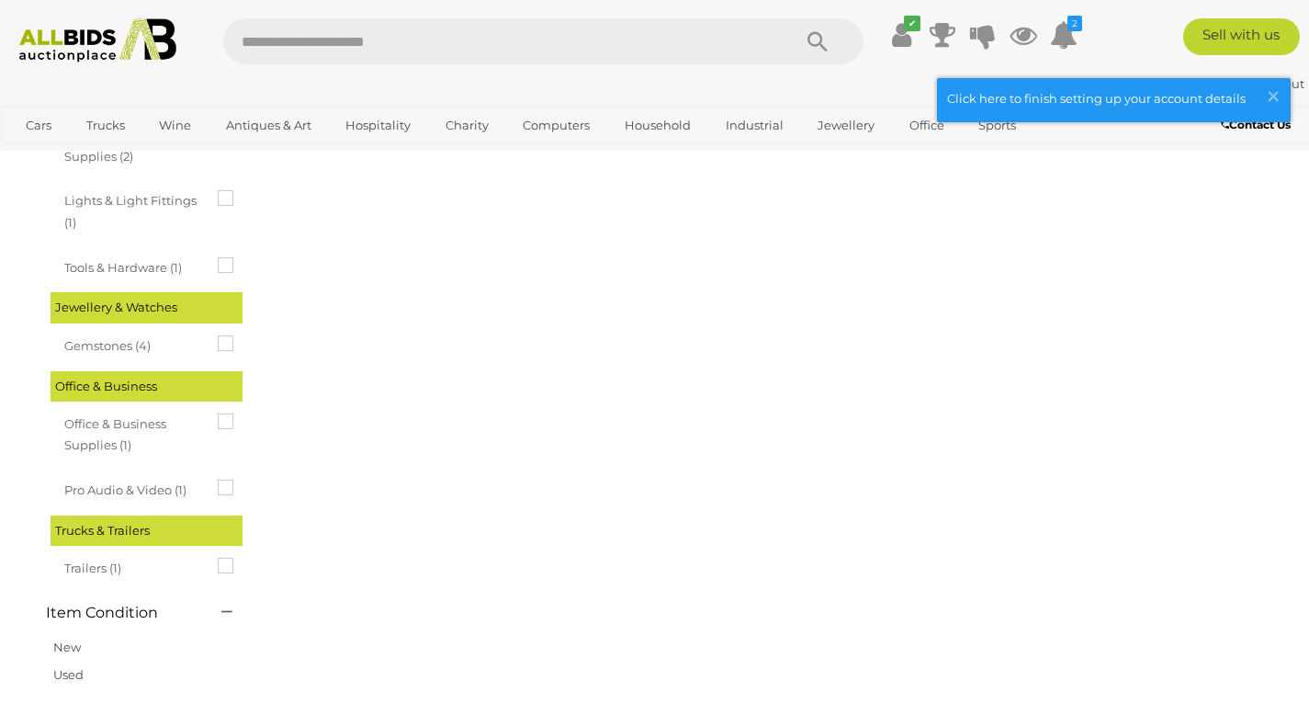
scroll to position [0, 0]
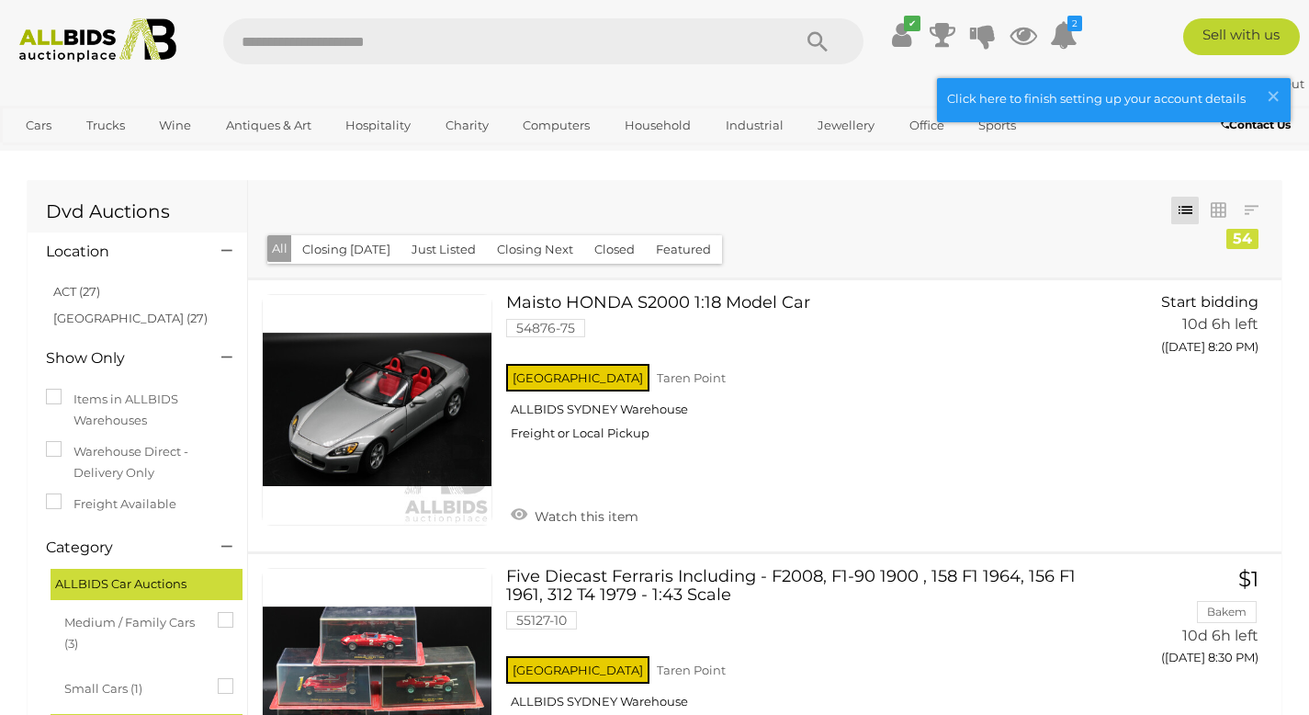
click at [311, 53] on input "text" at bounding box center [498, 41] width 550 height 46
type input "*****"
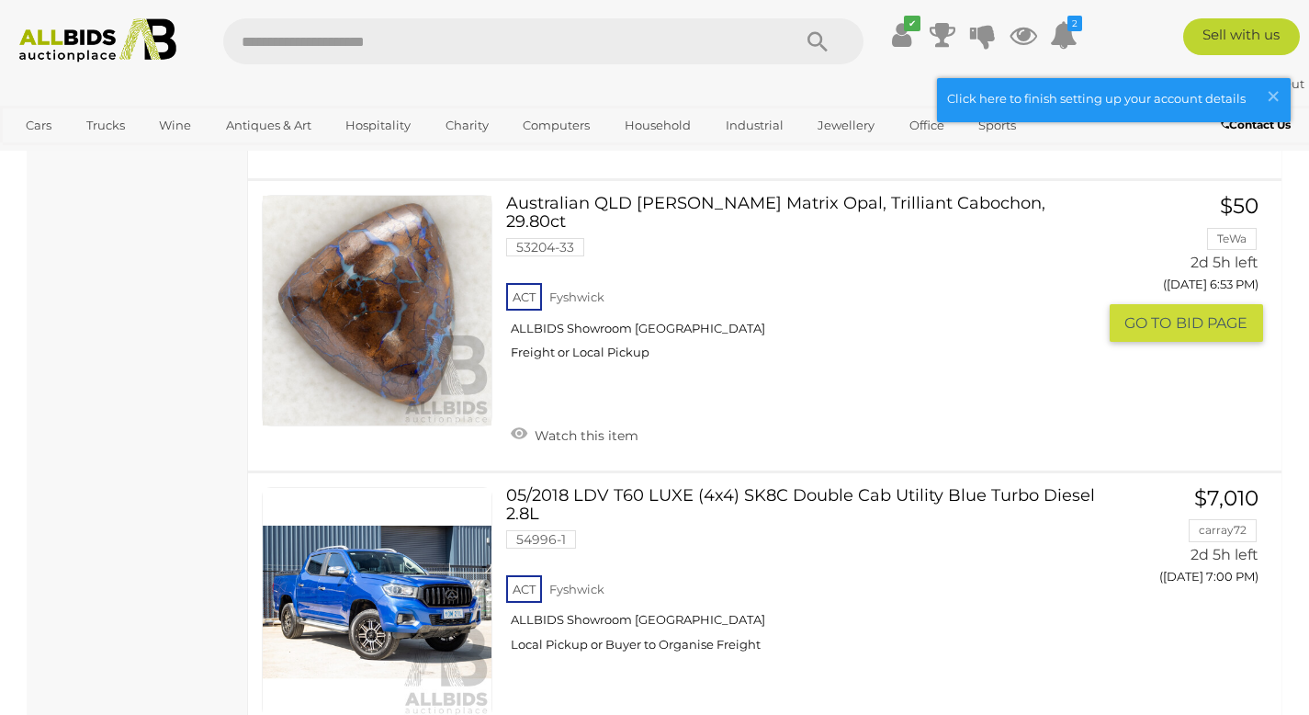
scroll to position [5685, 0]
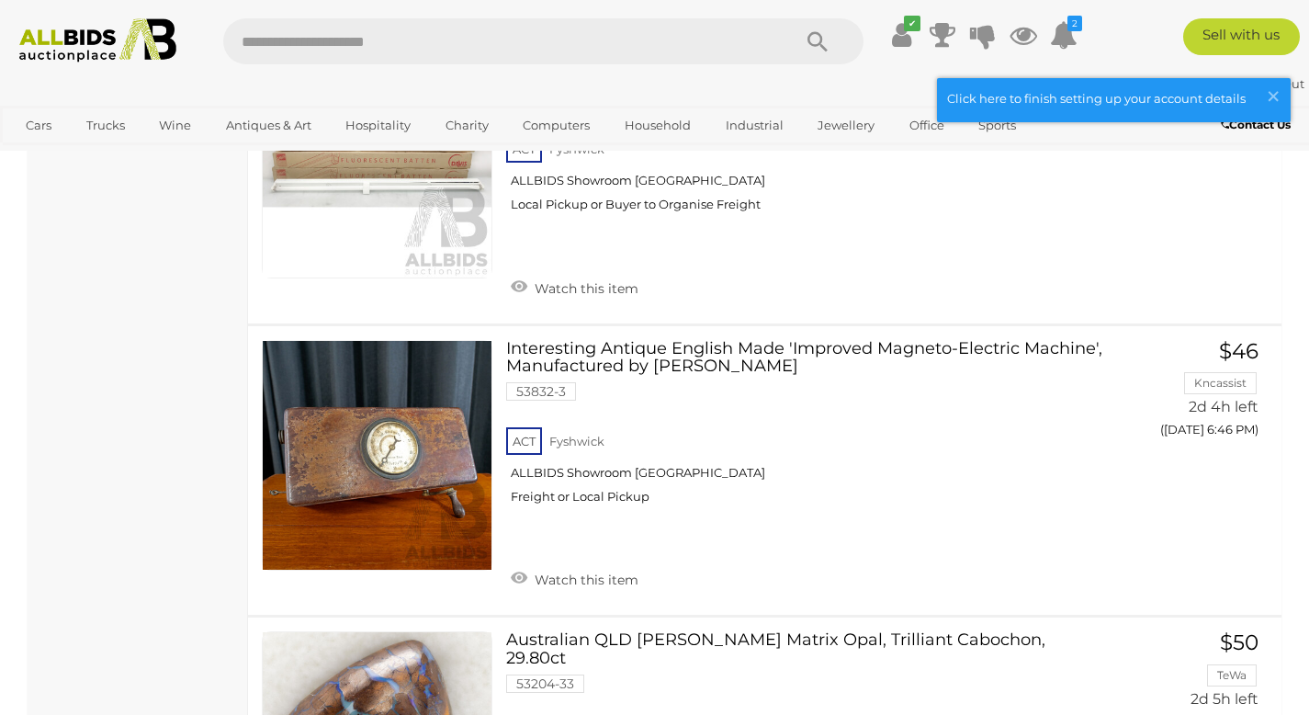
click at [380, 21] on input "text" at bounding box center [498, 41] width 550 height 46
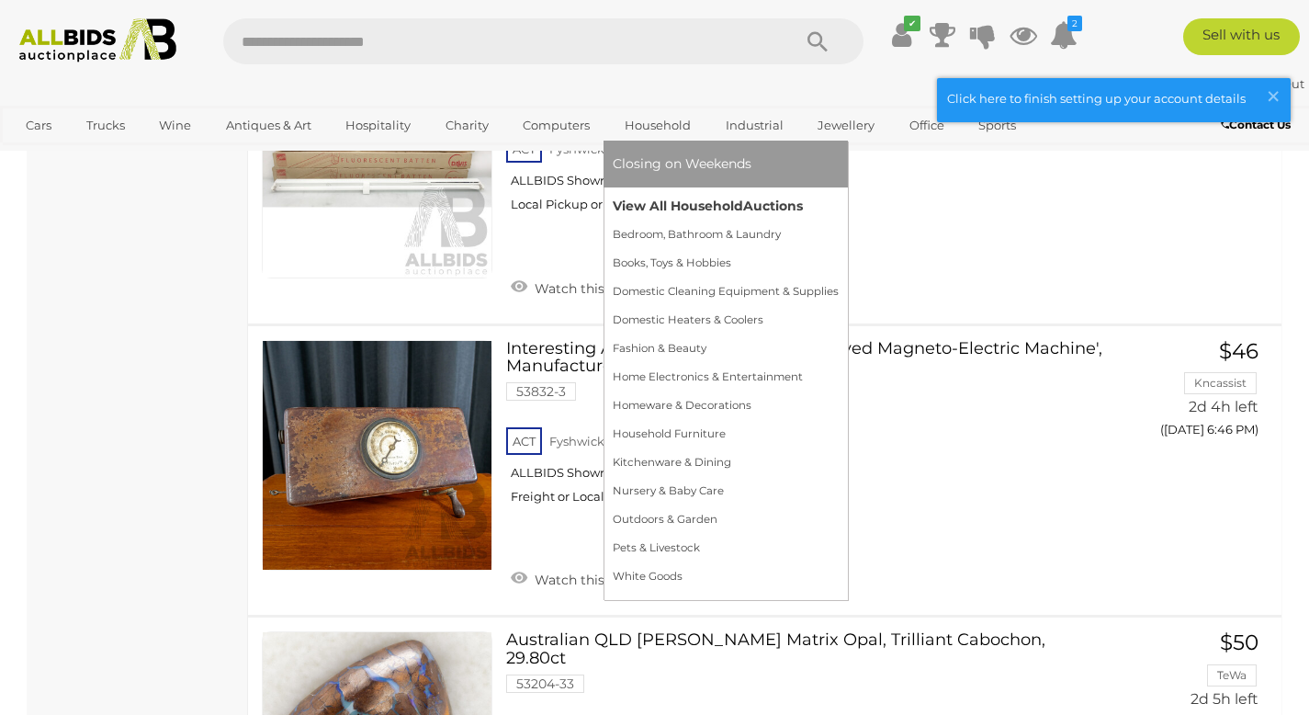
click at [661, 199] on link "View All Household Auctions" at bounding box center [726, 206] width 226 height 28
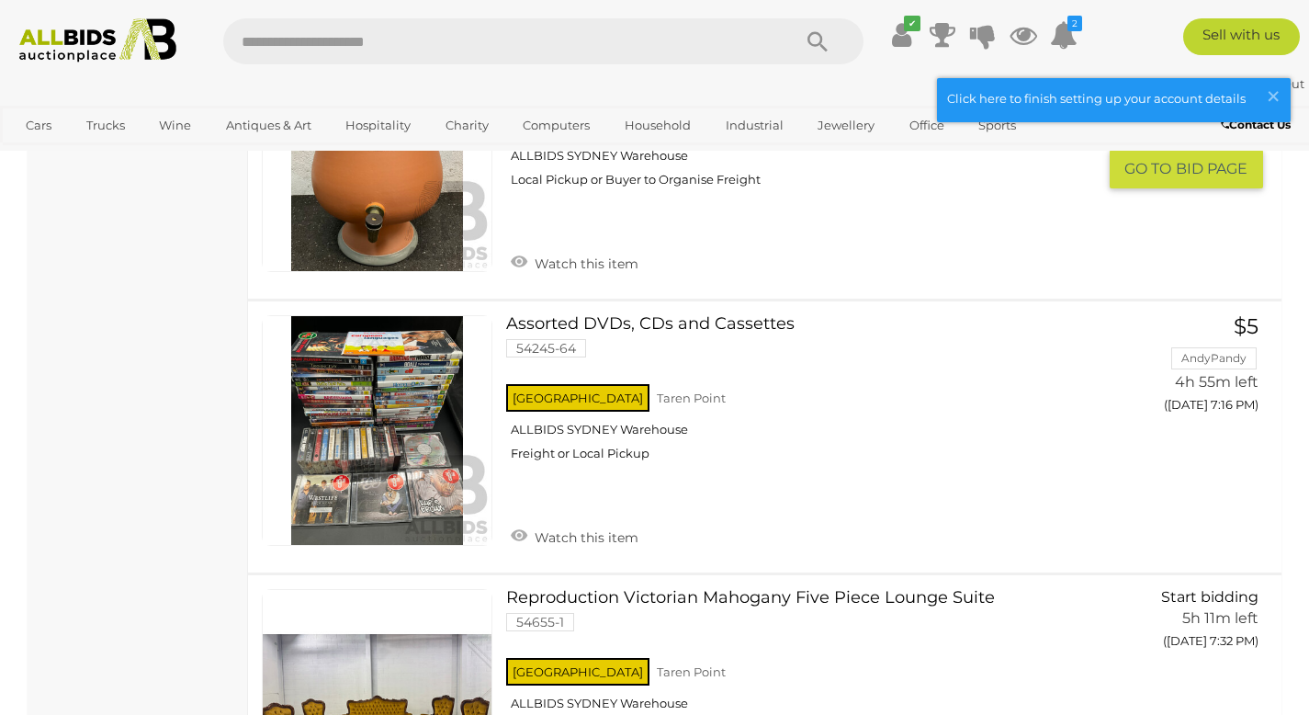
scroll to position [1913, 0]
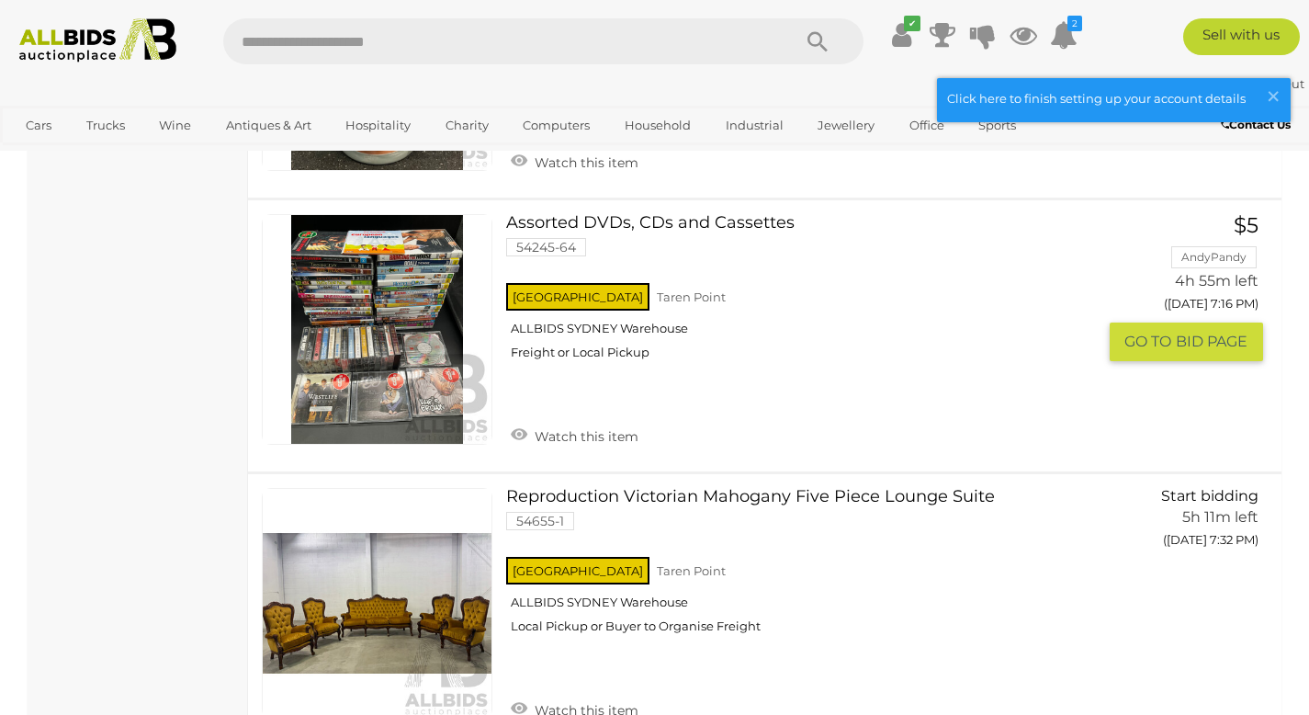
click at [365, 277] on link at bounding box center [377, 329] width 231 height 231
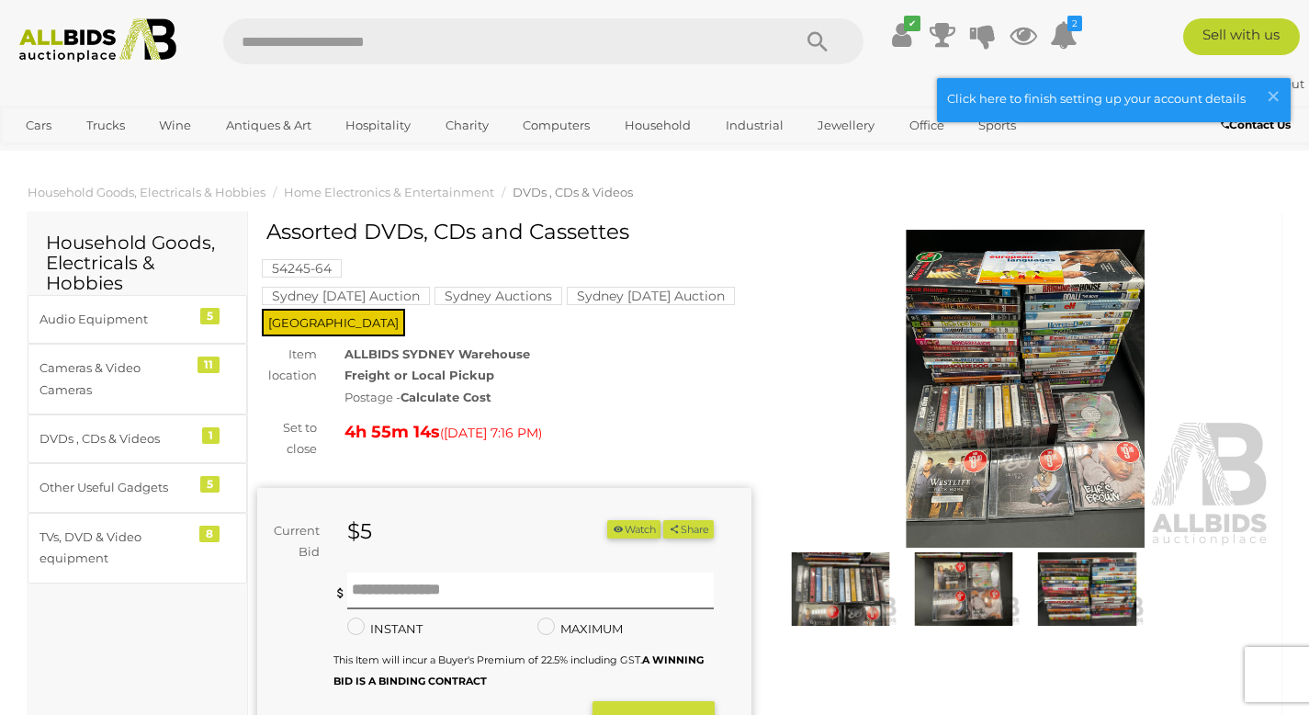
click at [1015, 346] on img at bounding box center [1026, 389] width 494 height 318
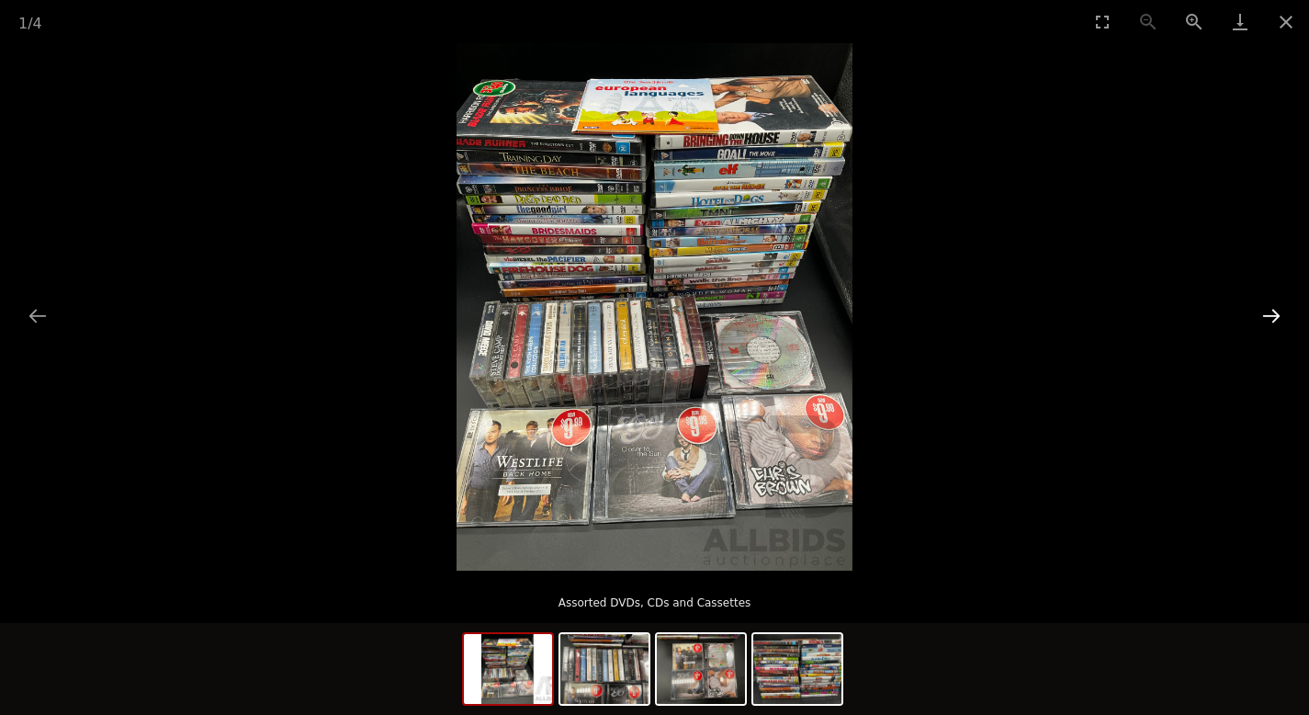
click at [1271, 312] on button "Next slide" at bounding box center [1272, 316] width 39 height 36
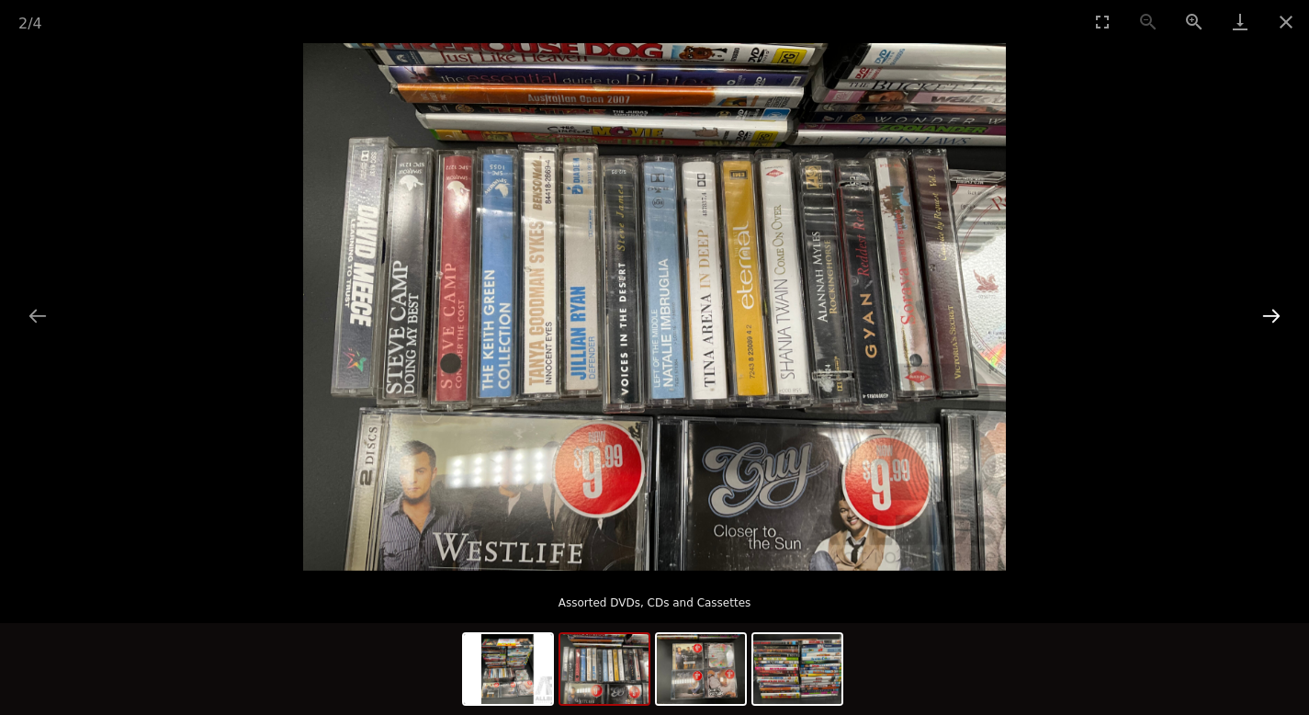
click at [1271, 312] on button "Next slide" at bounding box center [1272, 316] width 39 height 36
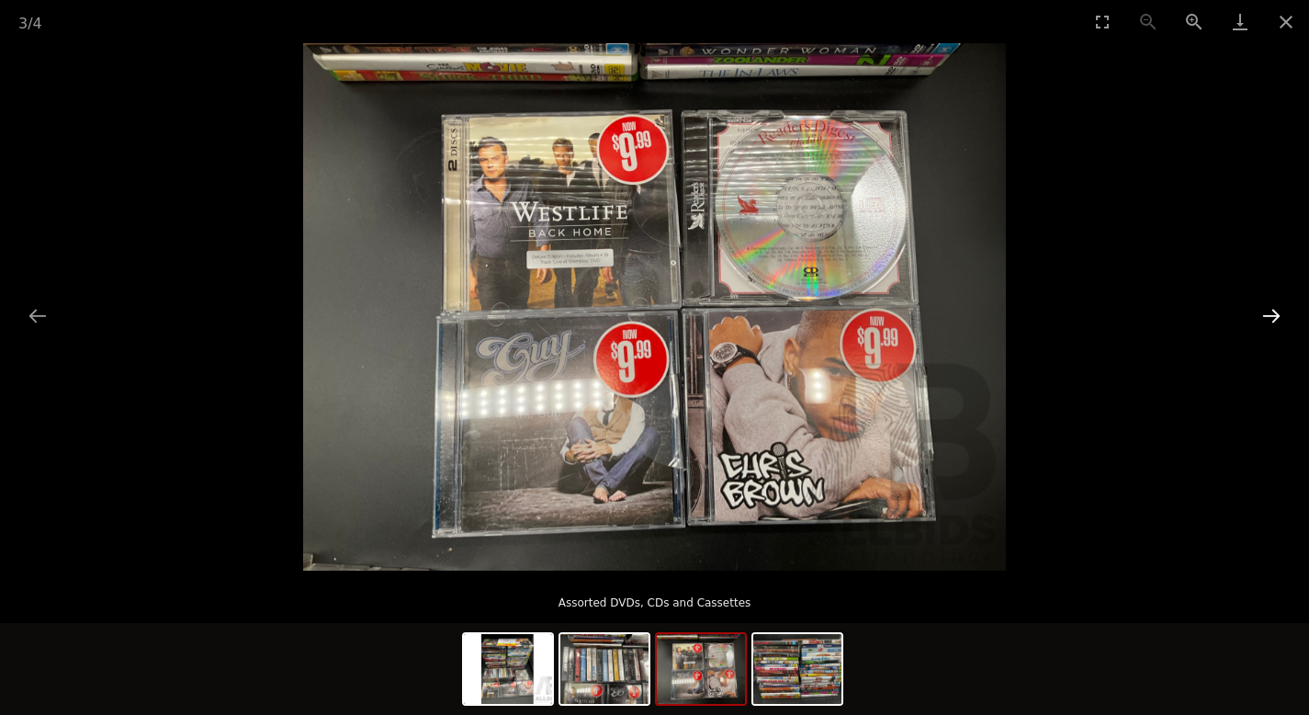
click at [1271, 312] on button "Next slide" at bounding box center [1272, 316] width 39 height 36
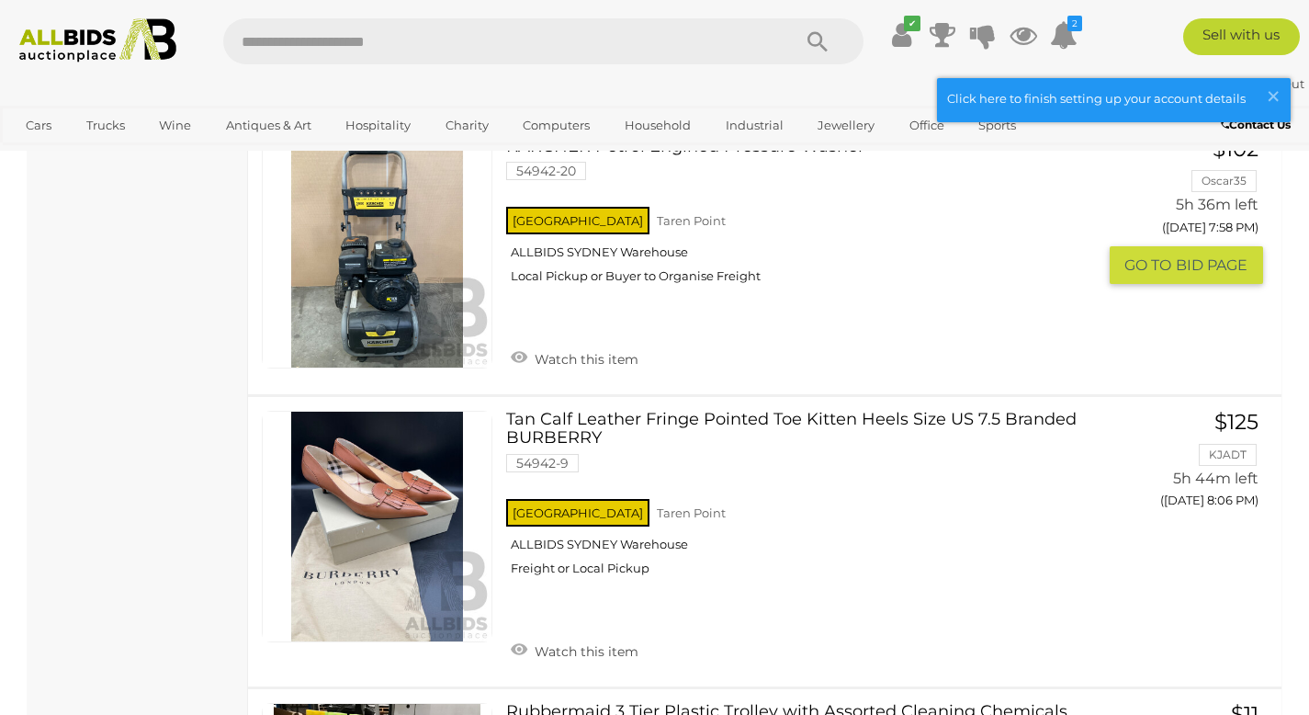
scroll to position [2254, 0]
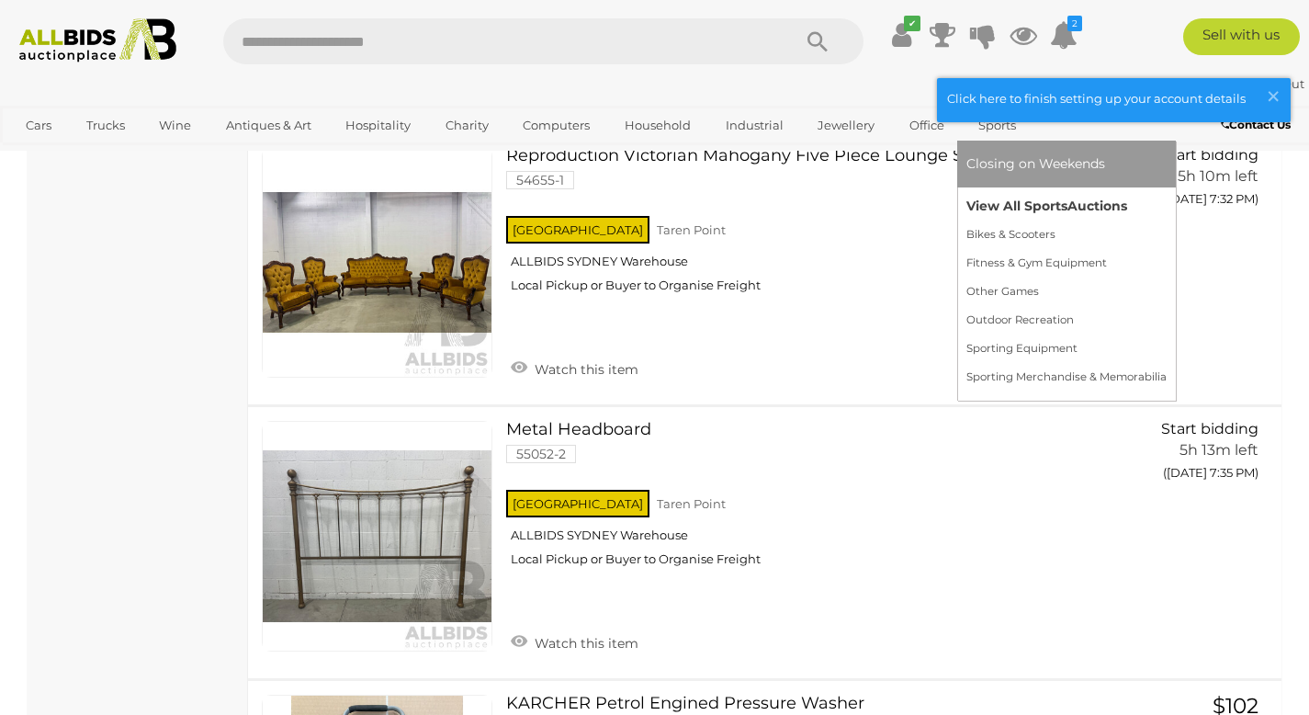
click at [1003, 204] on link "View All Sports Auctions" at bounding box center [1067, 206] width 200 height 28
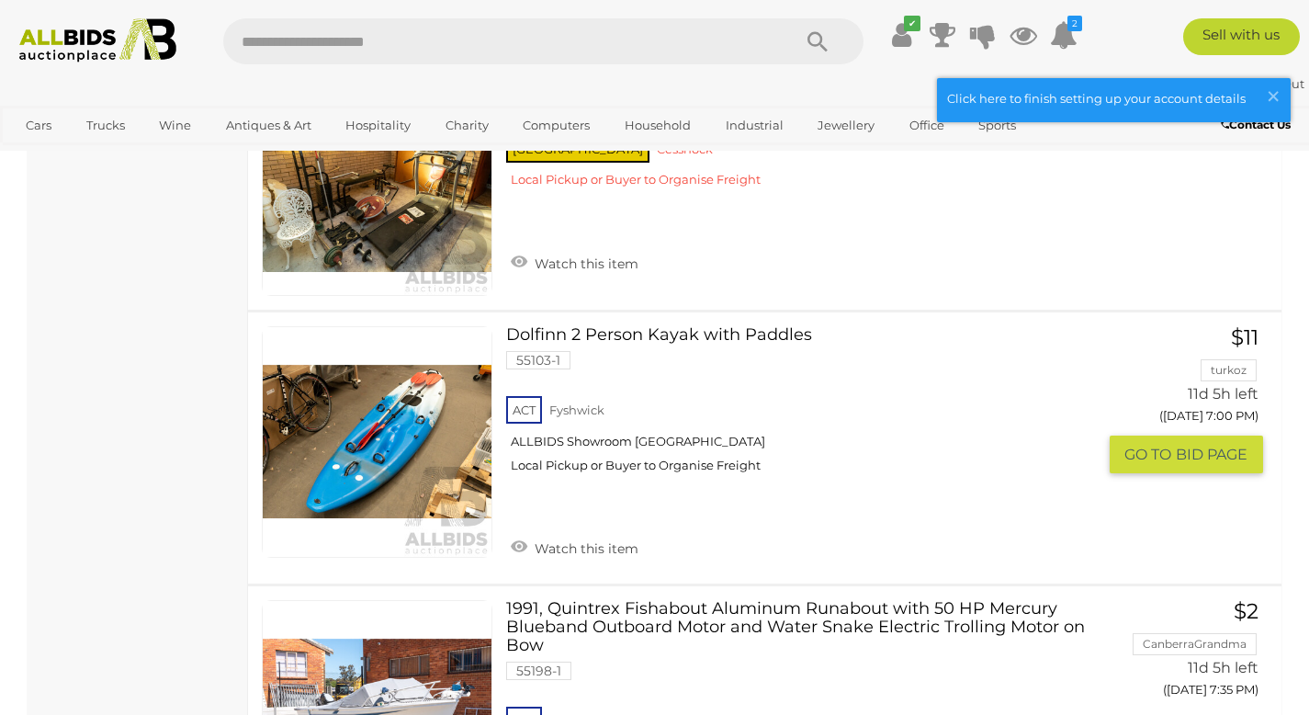
scroll to position [8795, 0]
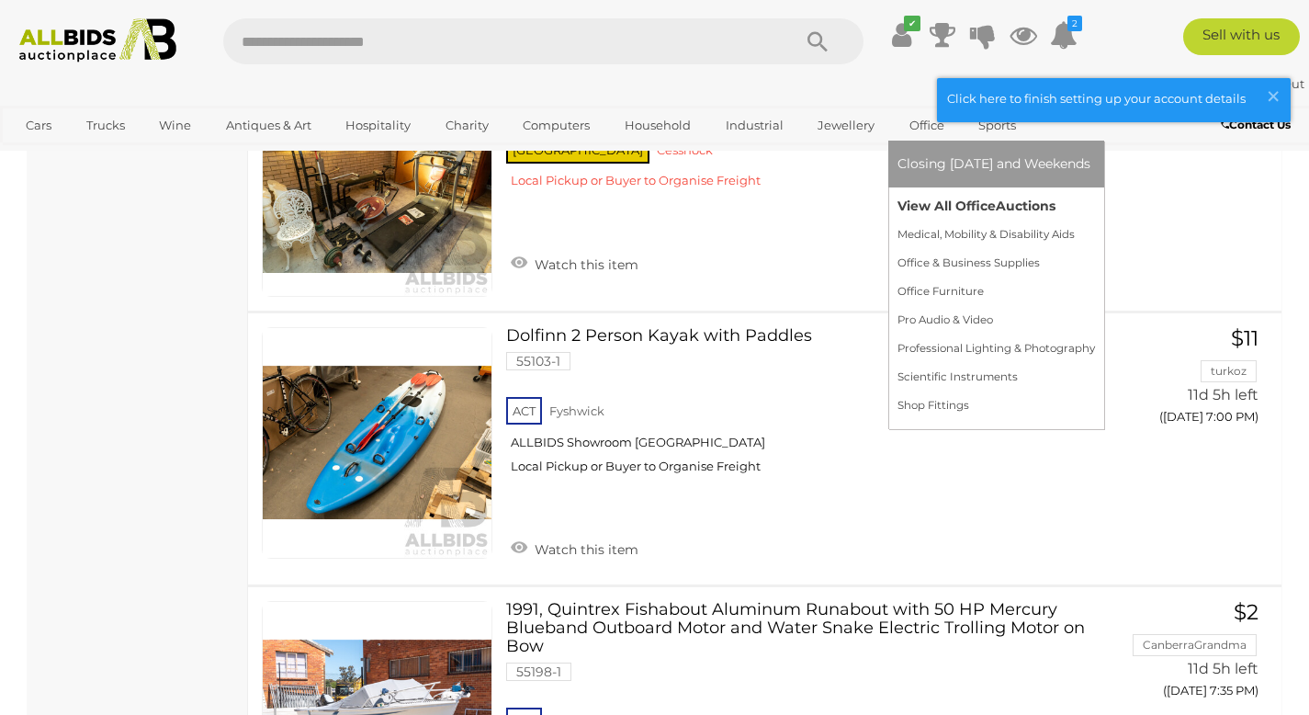
click at [933, 210] on link "View All Office Auctions" at bounding box center [997, 206] width 198 height 28
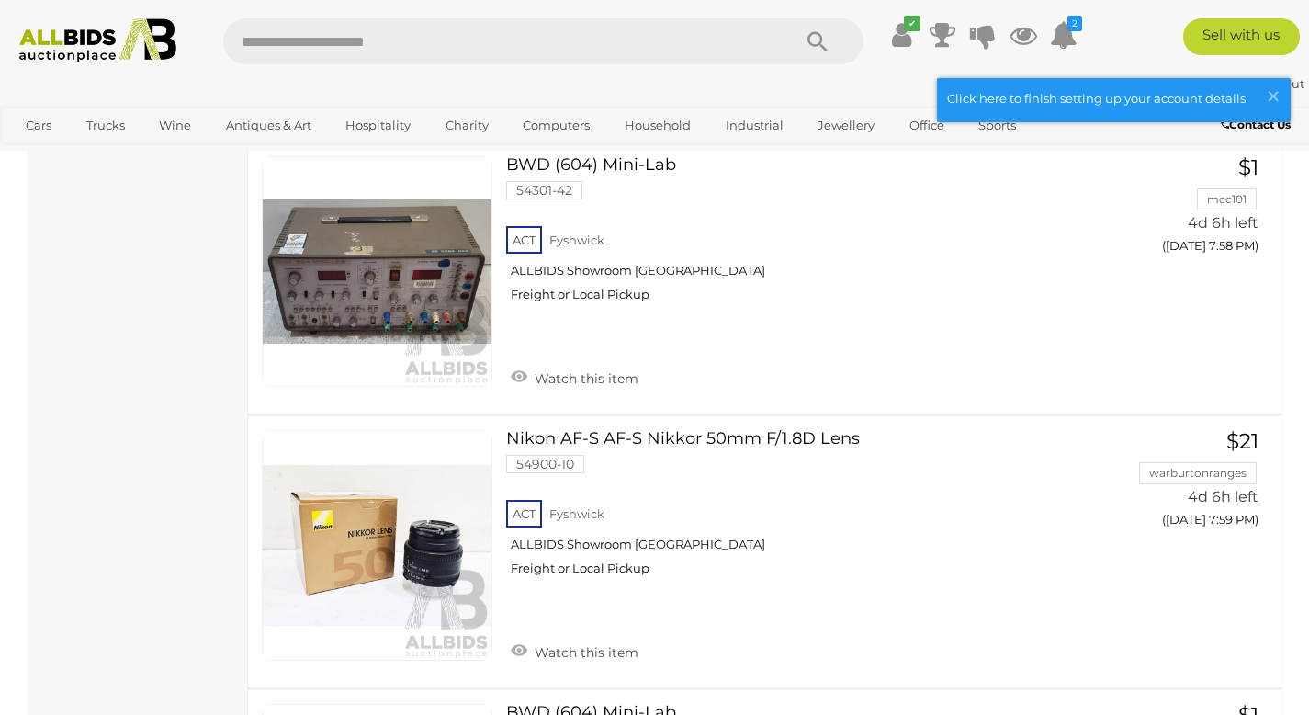
scroll to position [8761, 0]
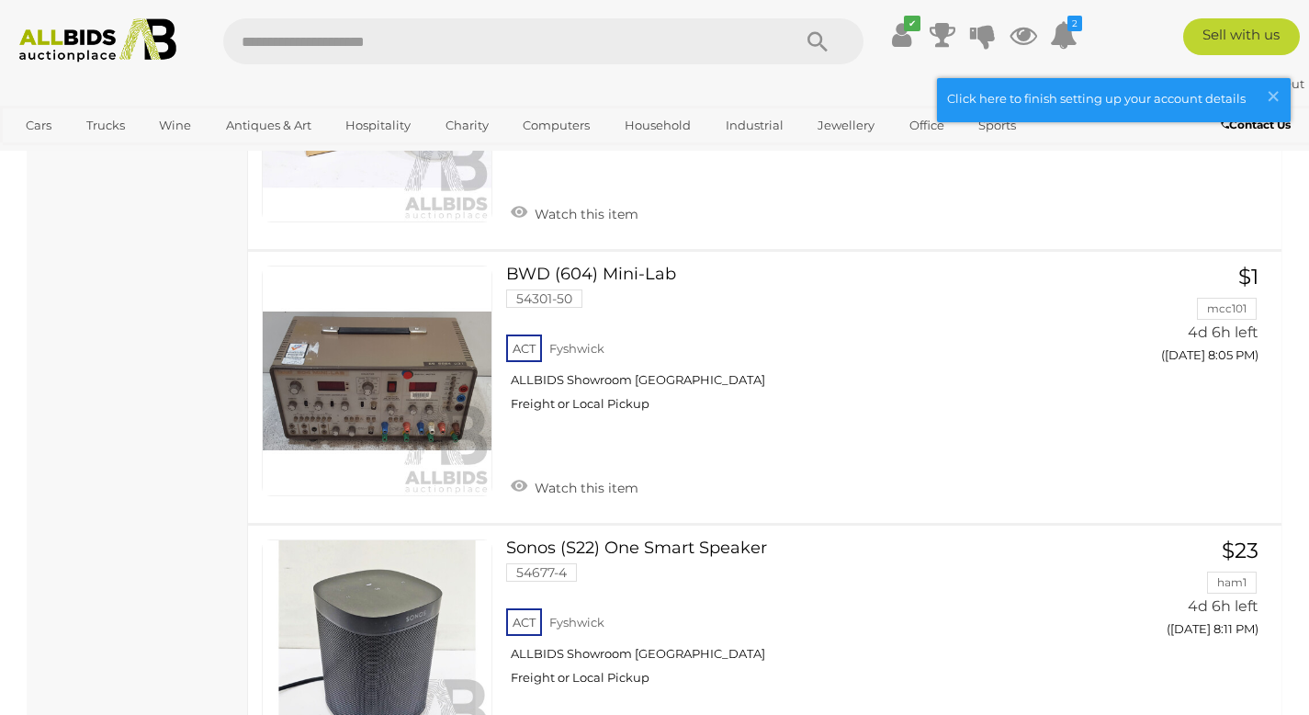
click at [393, 44] on input "text" at bounding box center [498, 41] width 550 height 46
type input "****"
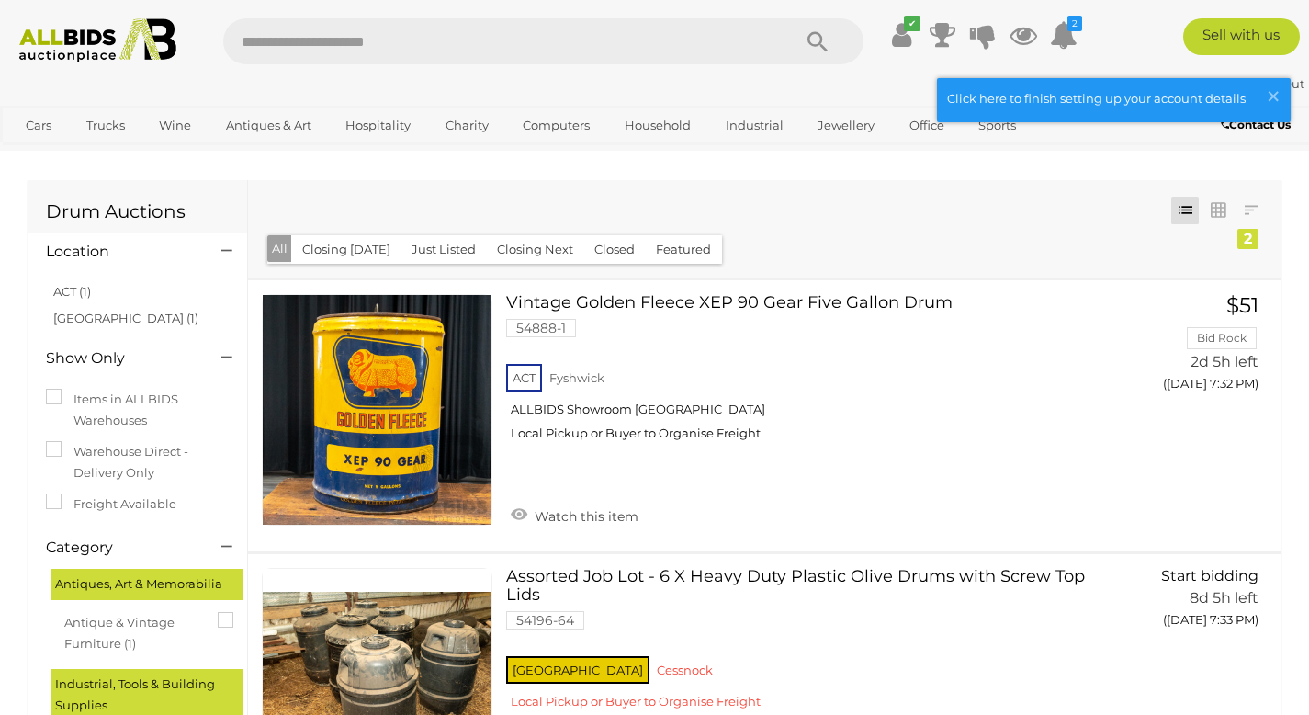
click at [339, 47] on input "text" at bounding box center [498, 41] width 550 height 46
type input "******"
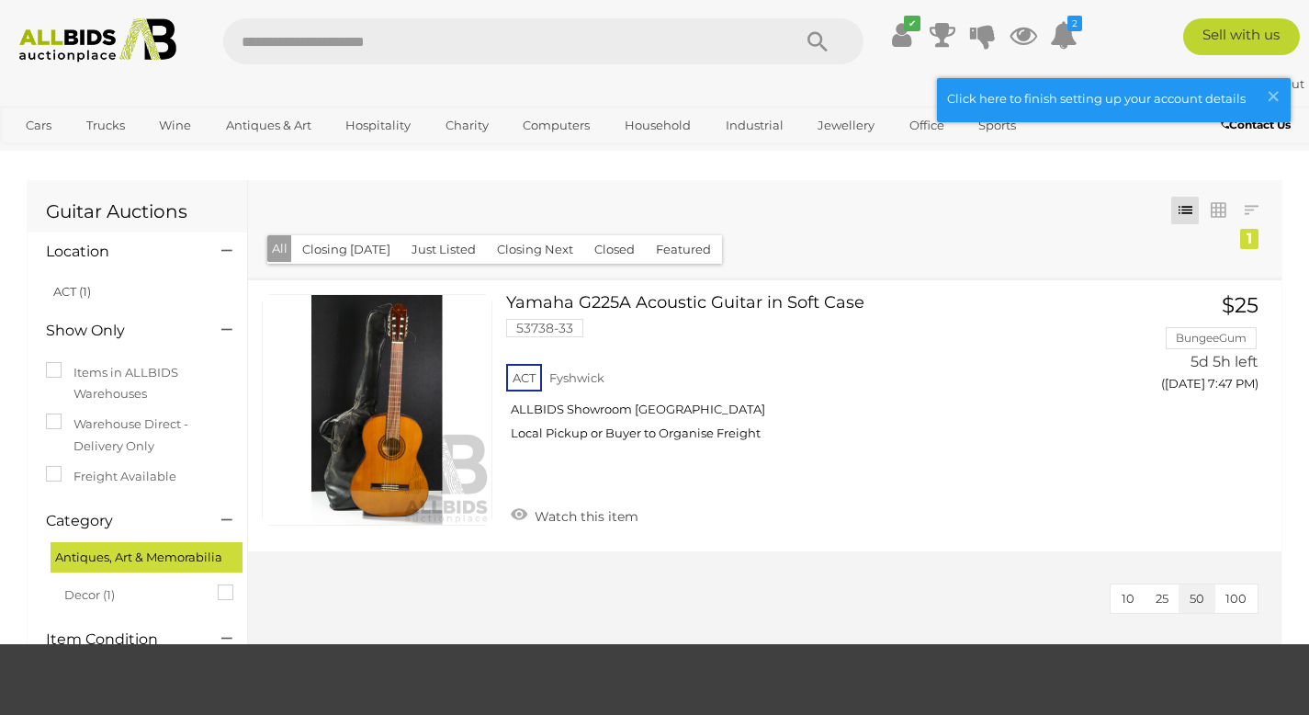
click at [98, 47] on img at bounding box center [98, 40] width 176 height 44
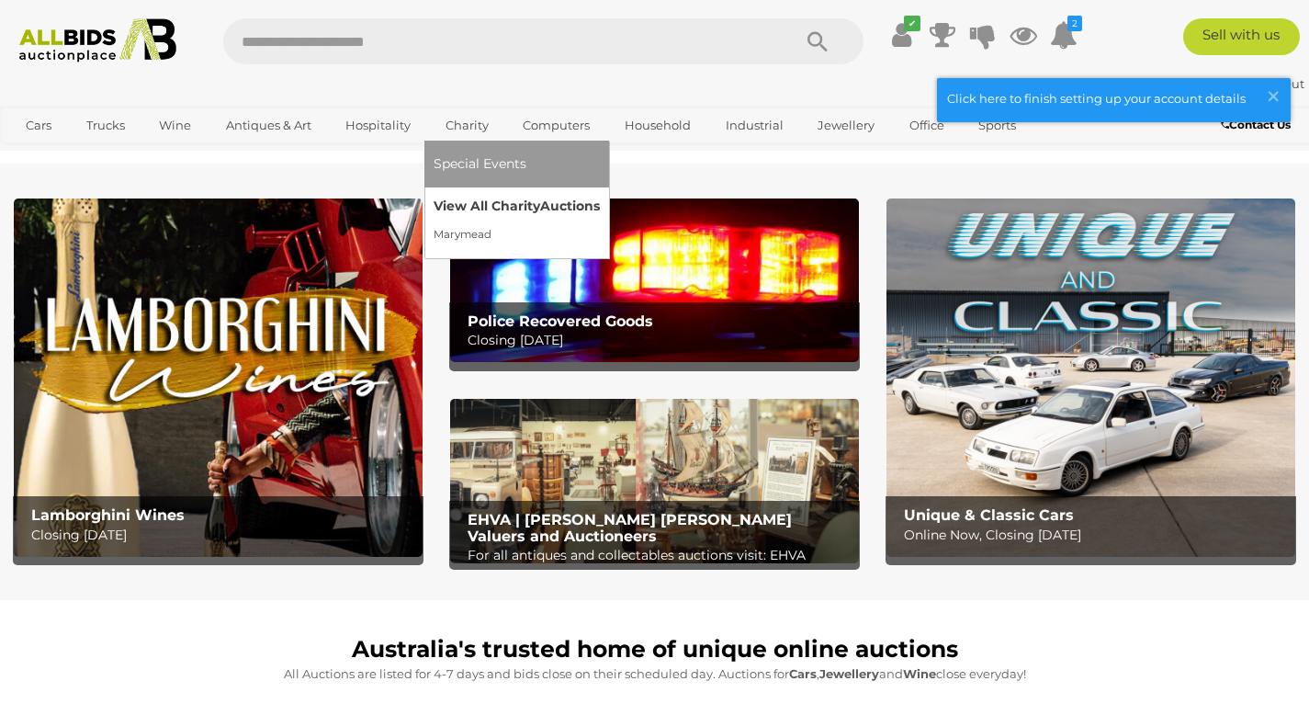
click at [480, 199] on link "View All Charity Auctions" at bounding box center [517, 206] width 166 height 28
